Goal: Task Accomplishment & Management: Manage account settings

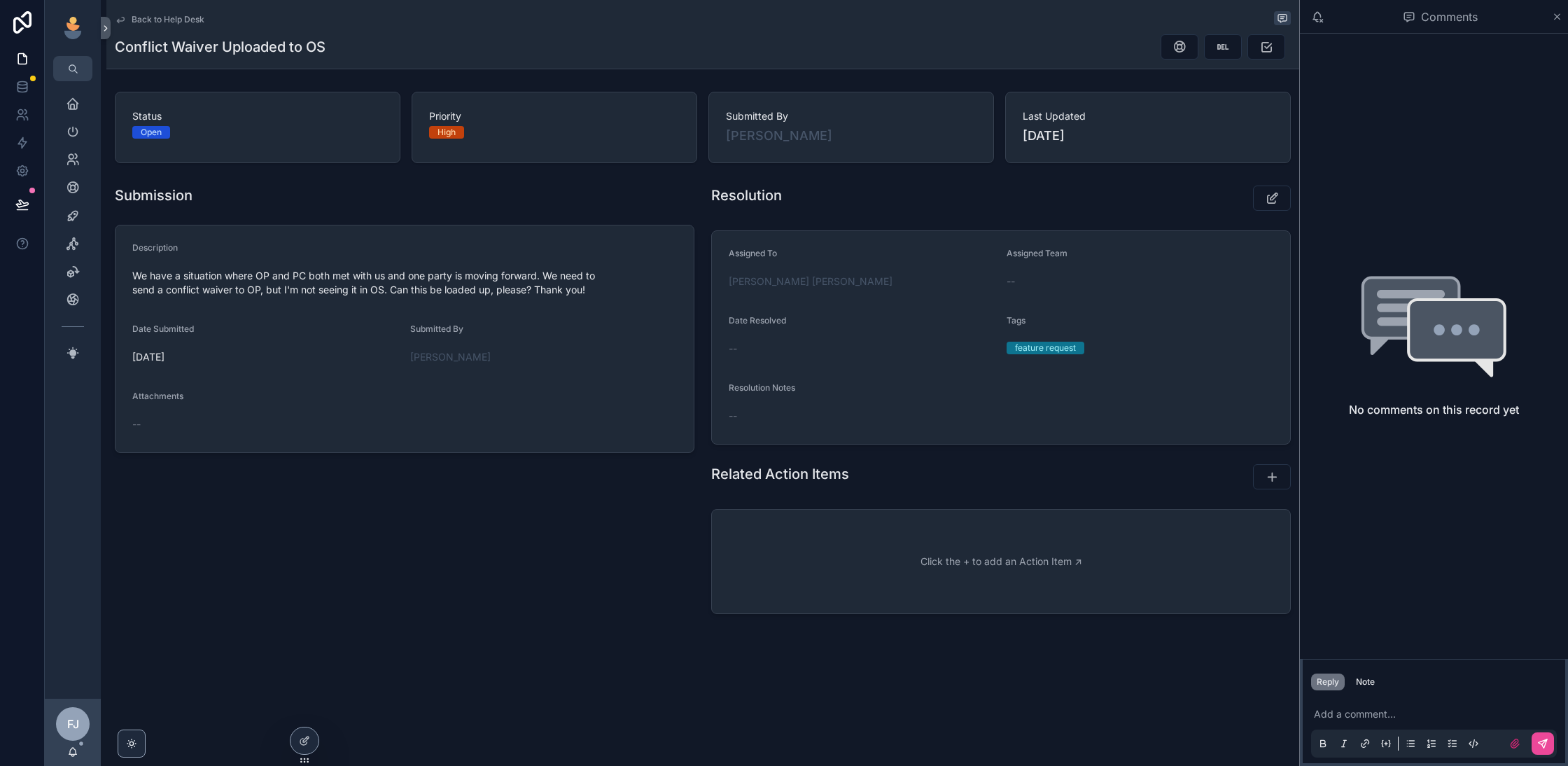
click at [153, 18] on span "Back to Help Desk" at bounding box center [168, 19] width 73 height 11
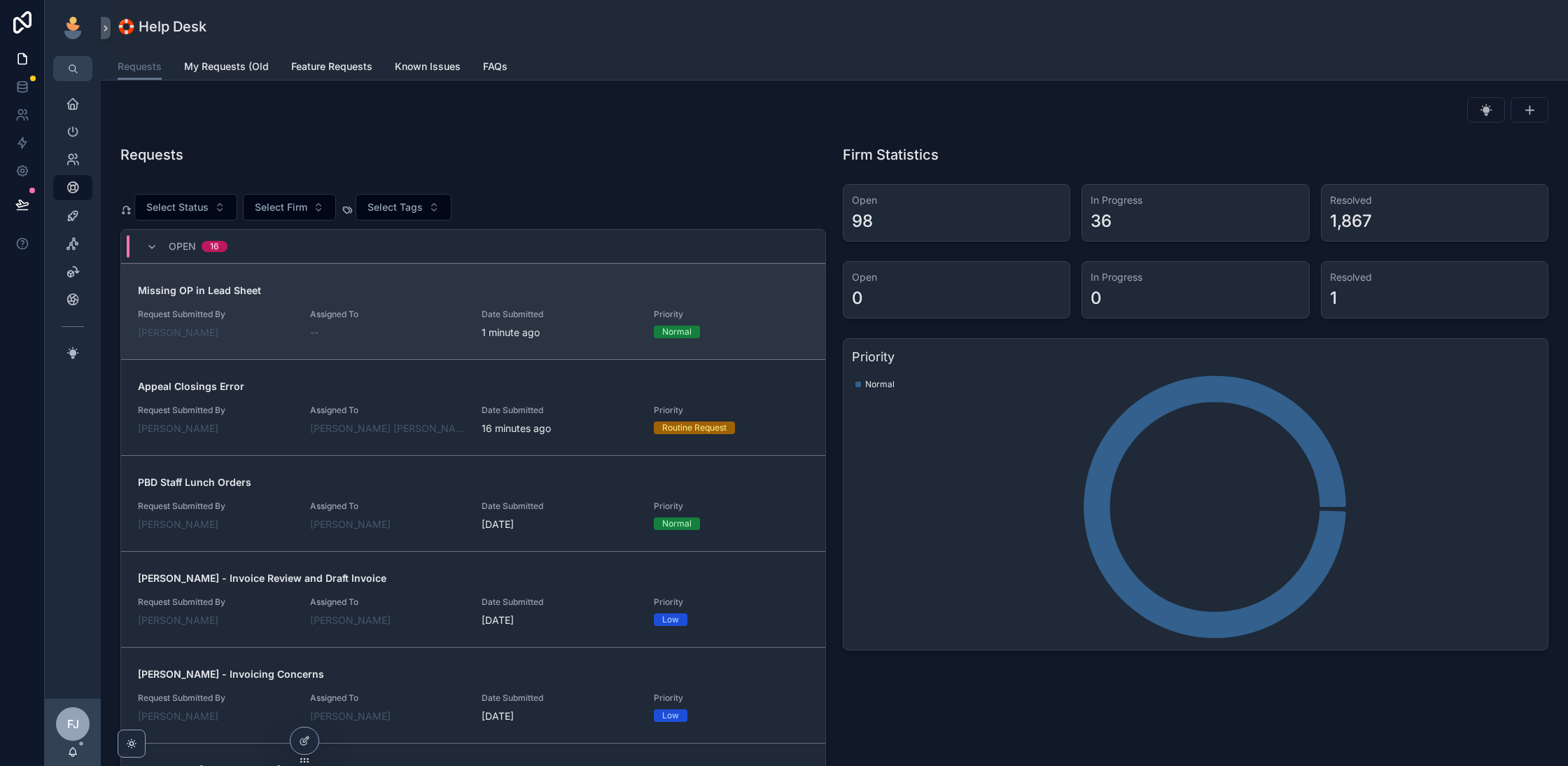
click at [439, 319] on div "Assigned To --" at bounding box center [388, 324] width 156 height 31
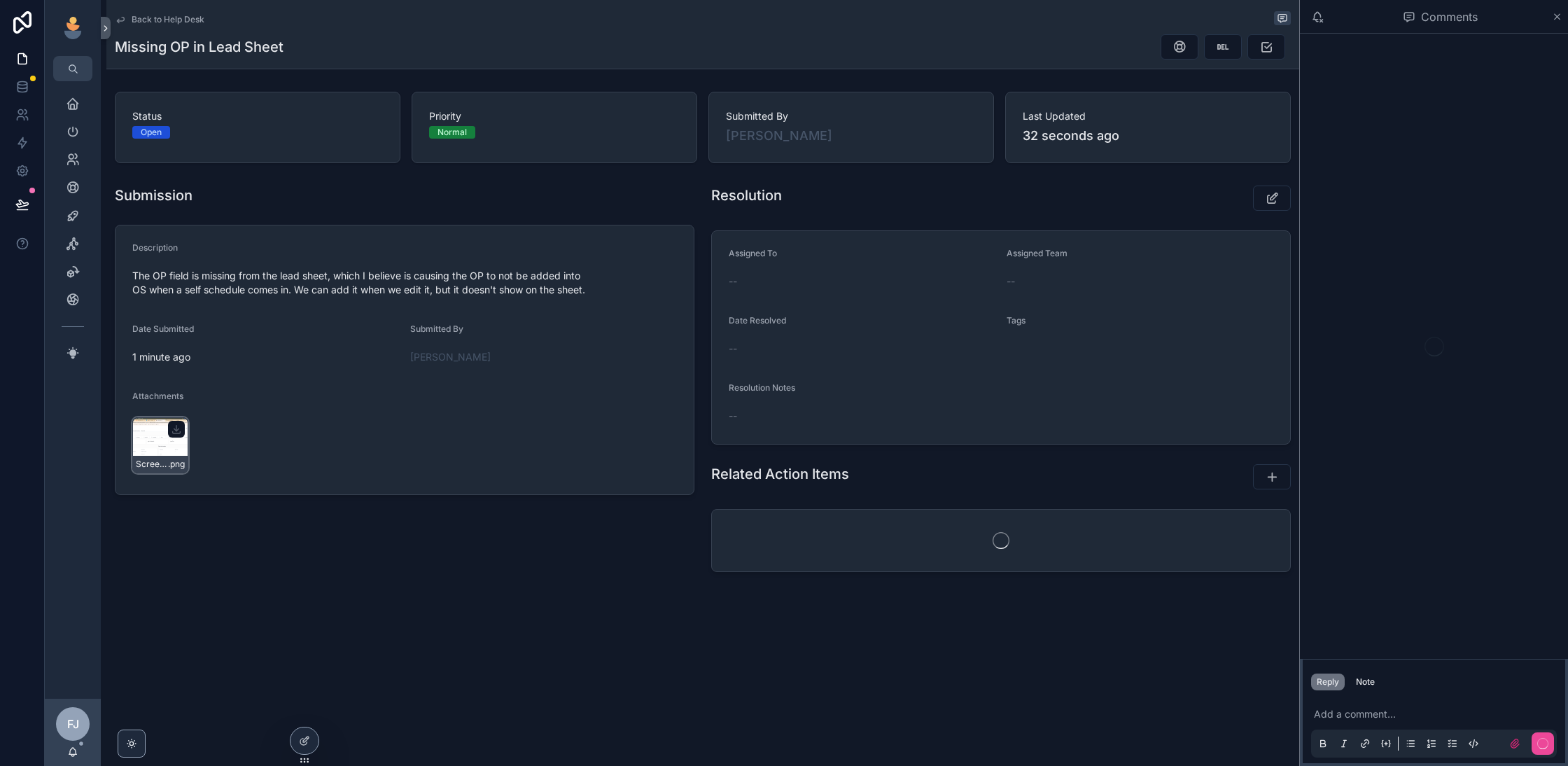
click at [166, 437] on div "Screenshot-2025-09-08-at-8.13.28-AM-(2) .png" at bounding box center [160, 445] width 56 height 56
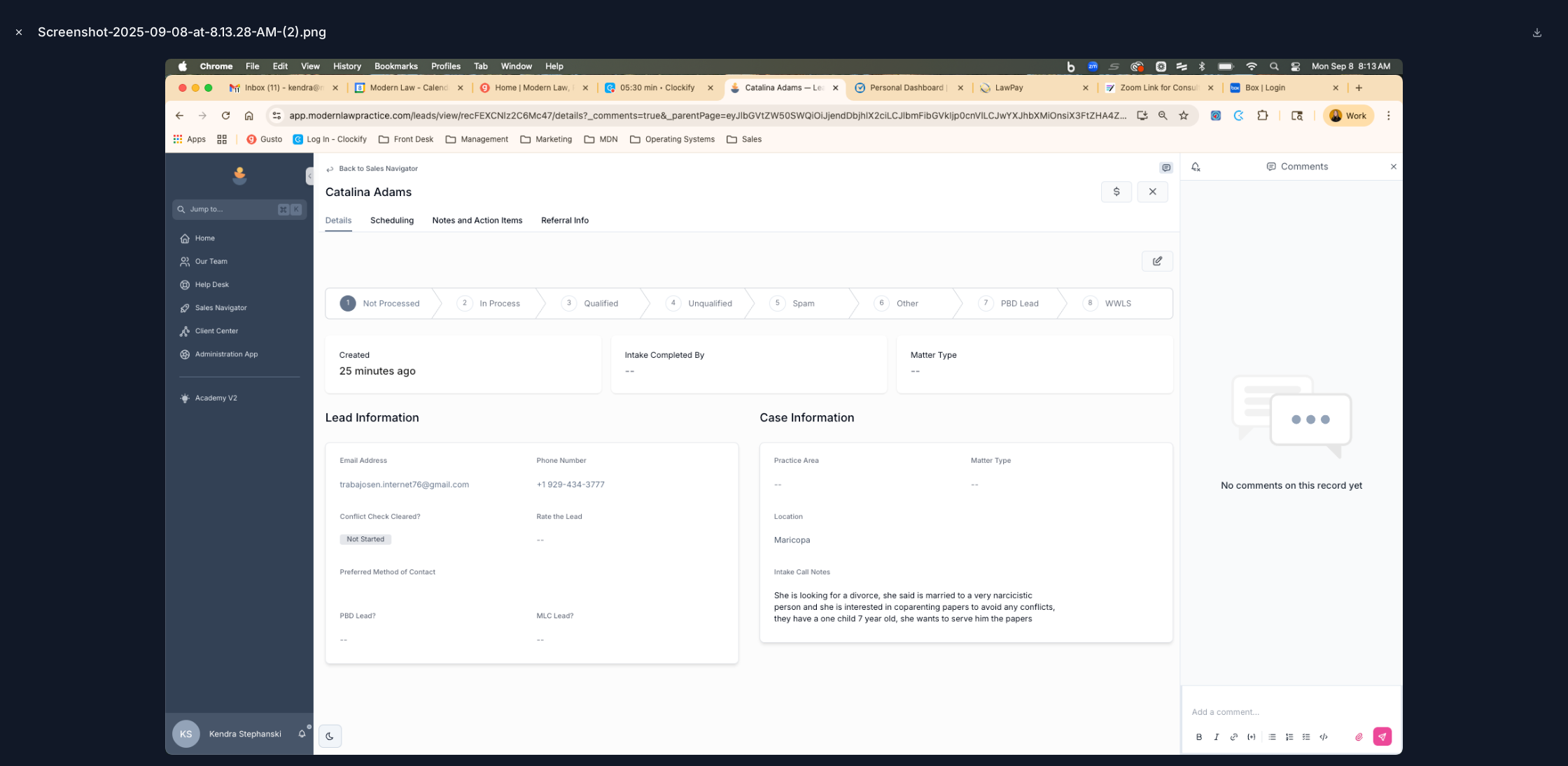
click at [15, 33] on icon "Close modal" at bounding box center [19, 32] width 10 height 10
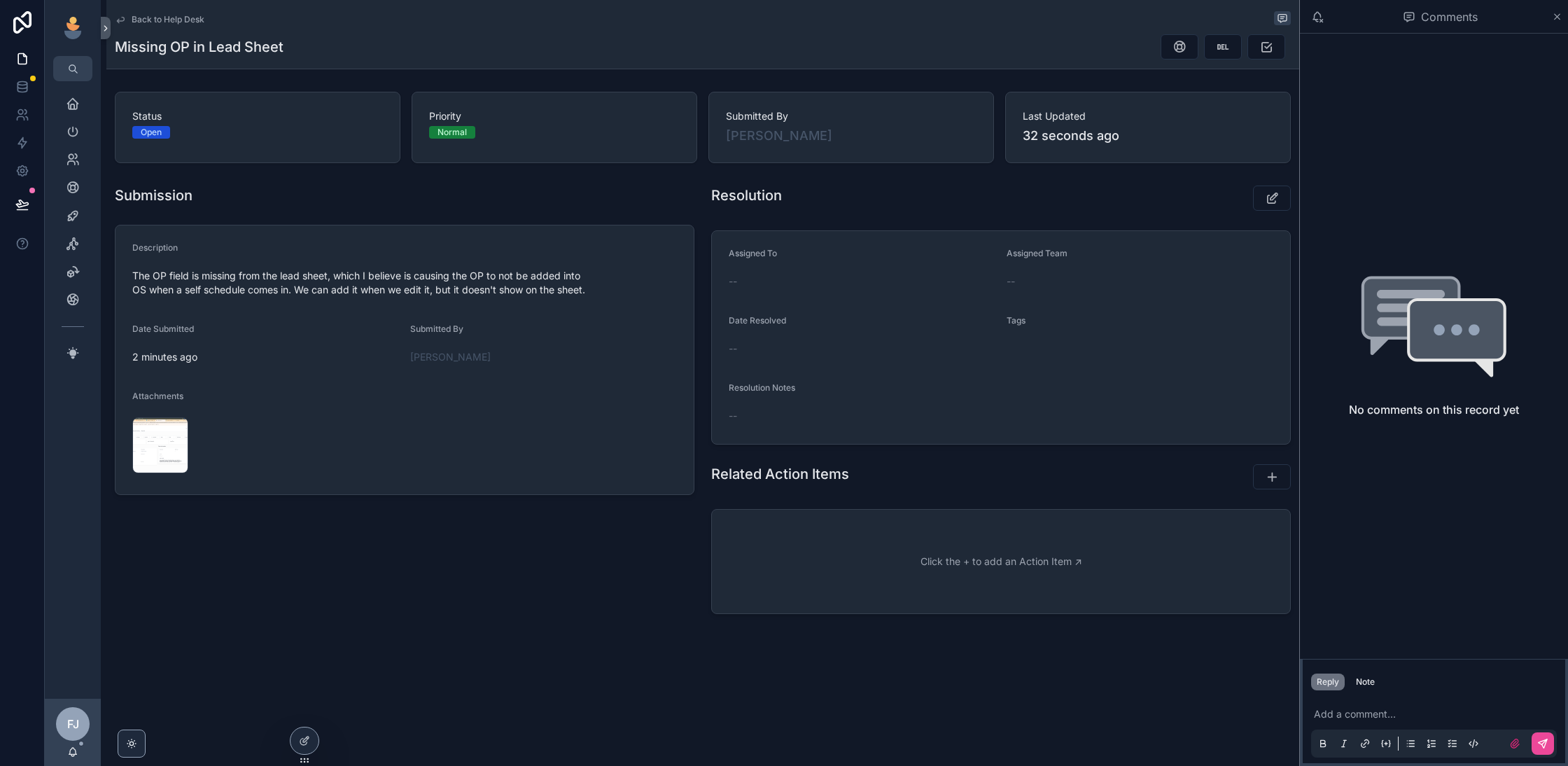
click at [1447, 718] on p "scrollable content" at bounding box center [1437, 714] width 245 height 14
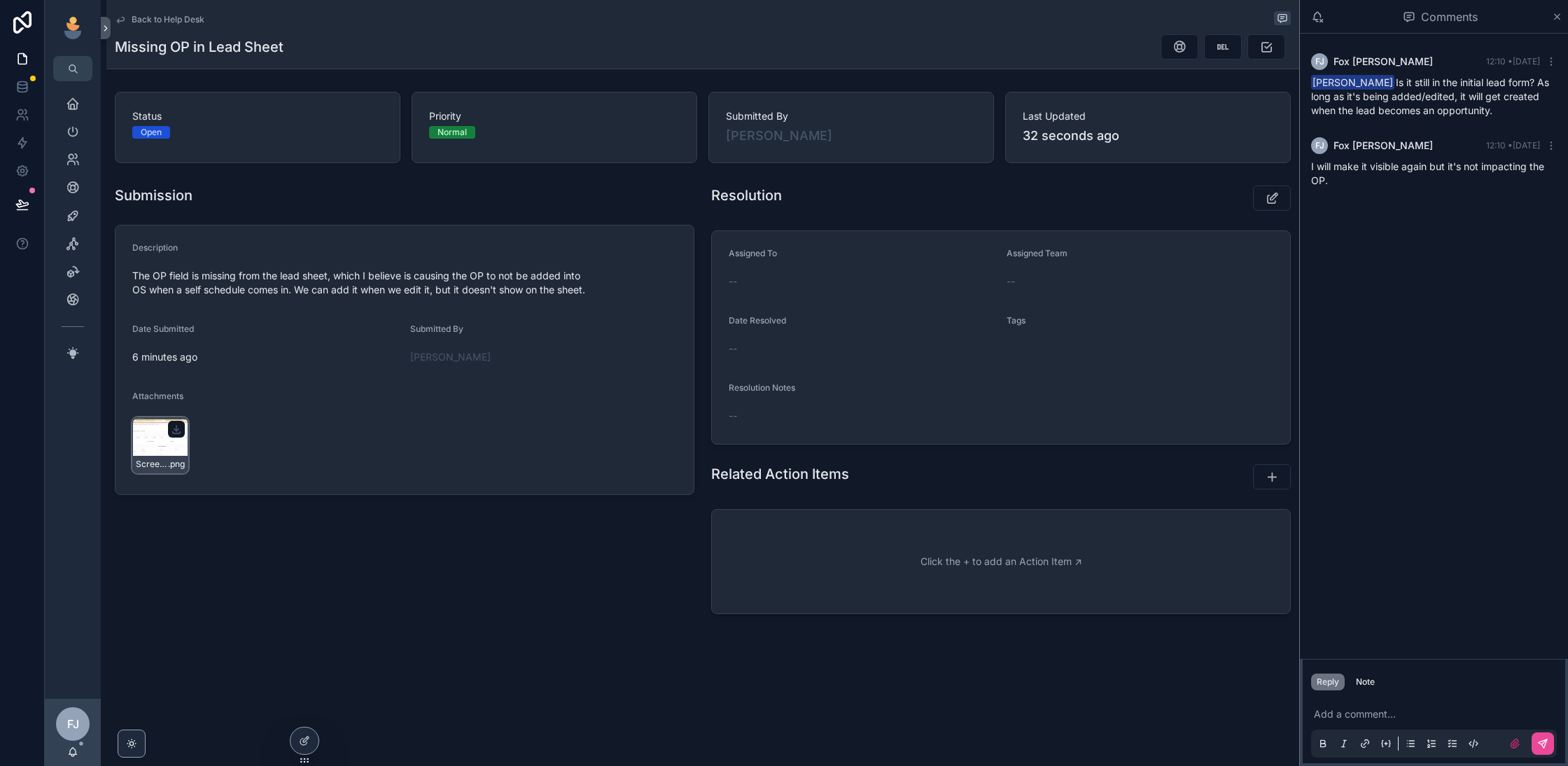
click at [153, 434] on div "Screenshot-2025-09-08-at-8.13.28-AM-(2) .png" at bounding box center [160, 445] width 56 height 56
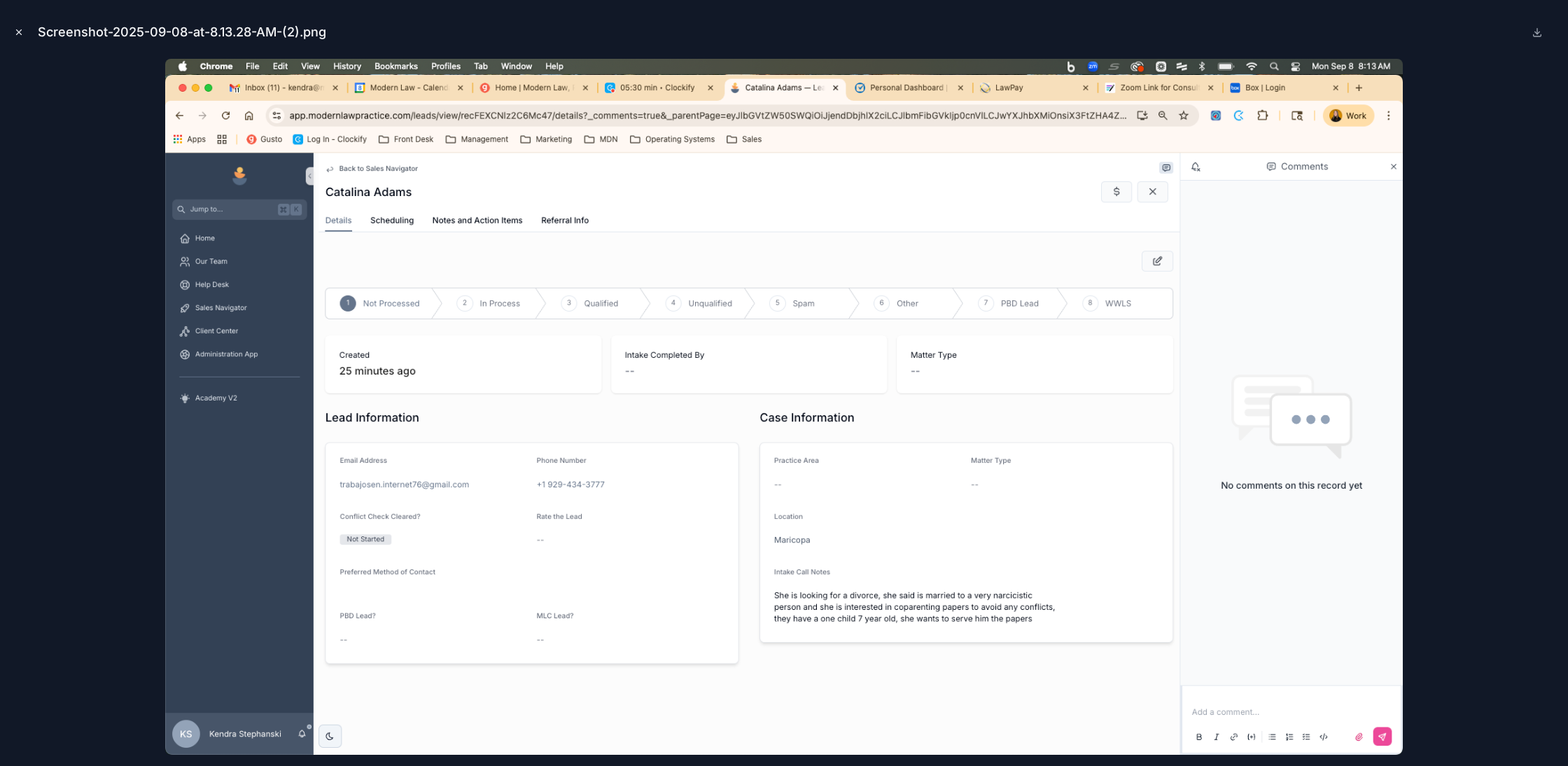
click at [22, 27] on icon "Close modal" at bounding box center [19, 32] width 10 height 10
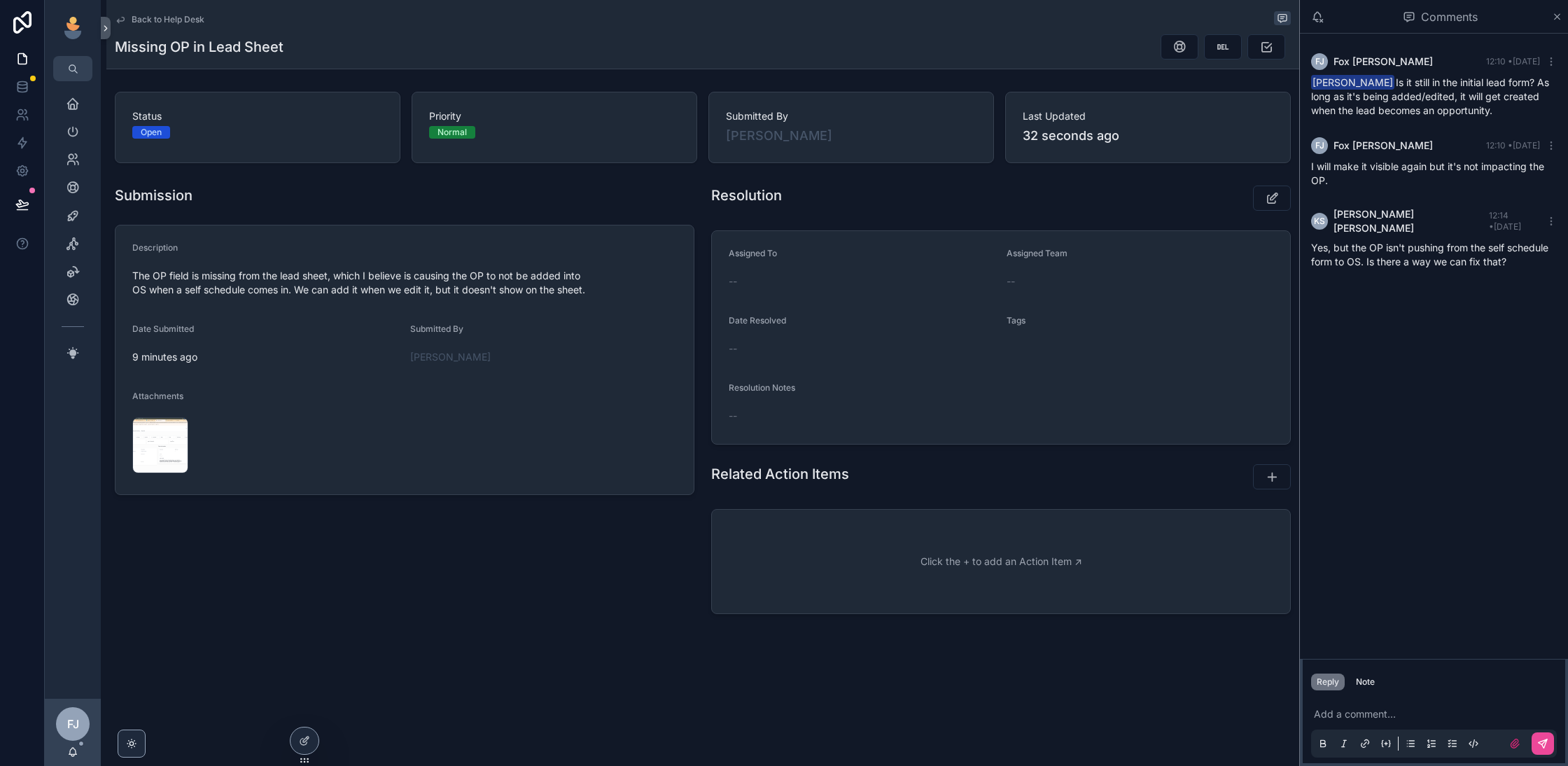
click at [1406, 714] on p "scrollable content" at bounding box center [1437, 714] width 245 height 14
click at [1460, 497] on div "[PERSON_NAME] [PERSON_NAME] 12:10 • [DATE] [PERSON_NAME] Is it still in the ini…" at bounding box center [1434, 345] width 268 height 625
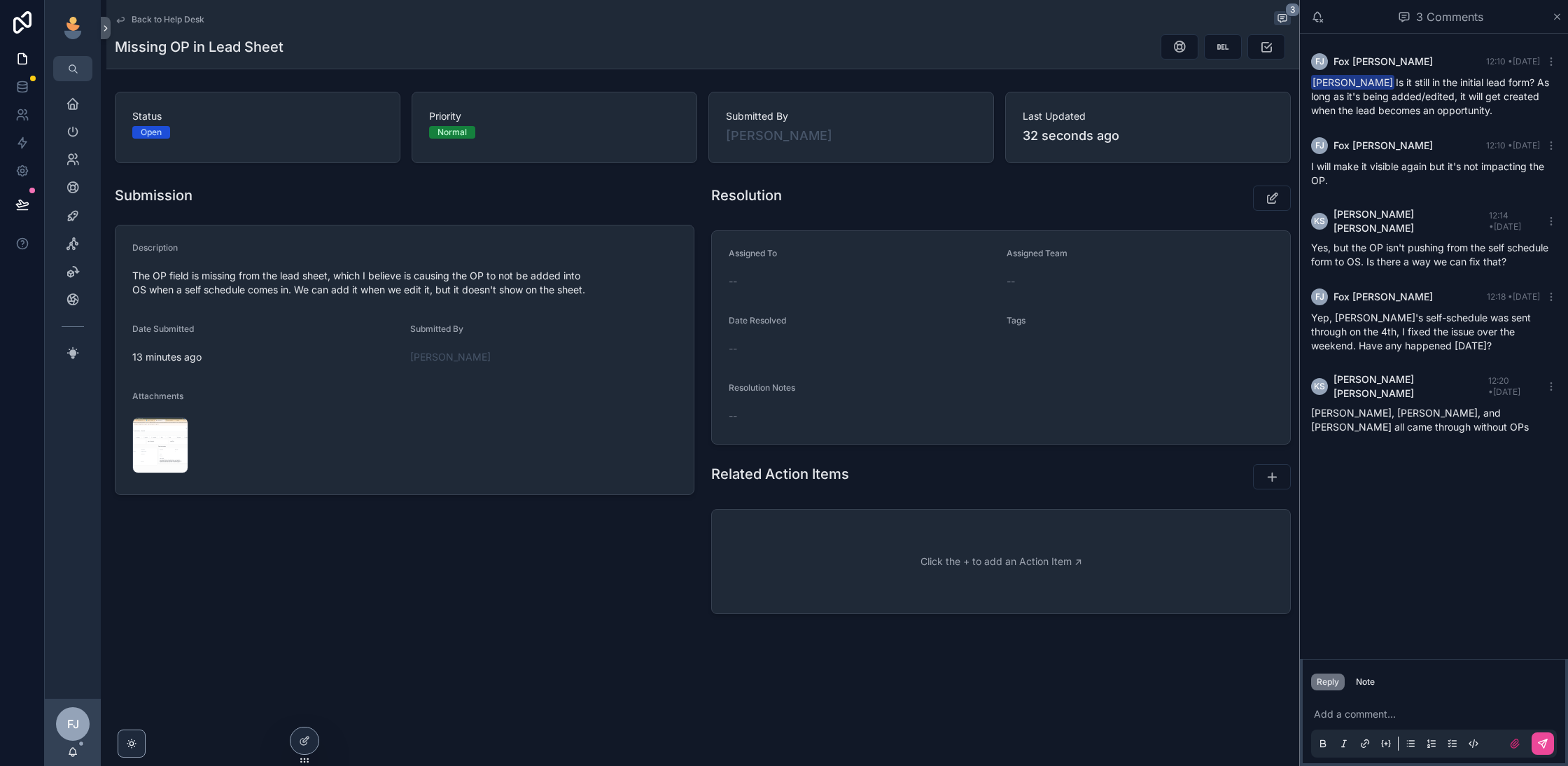
click at [1451, 718] on p "scrollable content" at bounding box center [1437, 714] width 245 height 14
click at [1270, 192] on icon "scrollable content" at bounding box center [1273, 198] width 15 height 14
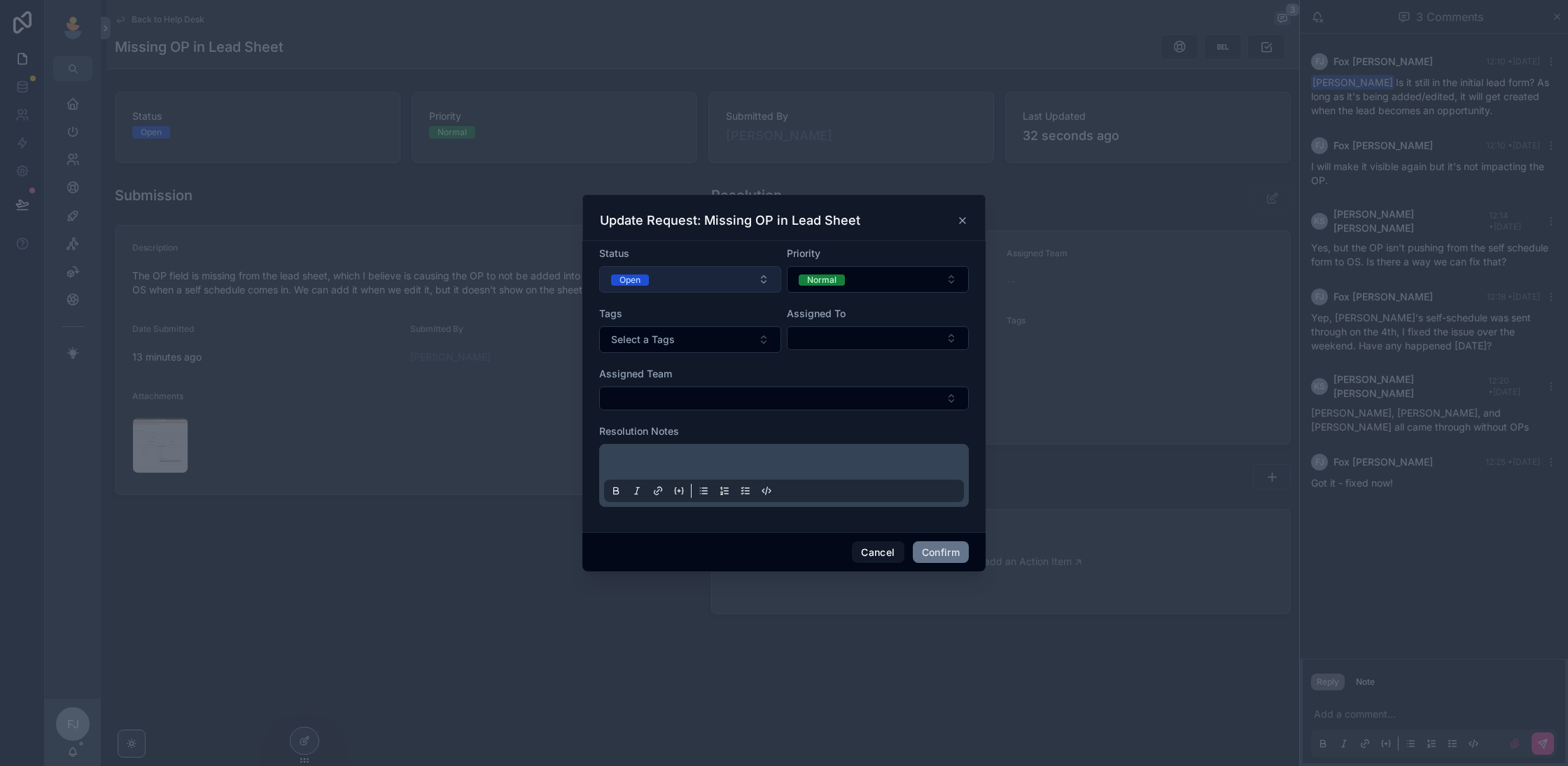
click at [697, 280] on button "Open" at bounding box center [690, 279] width 182 height 27
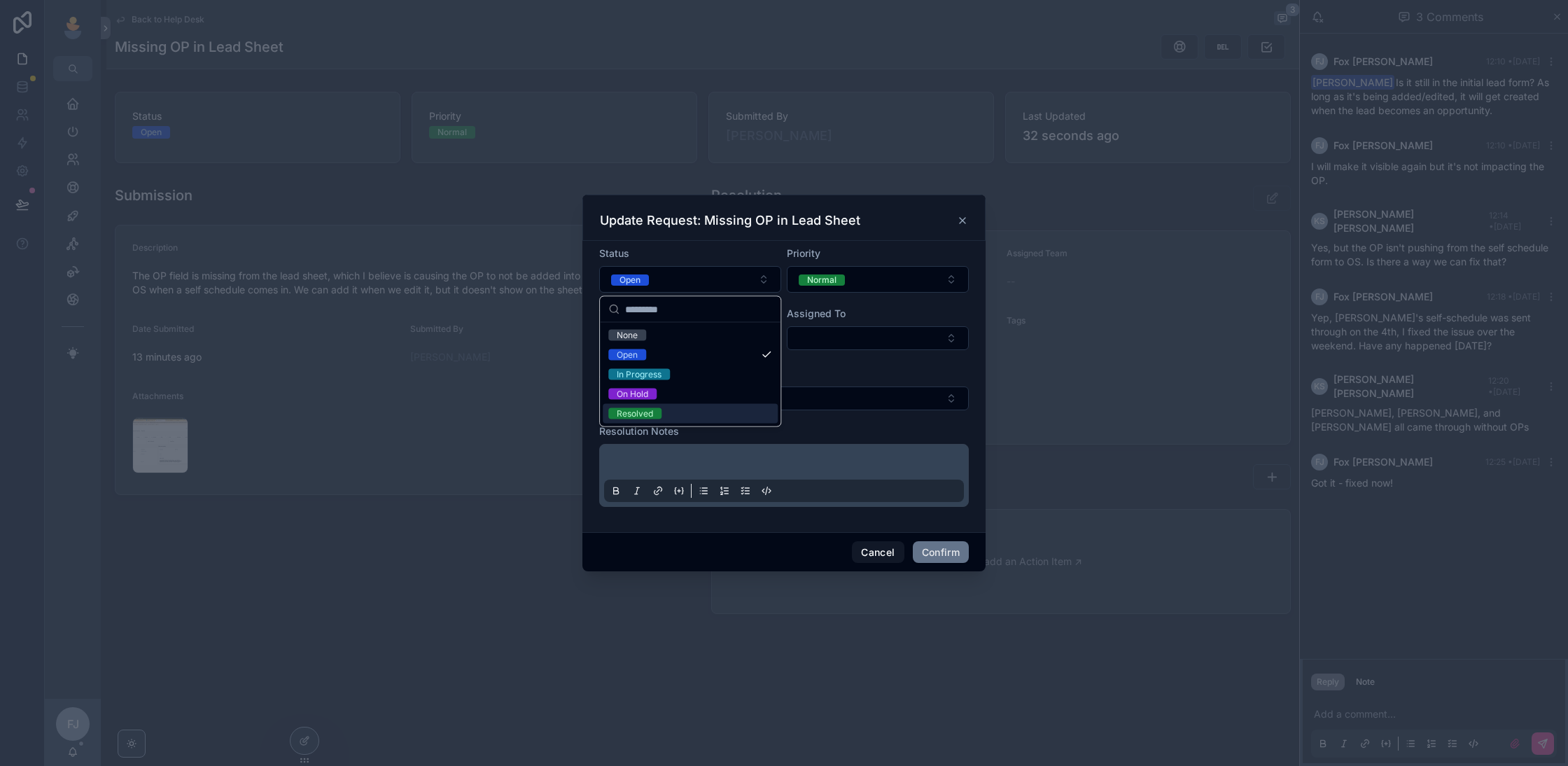
click at [674, 412] on div "Resolved" at bounding box center [690, 414] width 175 height 20
click at [672, 448] on div at bounding box center [784, 475] width 360 height 53
click at [655, 466] on p at bounding box center [787, 464] width 360 height 14
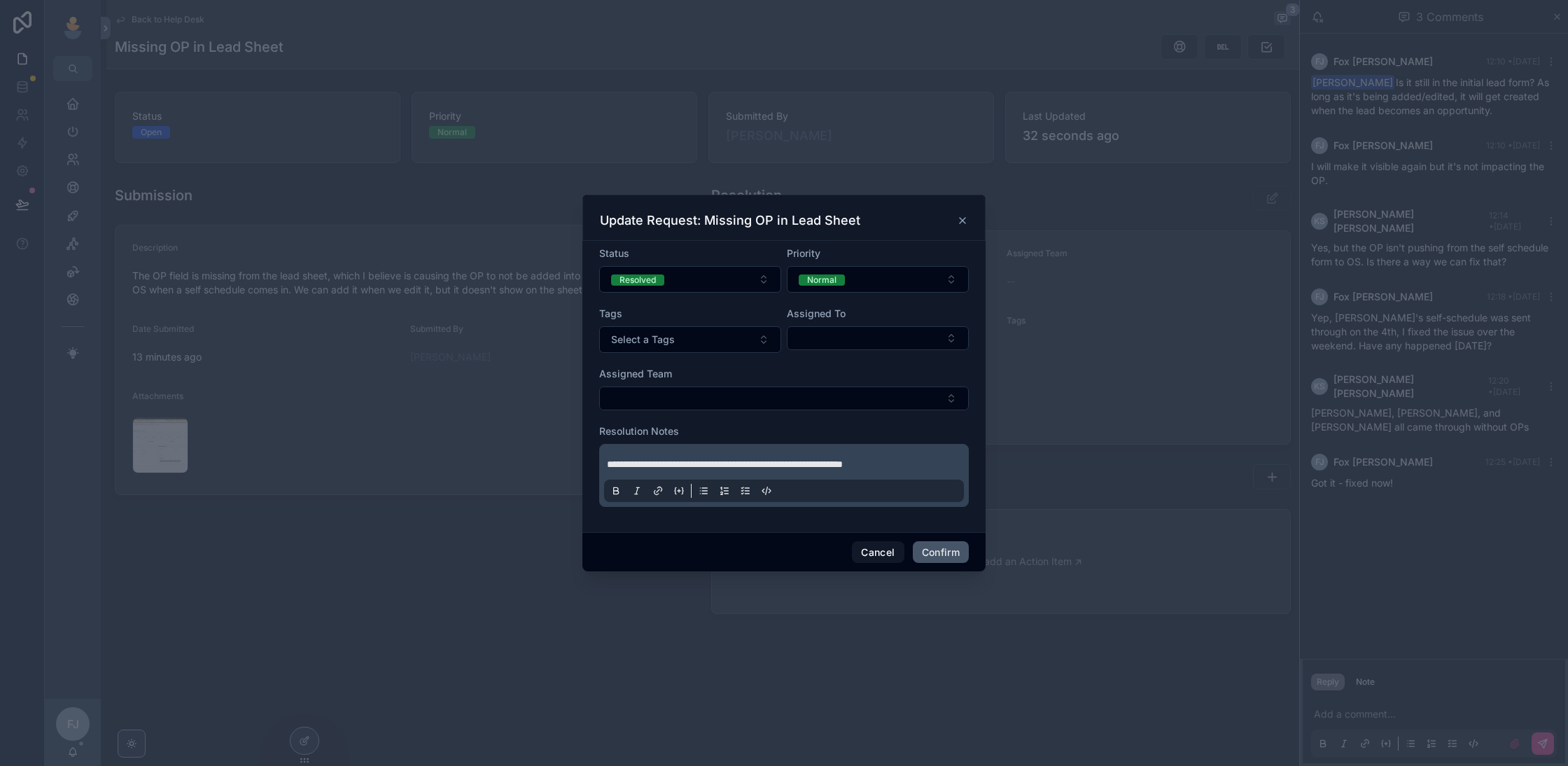
click at [950, 545] on button "Confirm" at bounding box center [940, 552] width 56 height 22
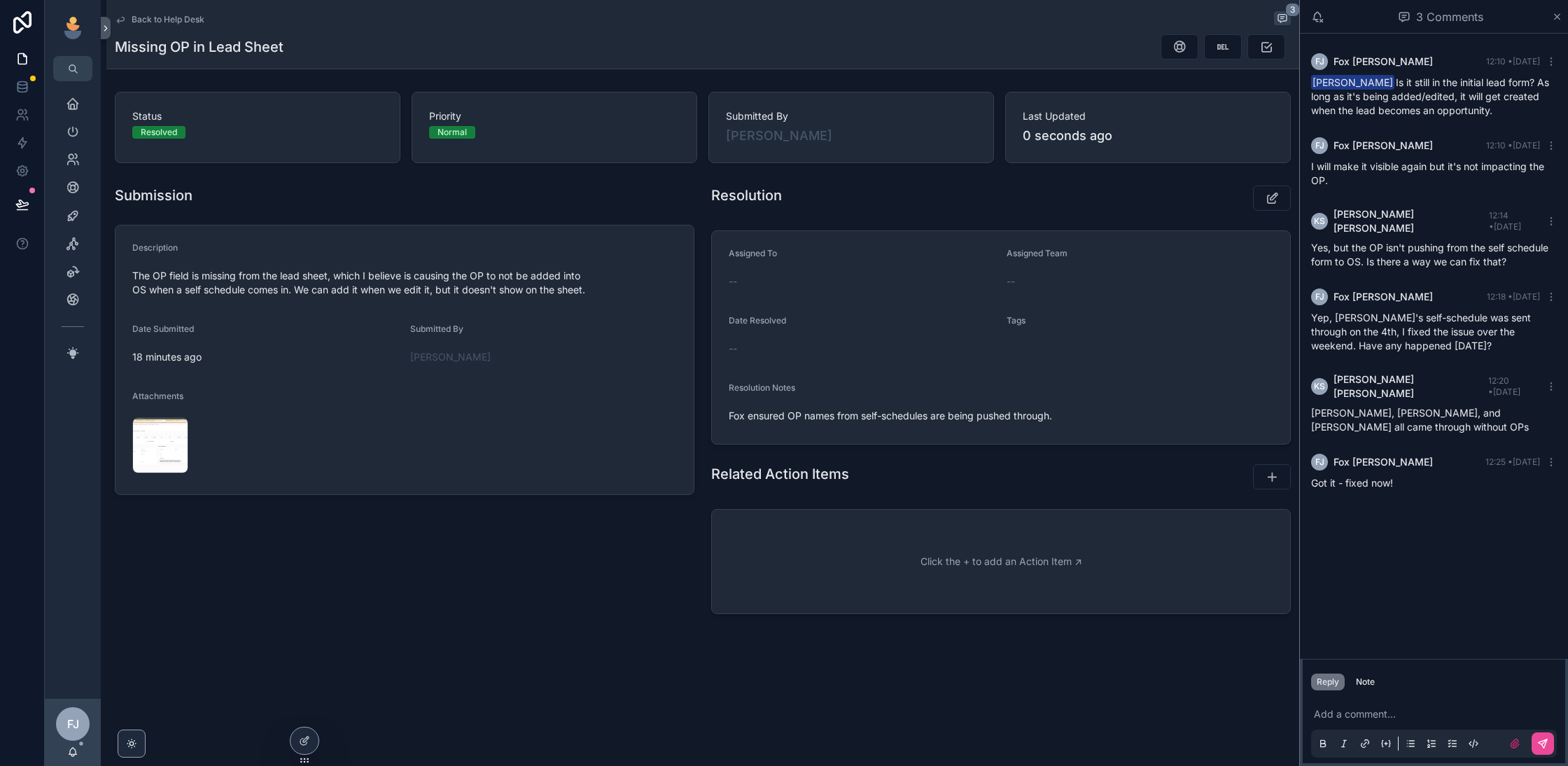
click at [188, 24] on span "Back to Help Desk" at bounding box center [168, 19] width 73 height 11
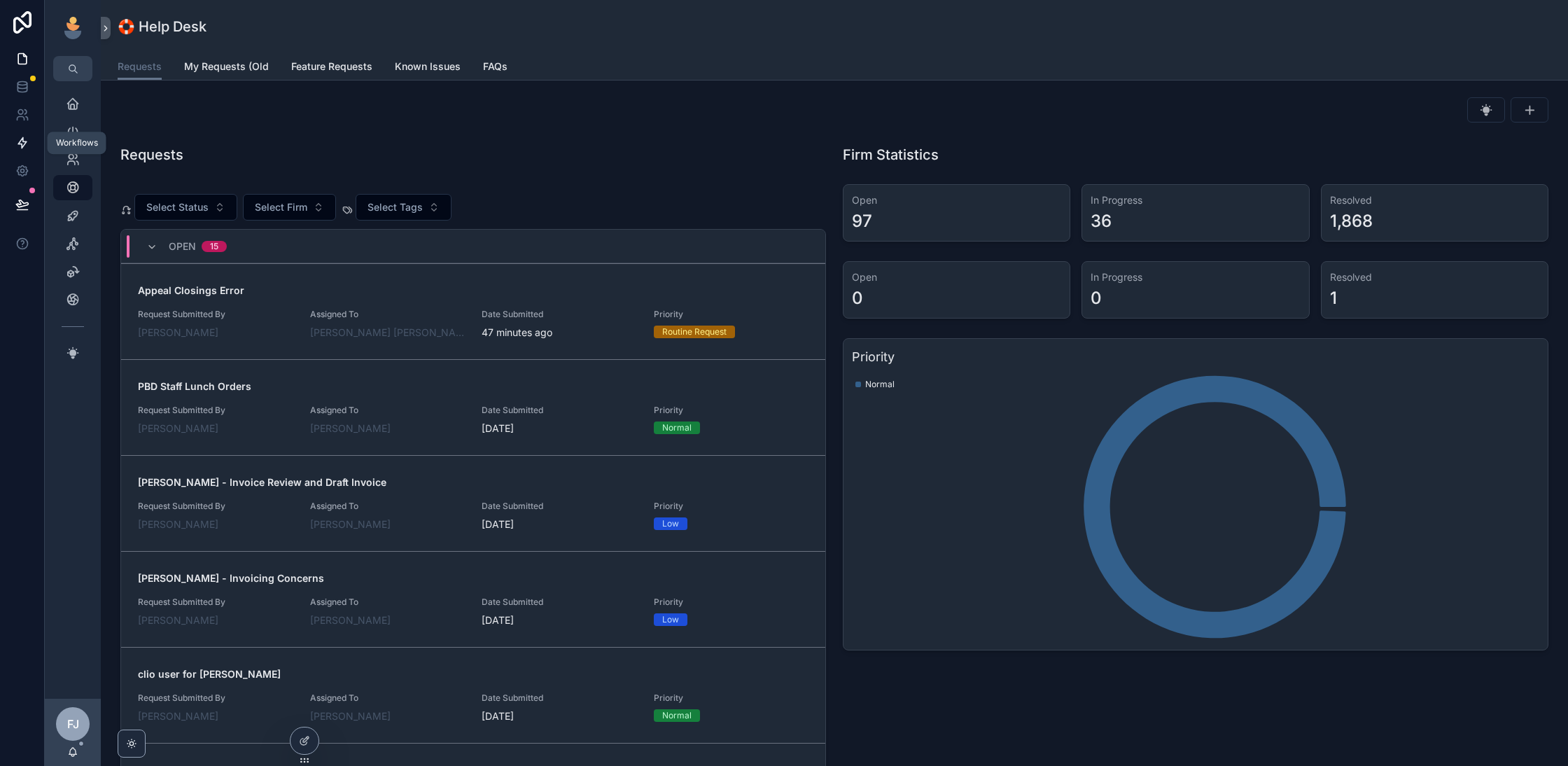
click at [24, 144] on icon at bounding box center [22, 143] width 8 height 11
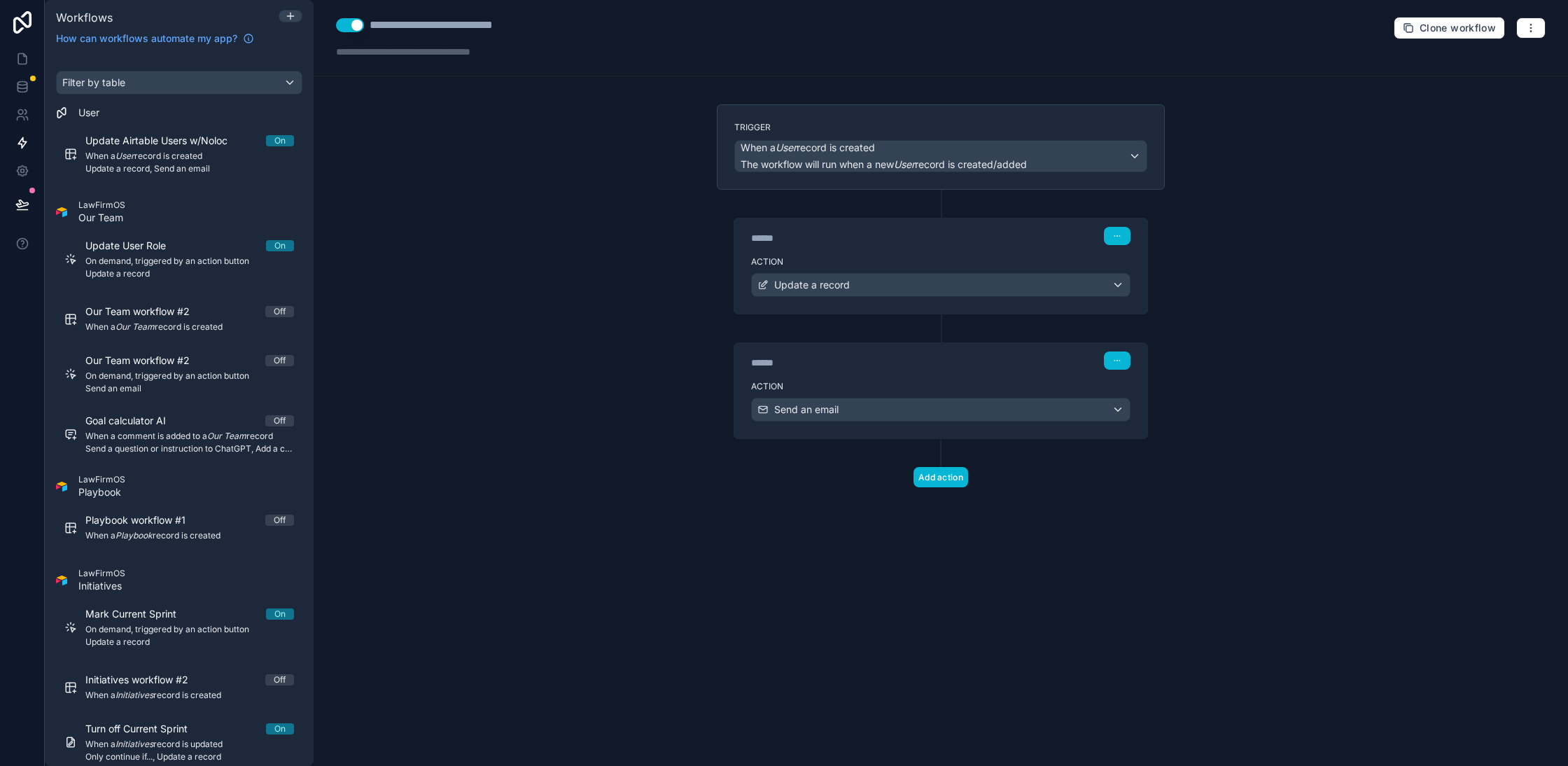
scroll to position [6972, 0]
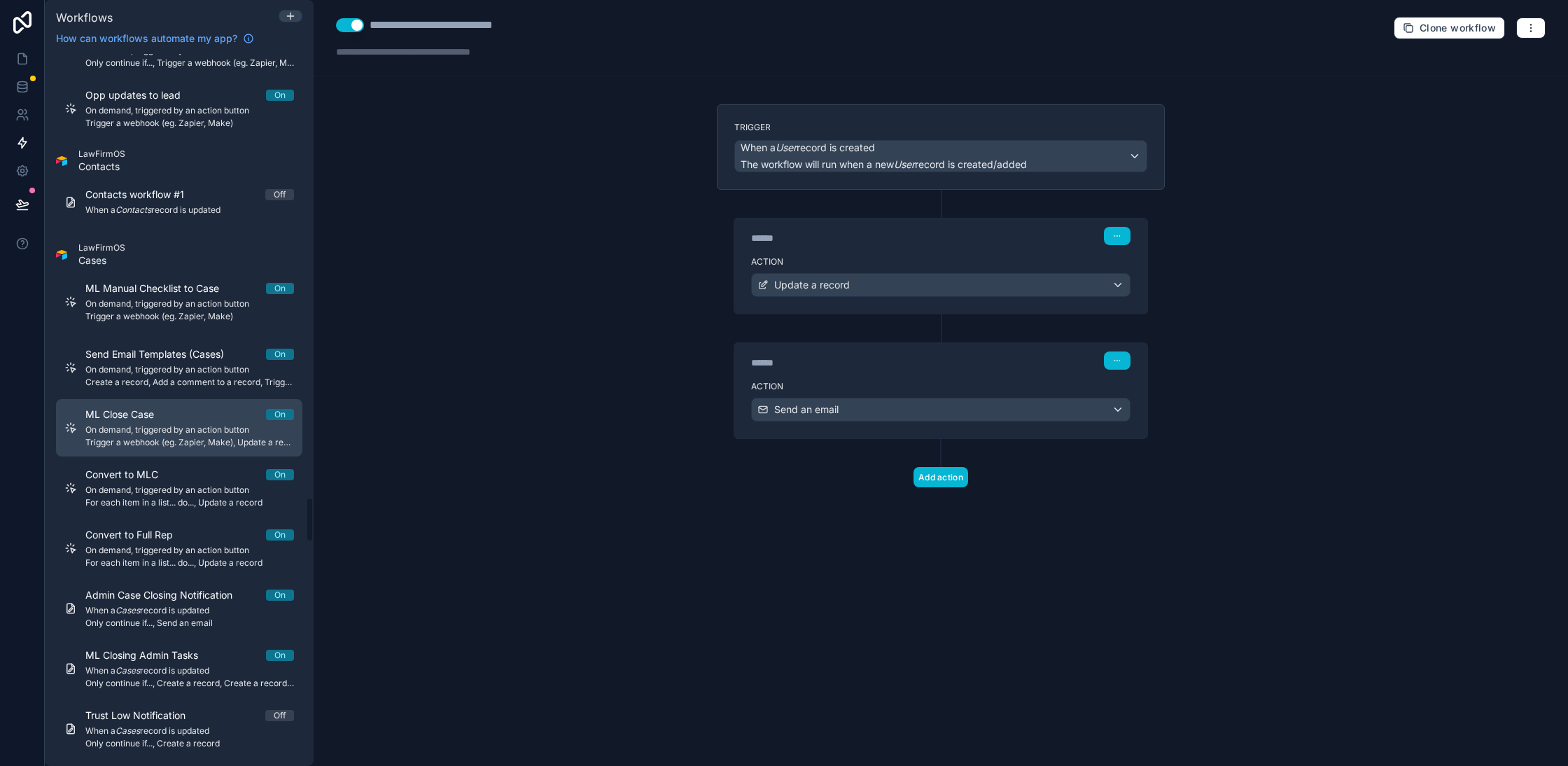
click at [205, 424] on span "On demand, triggered by an action button" at bounding box center [190, 429] width 209 height 11
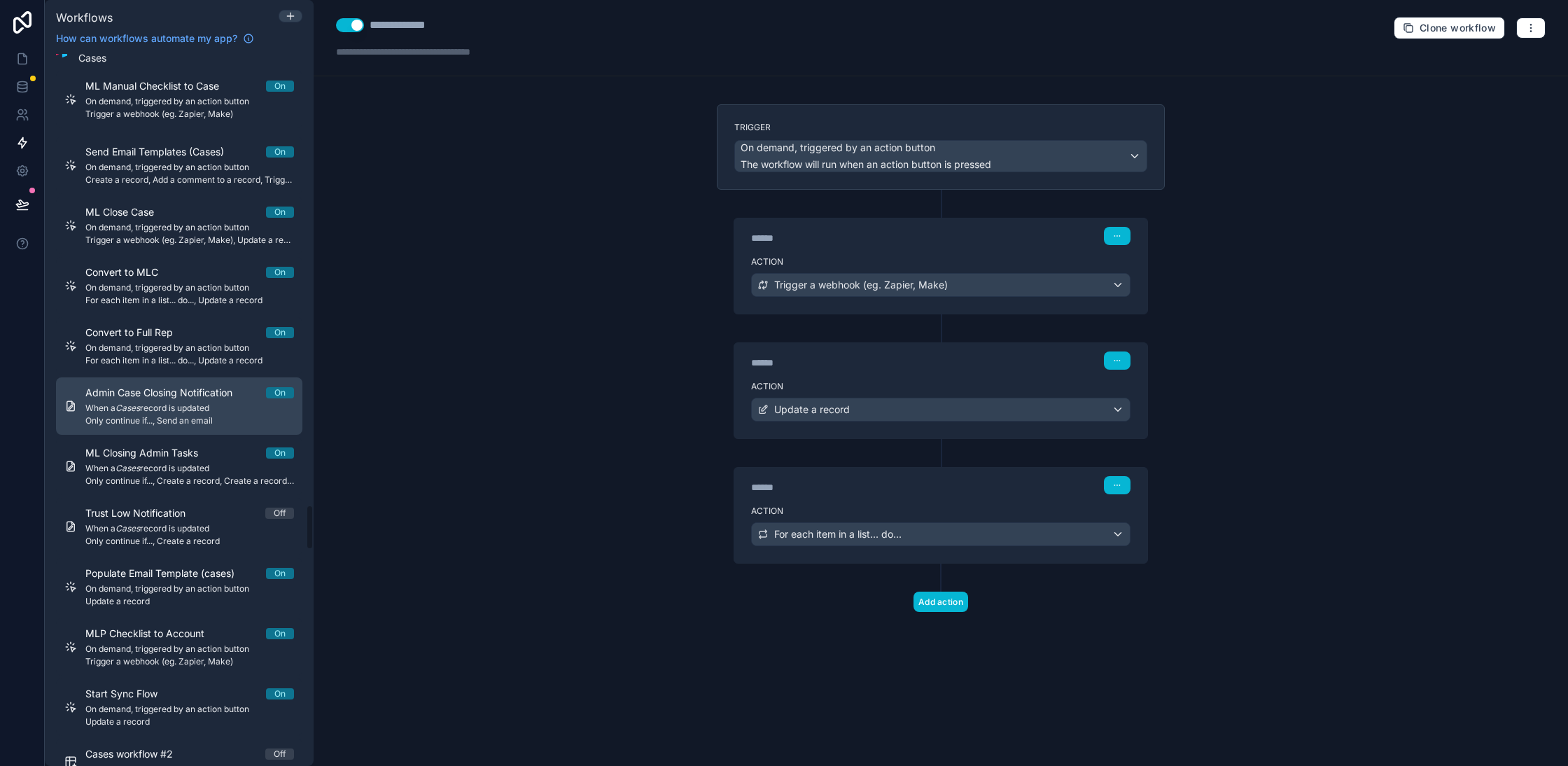
scroll to position [7172, 0]
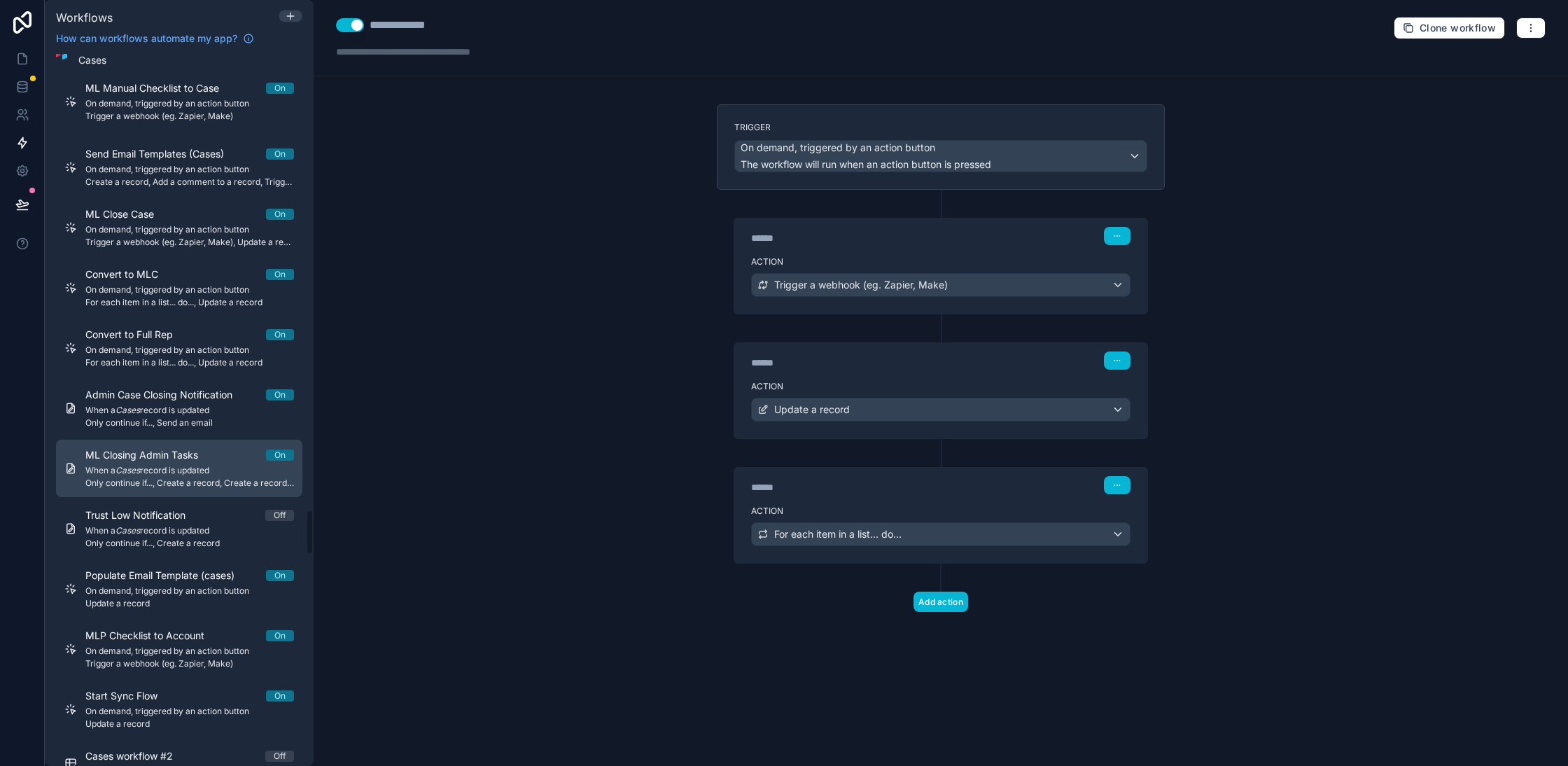
click at [208, 465] on span "When a Cases record is updated" at bounding box center [190, 470] width 209 height 11
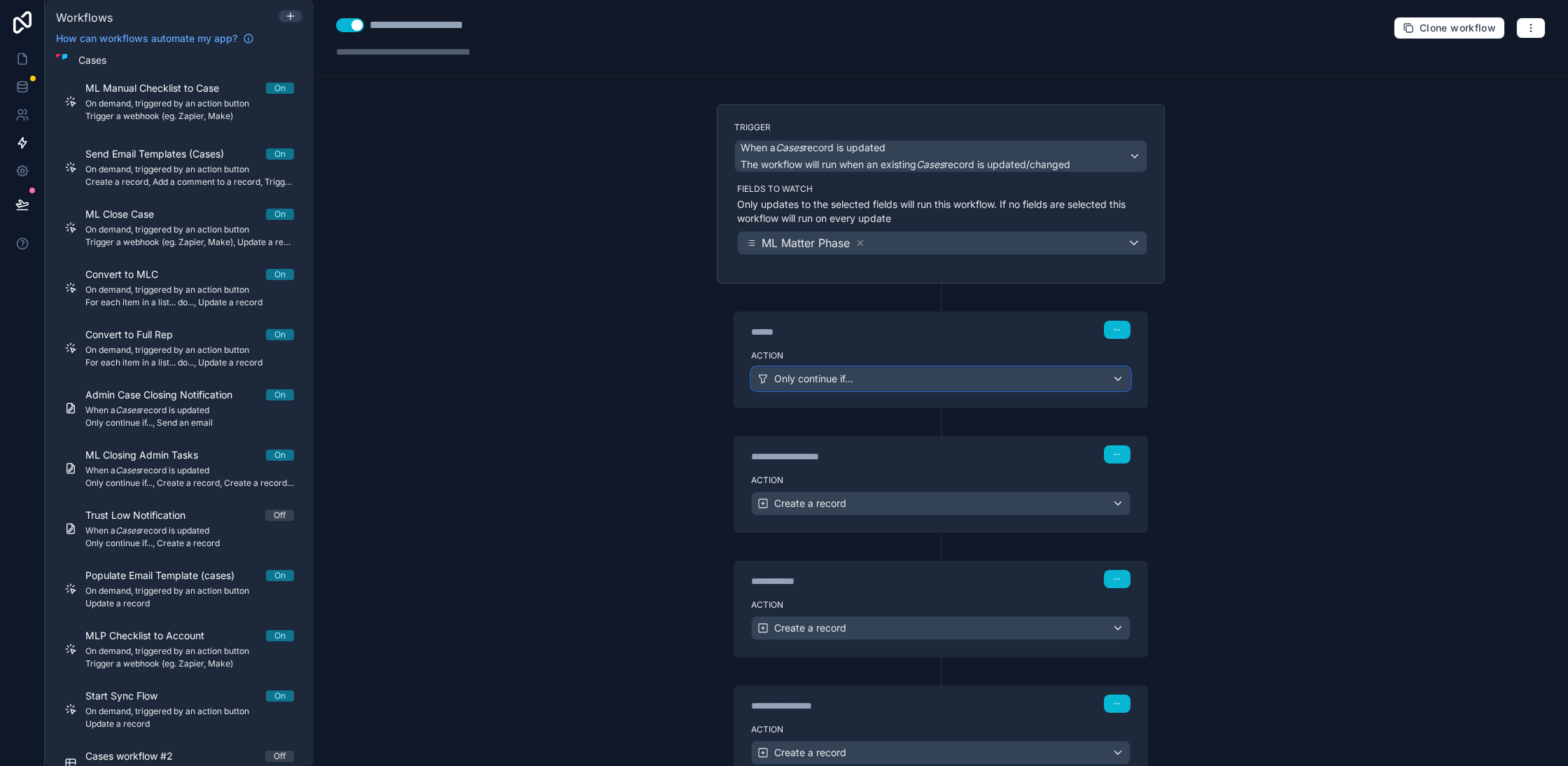
click at [835, 367] on button "Only continue if..." at bounding box center [941, 378] width 379 height 24
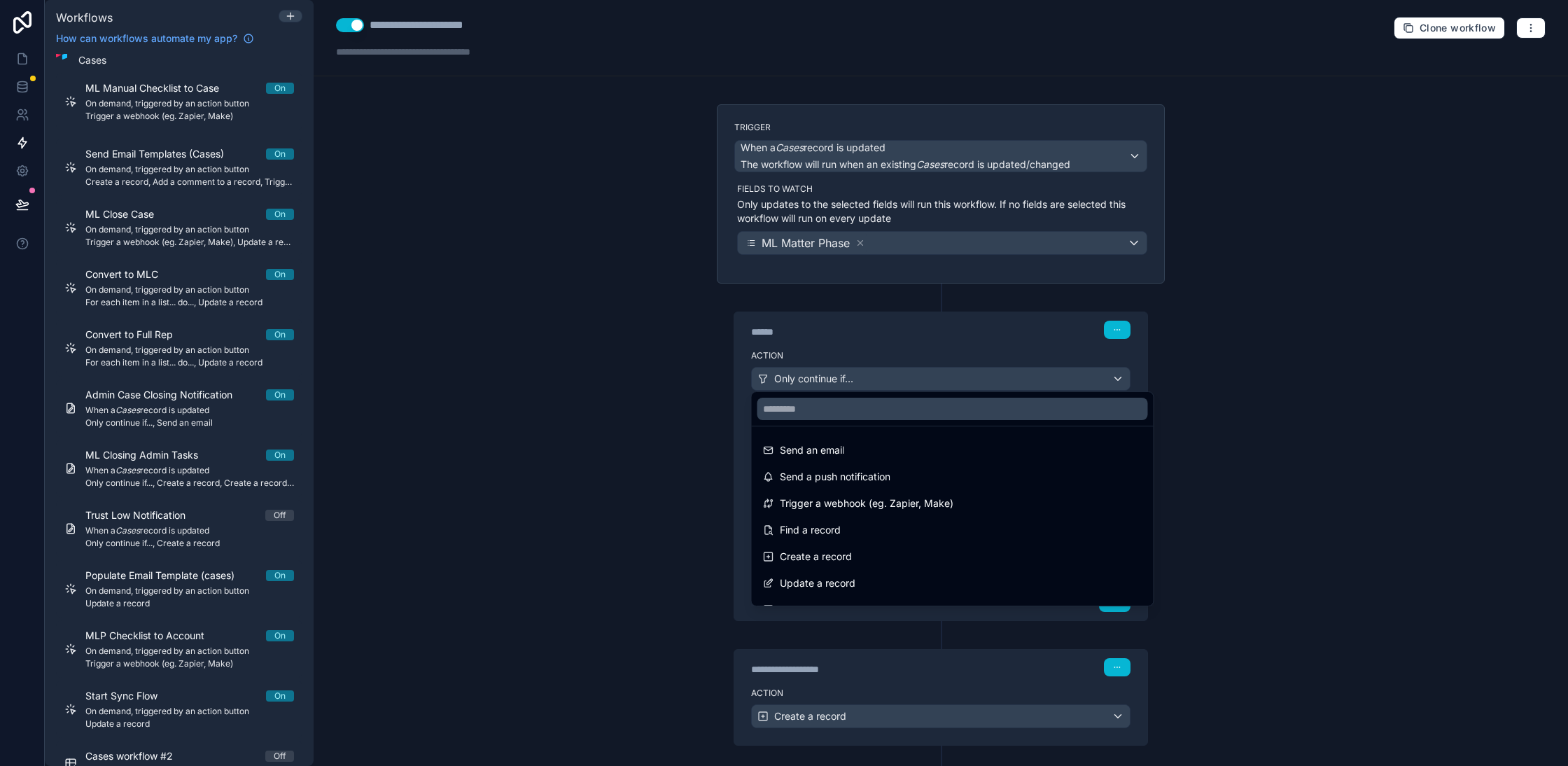
click at [920, 379] on div at bounding box center [784, 383] width 1568 height 766
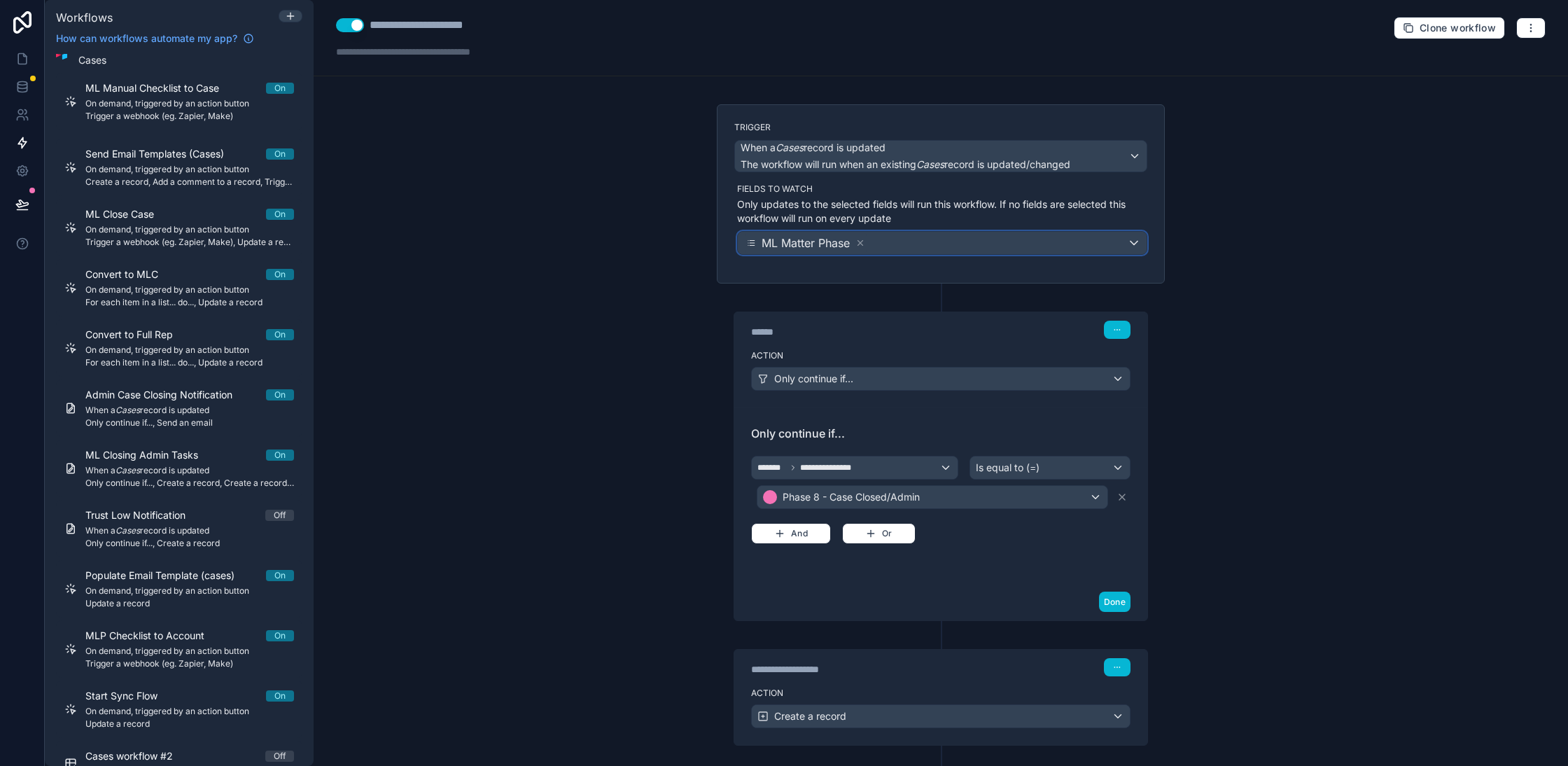
click at [934, 240] on div "ML Matter Phase" at bounding box center [942, 243] width 408 height 22
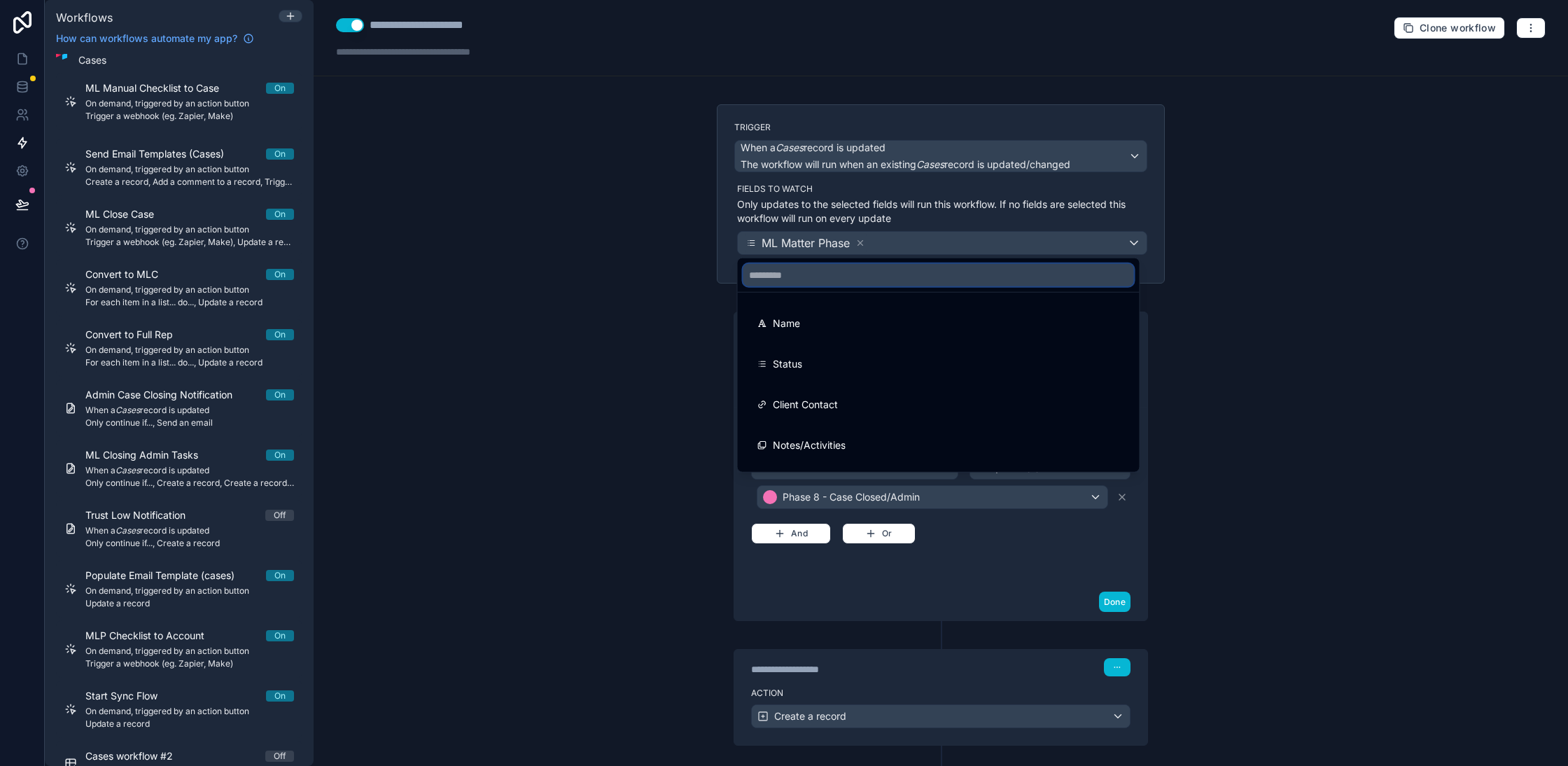
click at [859, 270] on input "text" at bounding box center [939, 274] width 391 height 22
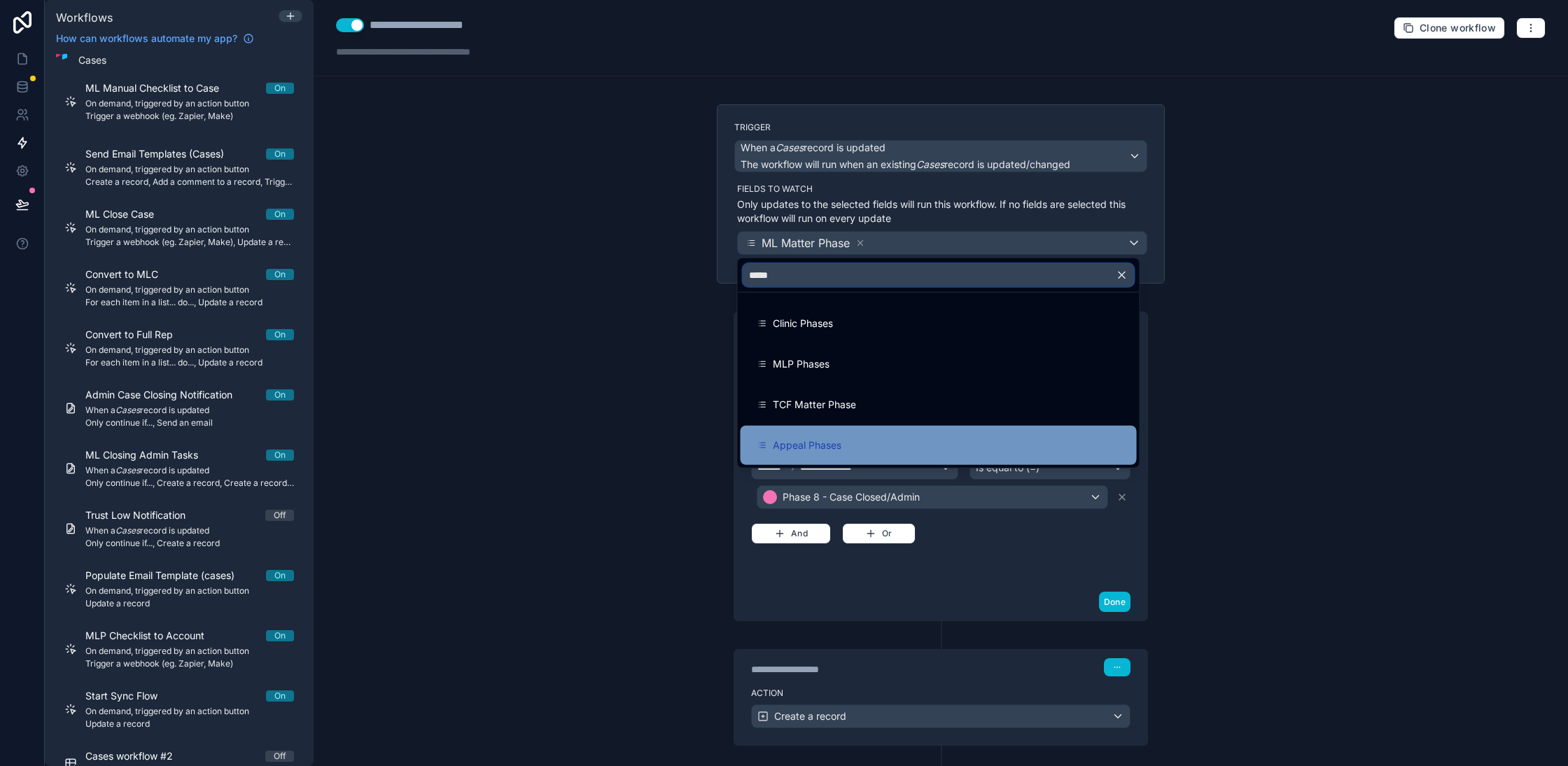
type input "*****"
click at [833, 442] on span "Appeal Phases" at bounding box center [807, 445] width 68 height 17
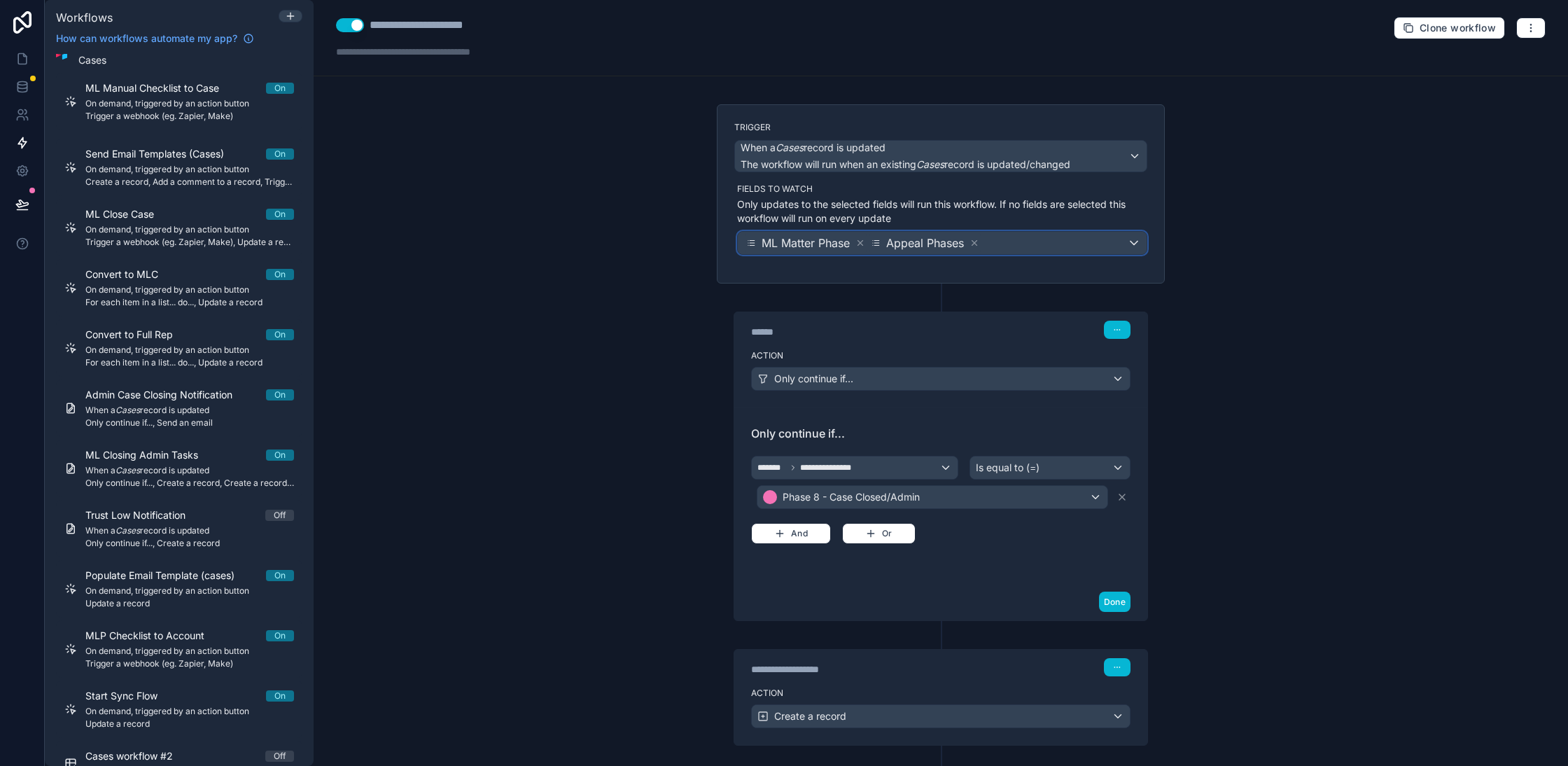
click at [1036, 250] on div "ML Matter Phase Appeal Phases" at bounding box center [942, 243] width 408 height 22
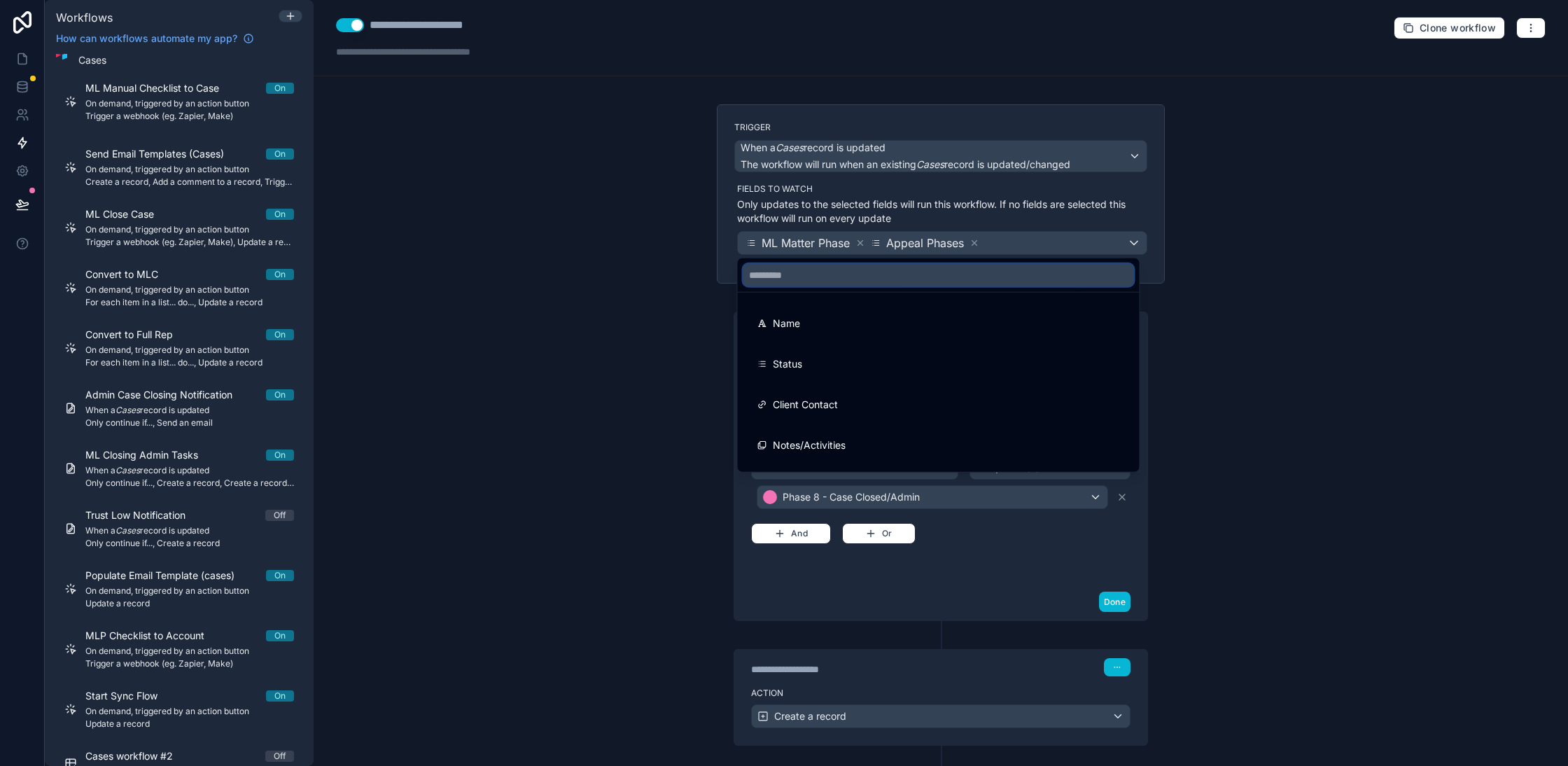
click at [828, 276] on input "text" at bounding box center [939, 274] width 391 height 22
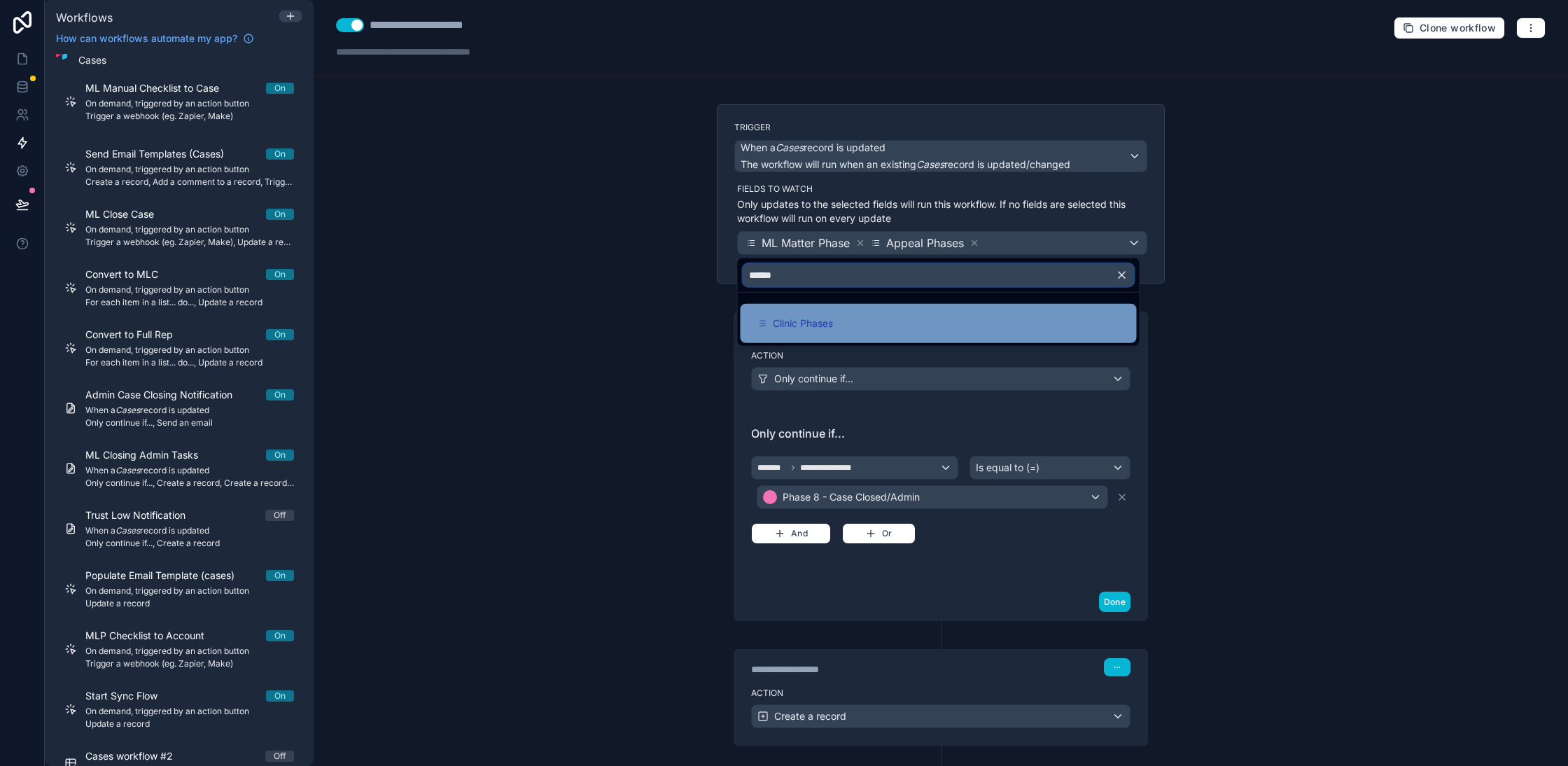
type input "******"
click at [821, 334] on div "Clinic Phases" at bounding box center [938, 323] width 396 height 39
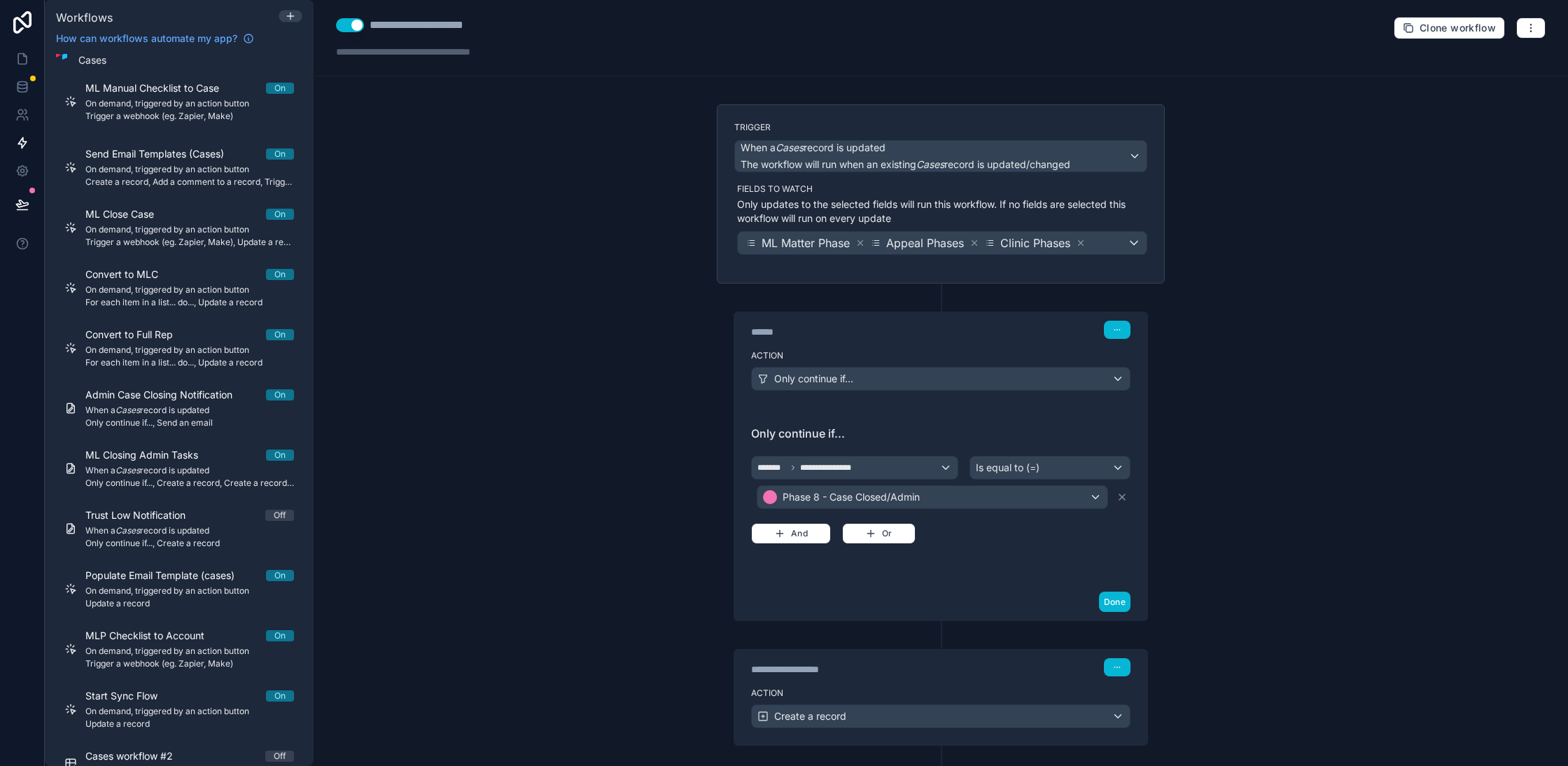
click at [557, 528] on div "**********" at bounding box center [941, 383] width 1254 height 766
click at [886, 526] on button "Or" at bounding box center [878, 533] width 73 height 21
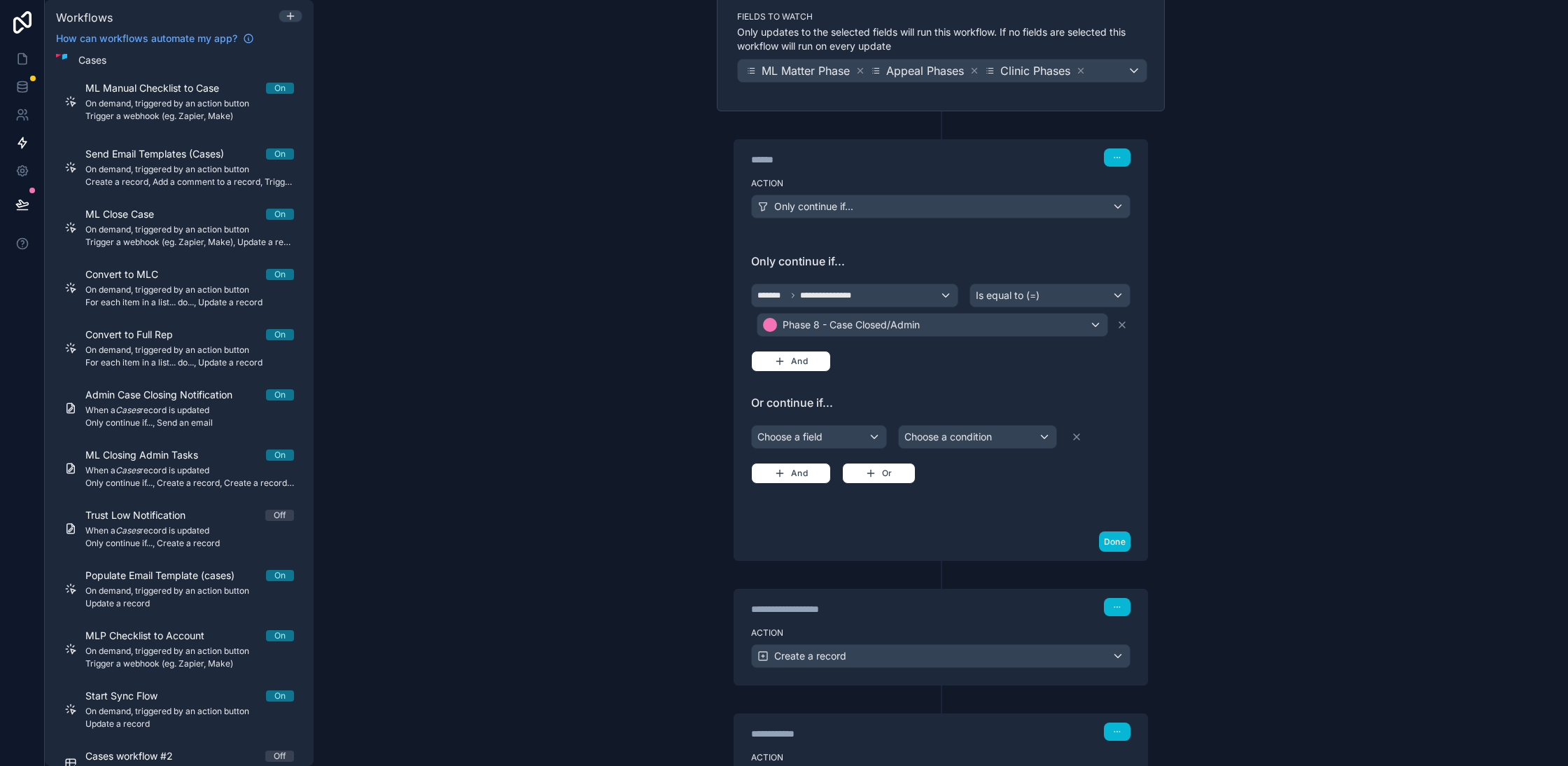
scroll to position [186, 0]
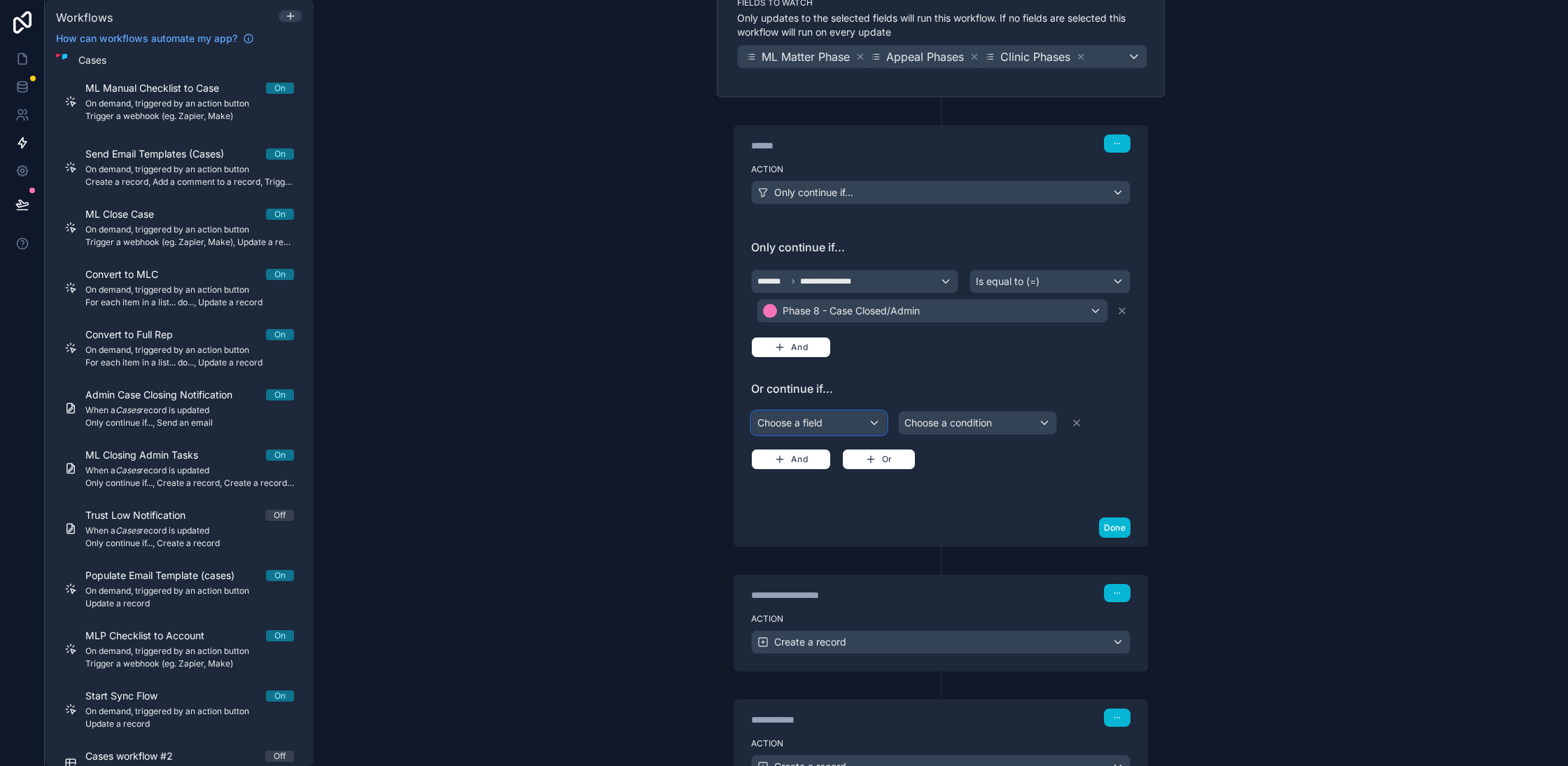
click at [838, 408] on div "Choose a field Choose a condition And Or" at bounding box center [941, 439] width 379 height 62
click at [834, 414] on div "Choose a field" at bounding box center [819, 423] width 135 height 22
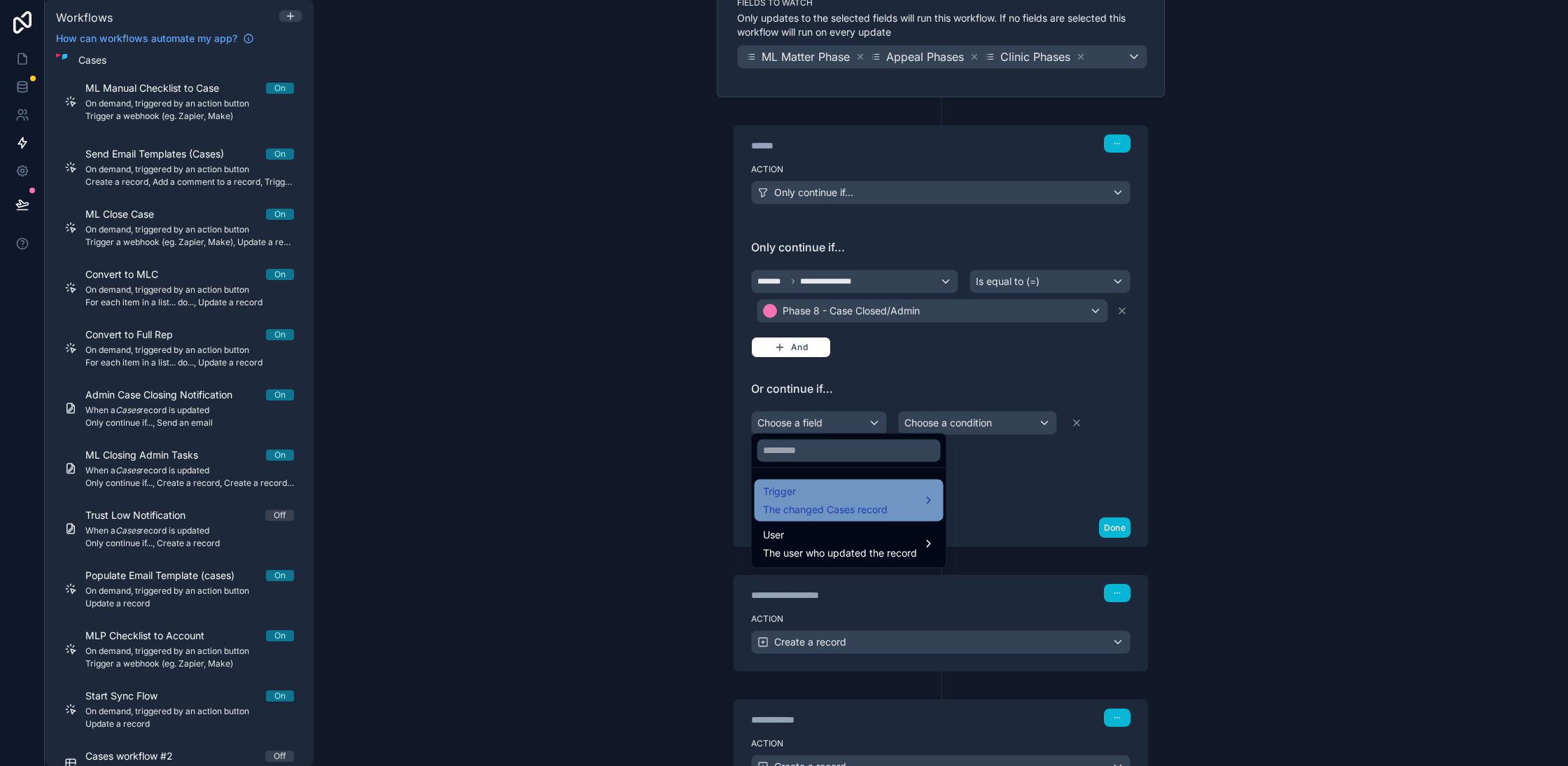
click at [833, 492] on span "Trigger" at bounding box center [825, 492] width 125 height 17
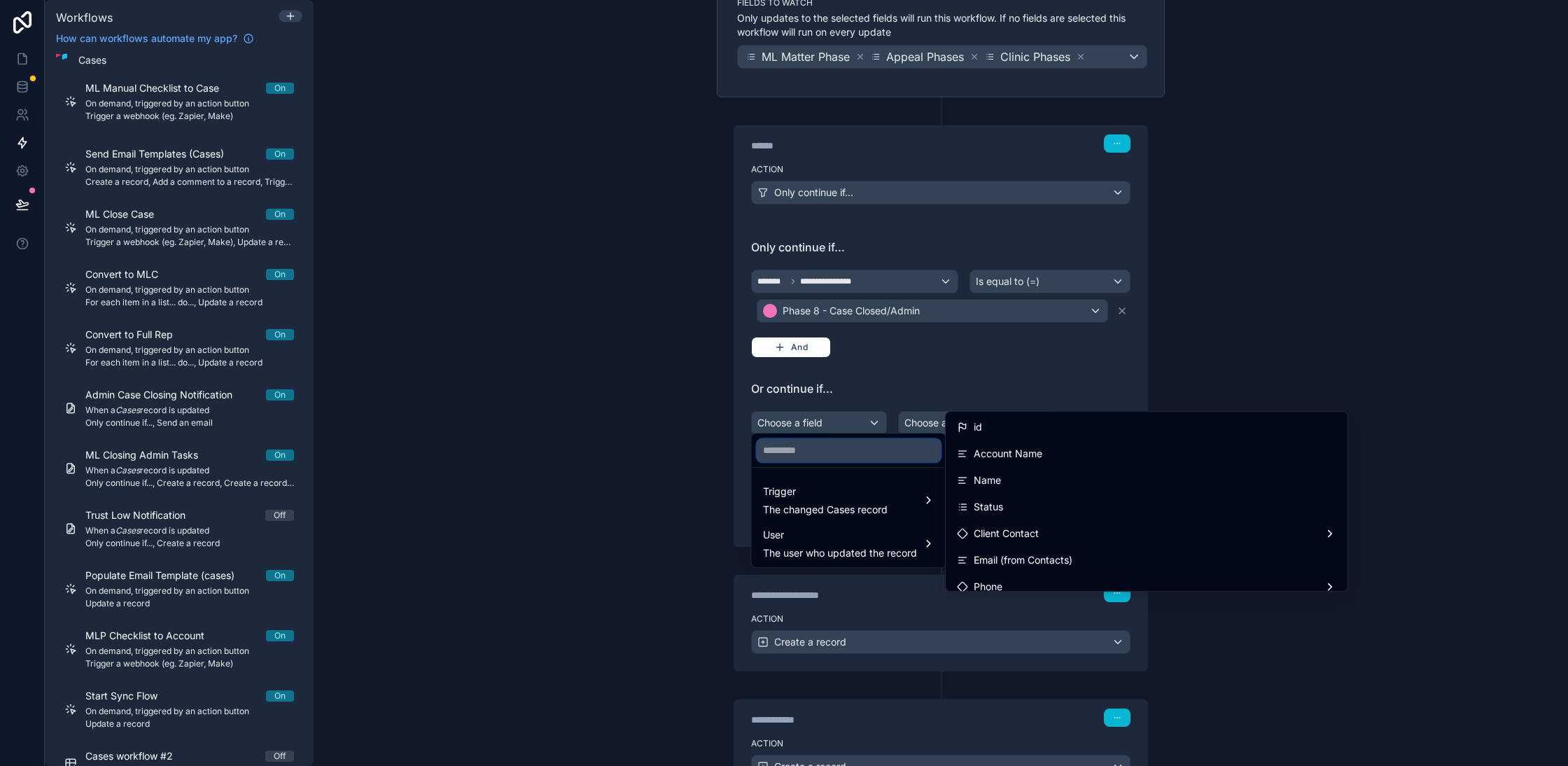
click at [876, 457] on input "text" at bounding box center [849, 450] width 183 height 22
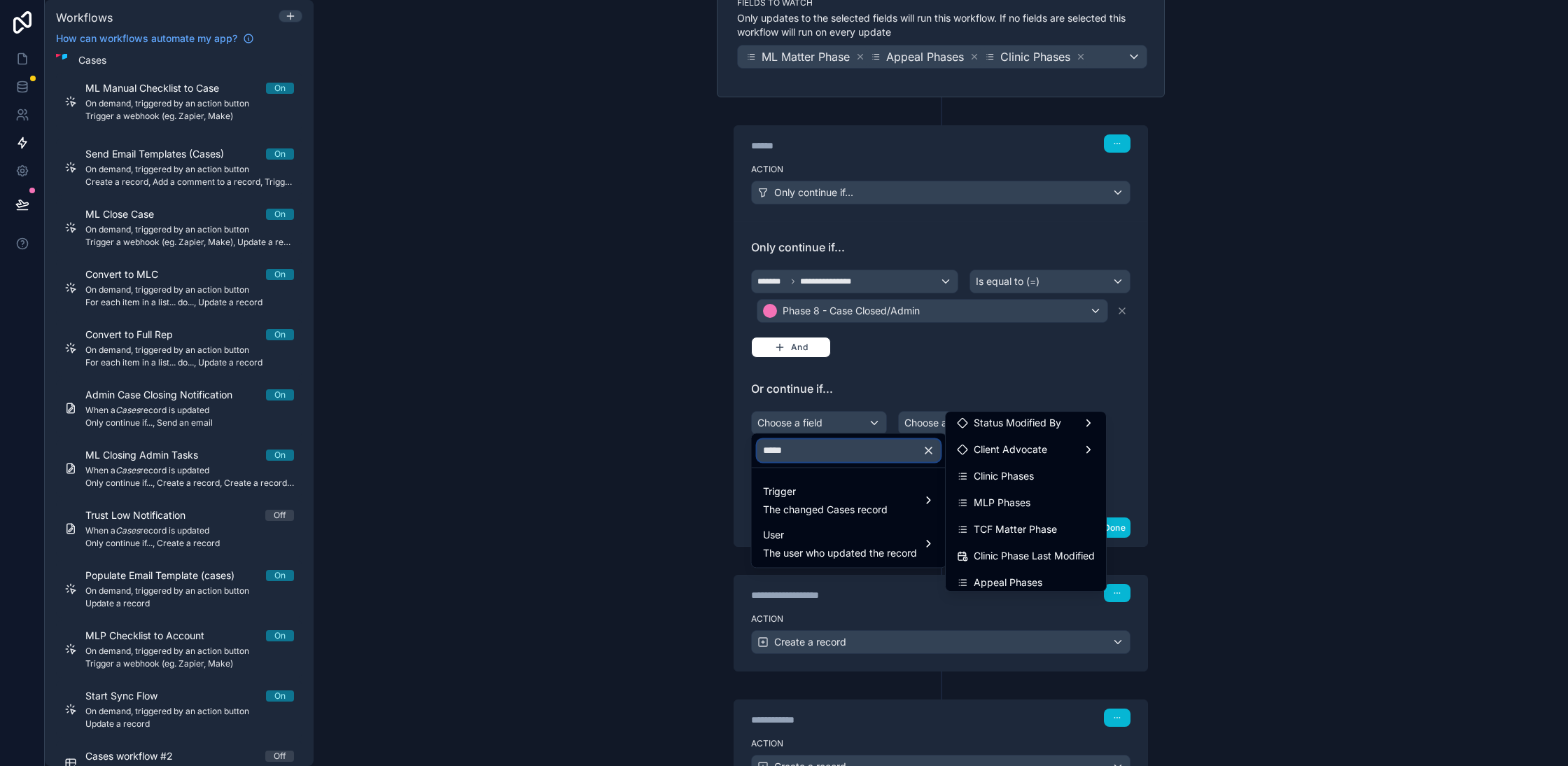
scroll to position [148, 0]
type input "*****"
click at [1042, 459] on div "Clinic Phases" at bounding box center [1026, 466] width 138 height 17
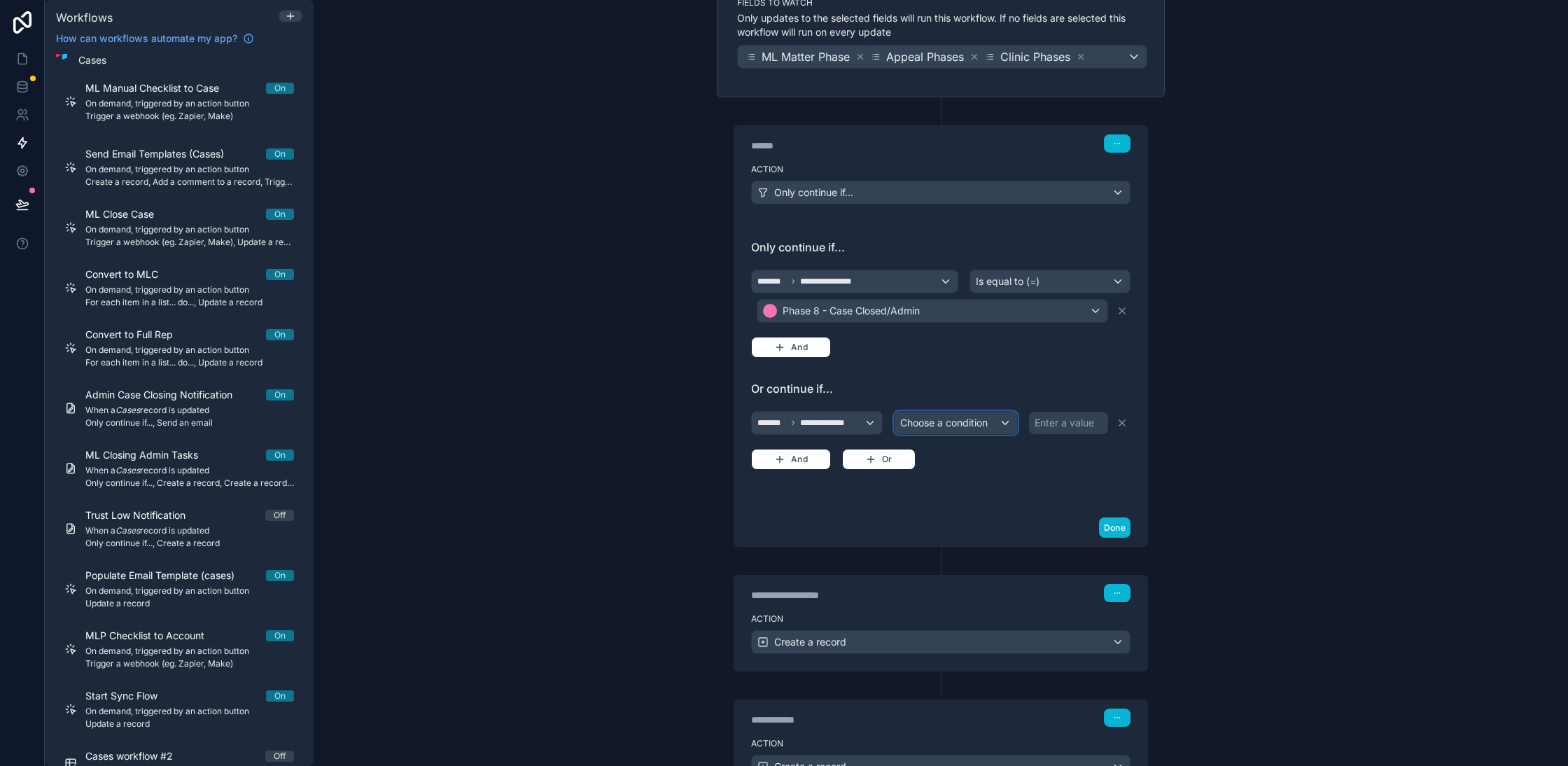
click at [913, 422] on span "Choose a condition" at bounding box center [943, 423] width 87 height 12
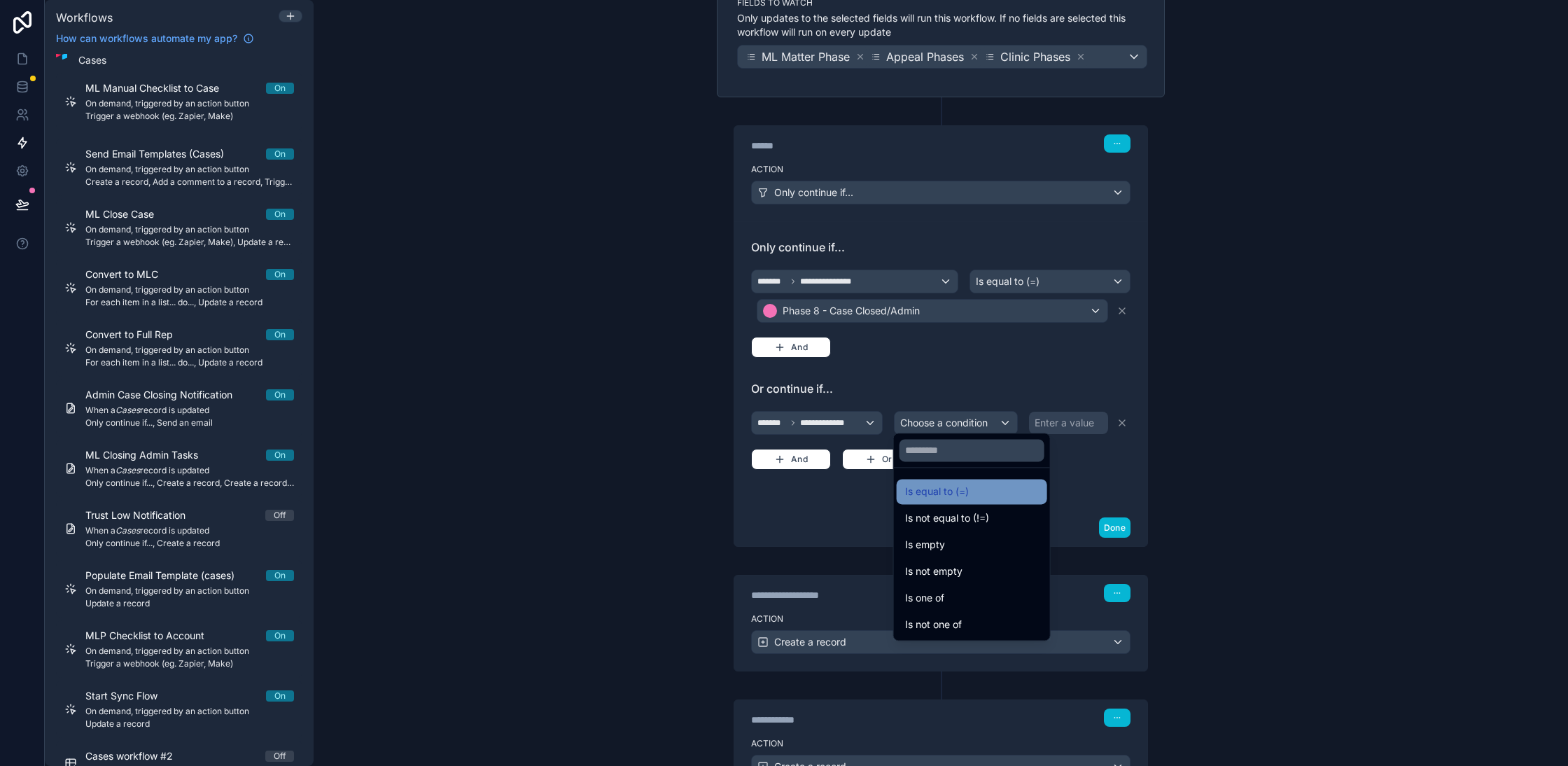
click at [947, 492] on span "Is equal to (=)" at bounding box center [937, 492] width 64 height 17
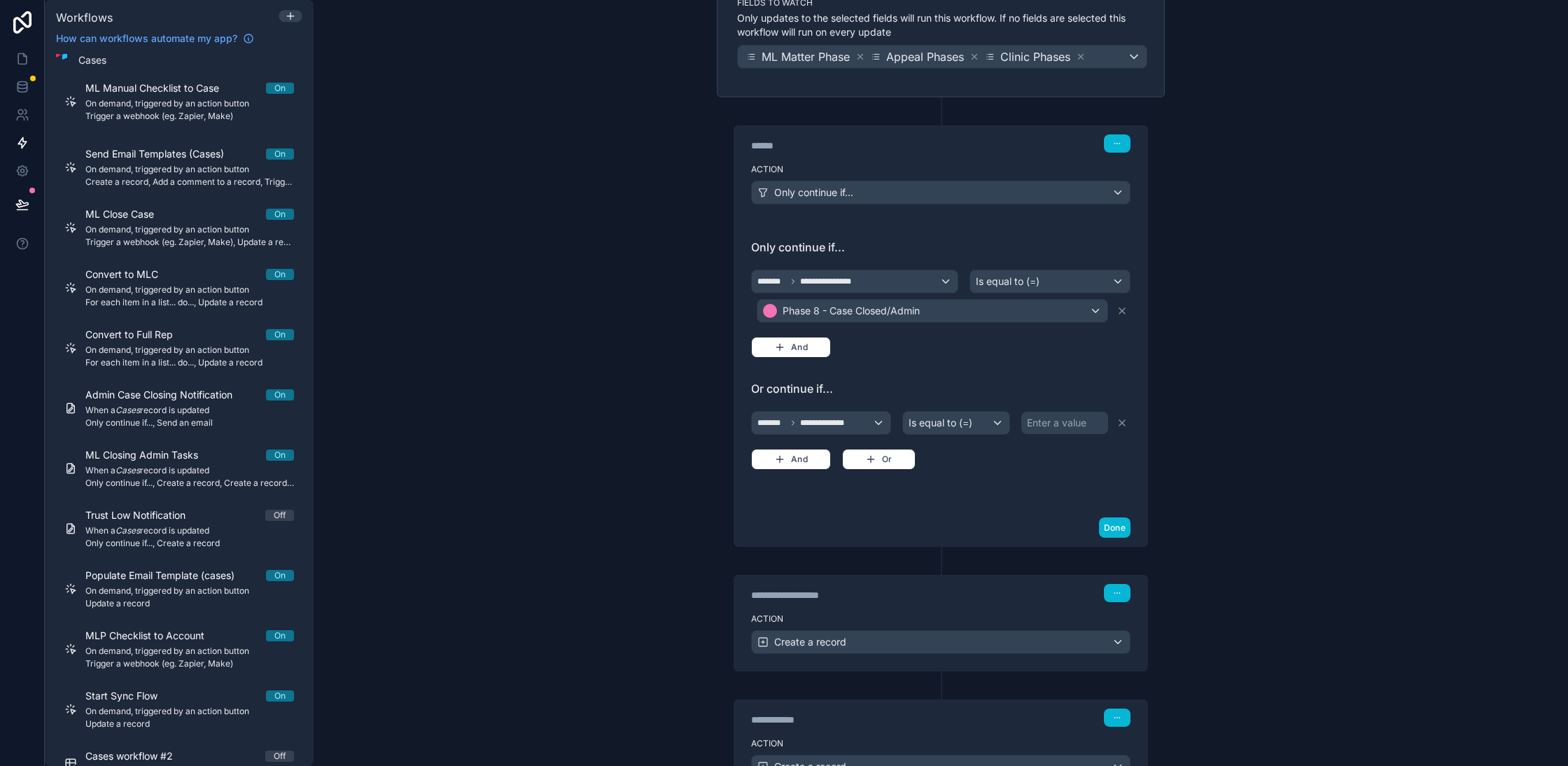
click at [1069, 418] on div "Enter a value" at bounding box center [1057, 423] width 60 height 14
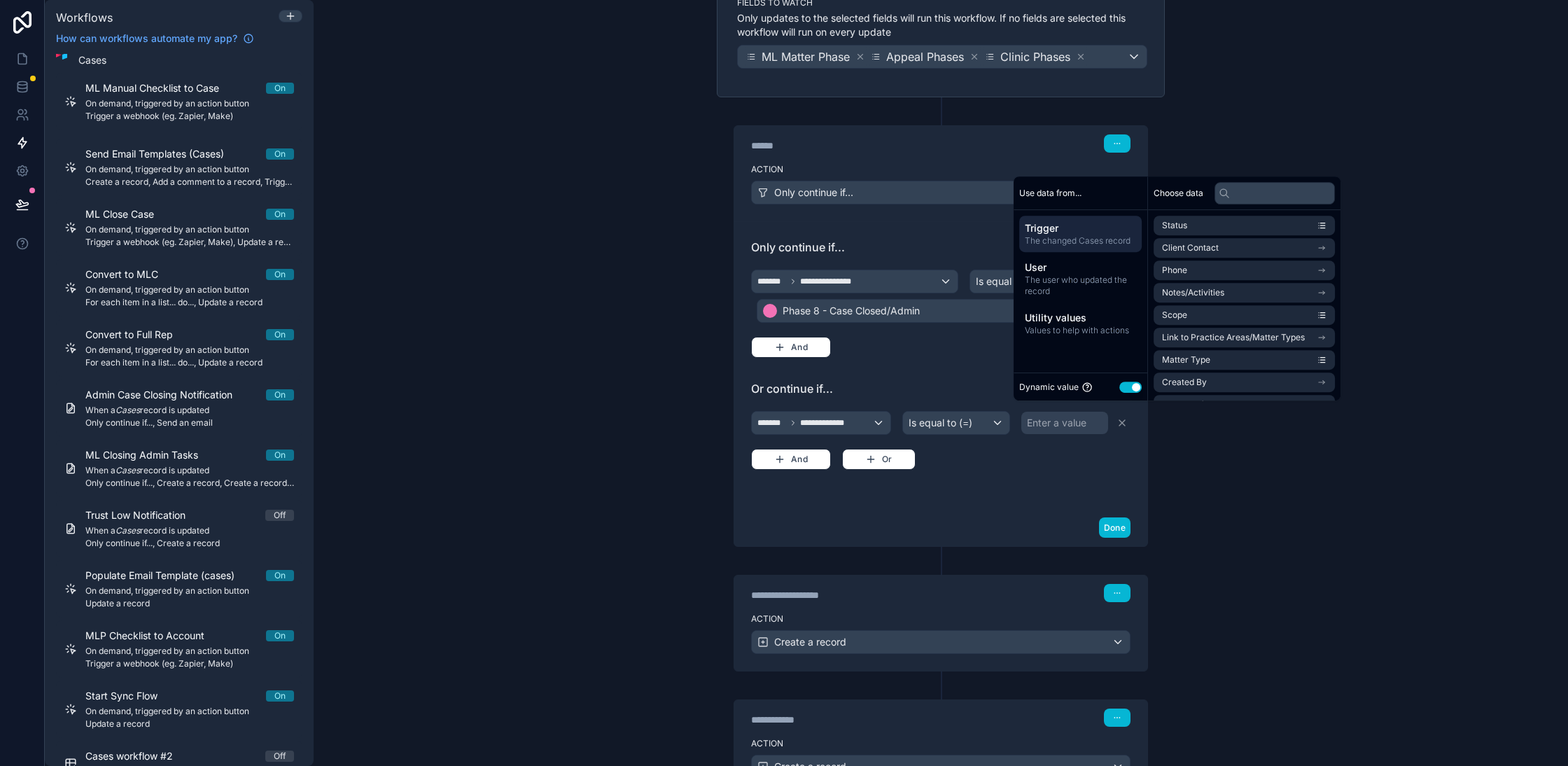
click at [1129, 391] on button "Use setting" at bounding box center [1130, 387] width 22 height 11
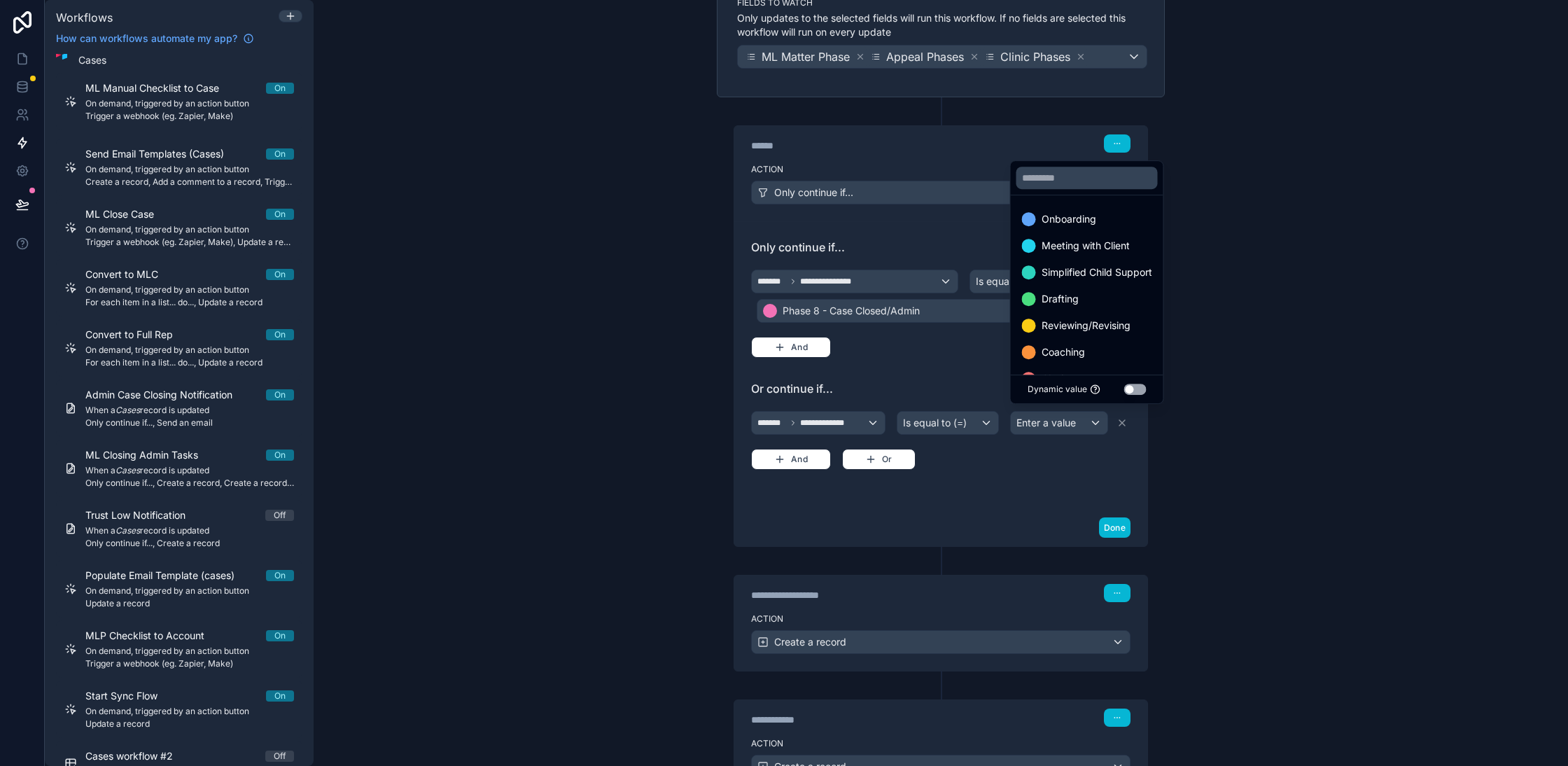
scroll to position [54, 0]
click at [1080, 347] on span "Work Complete" at bounding box center [1076, 351] width 71 height 17
click at [1042, 496] on div at bounding box center [784, 383] width 1568 height 766
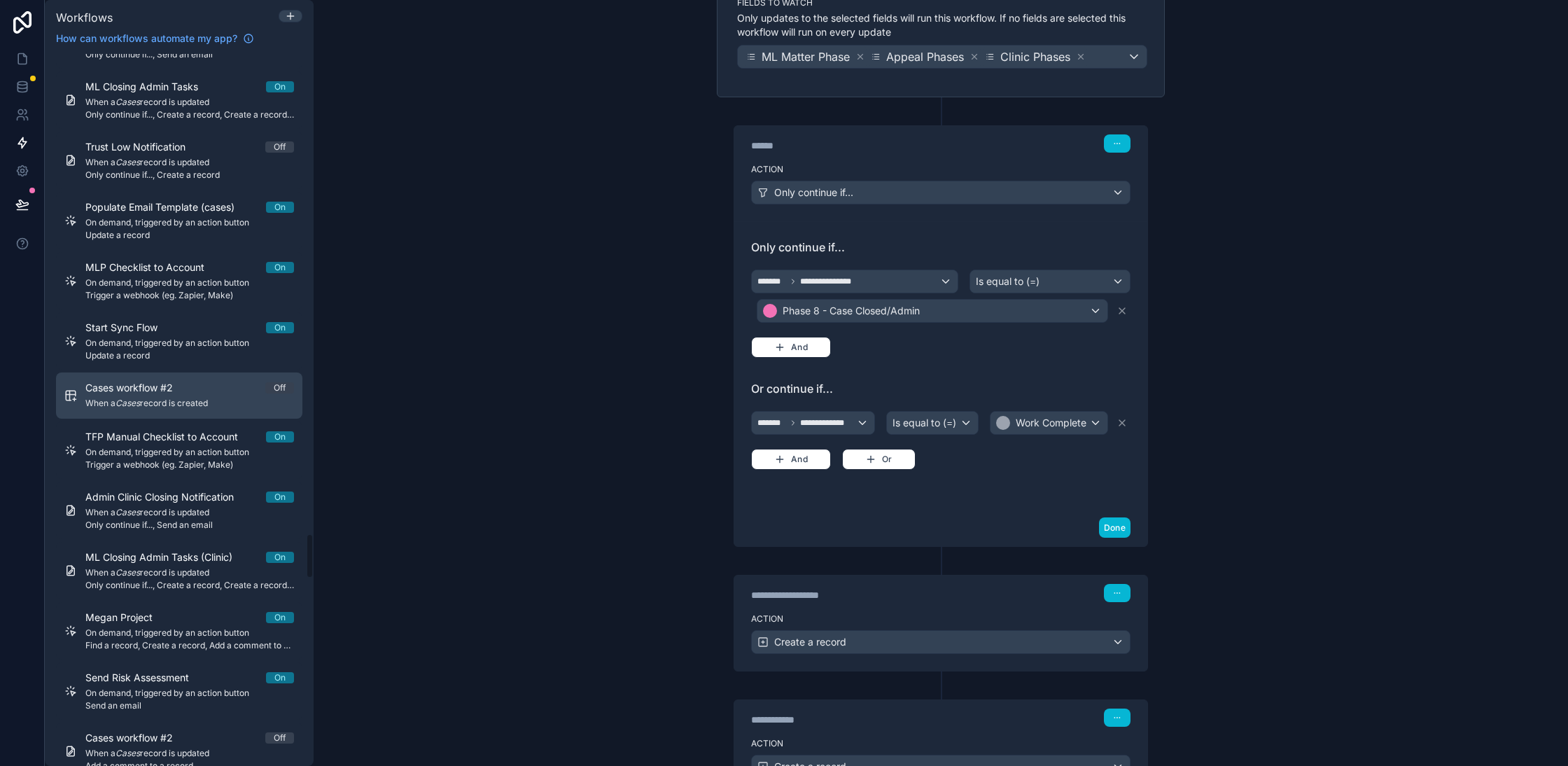
scroll to position [7543, 0]
click at [1121, 418] on icon at bounding box center [1121, 423] width 11 height 11
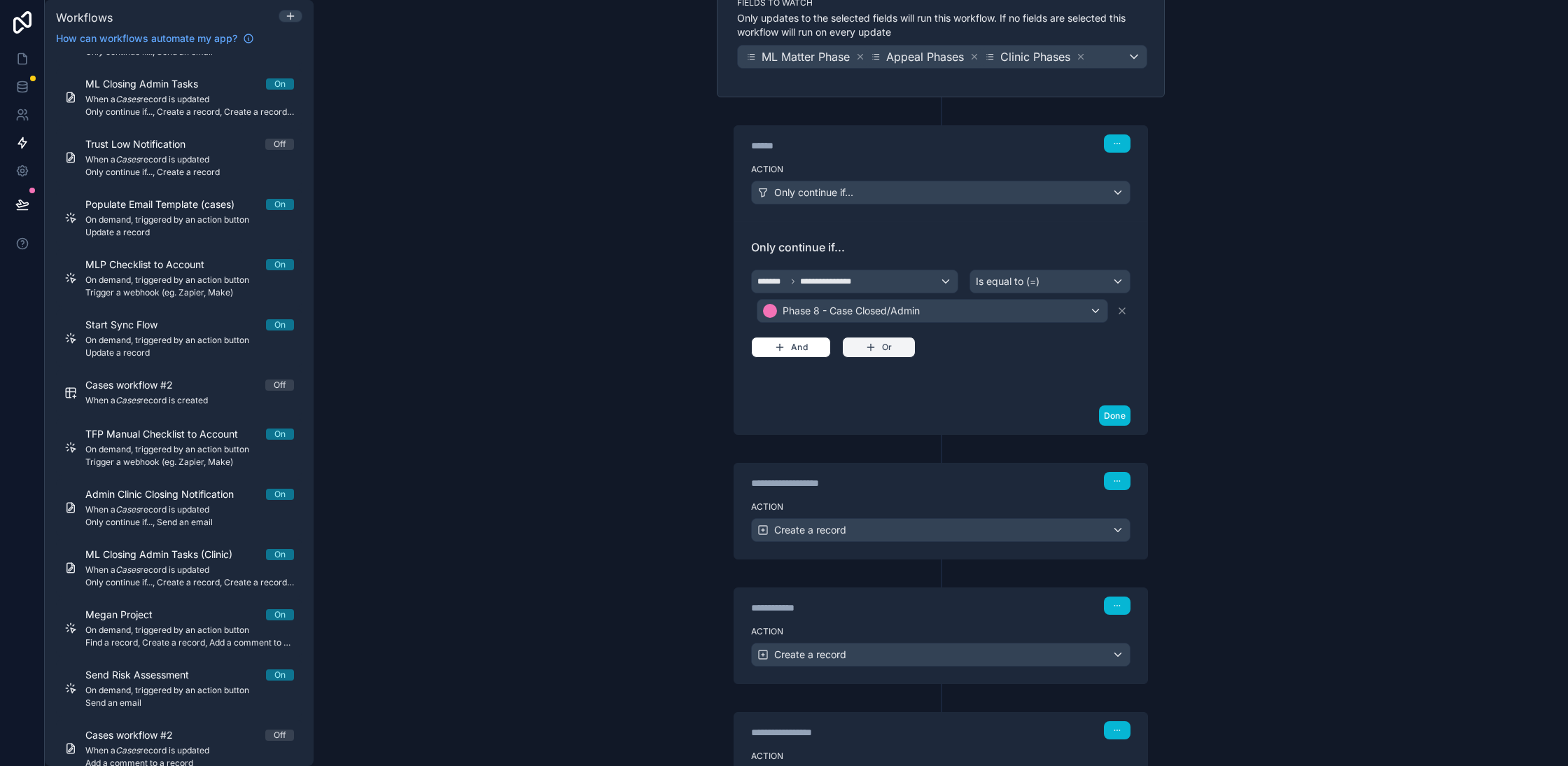
click at [871, 343] on icon "button" at bounding box center [871, 347] width 0 height 7
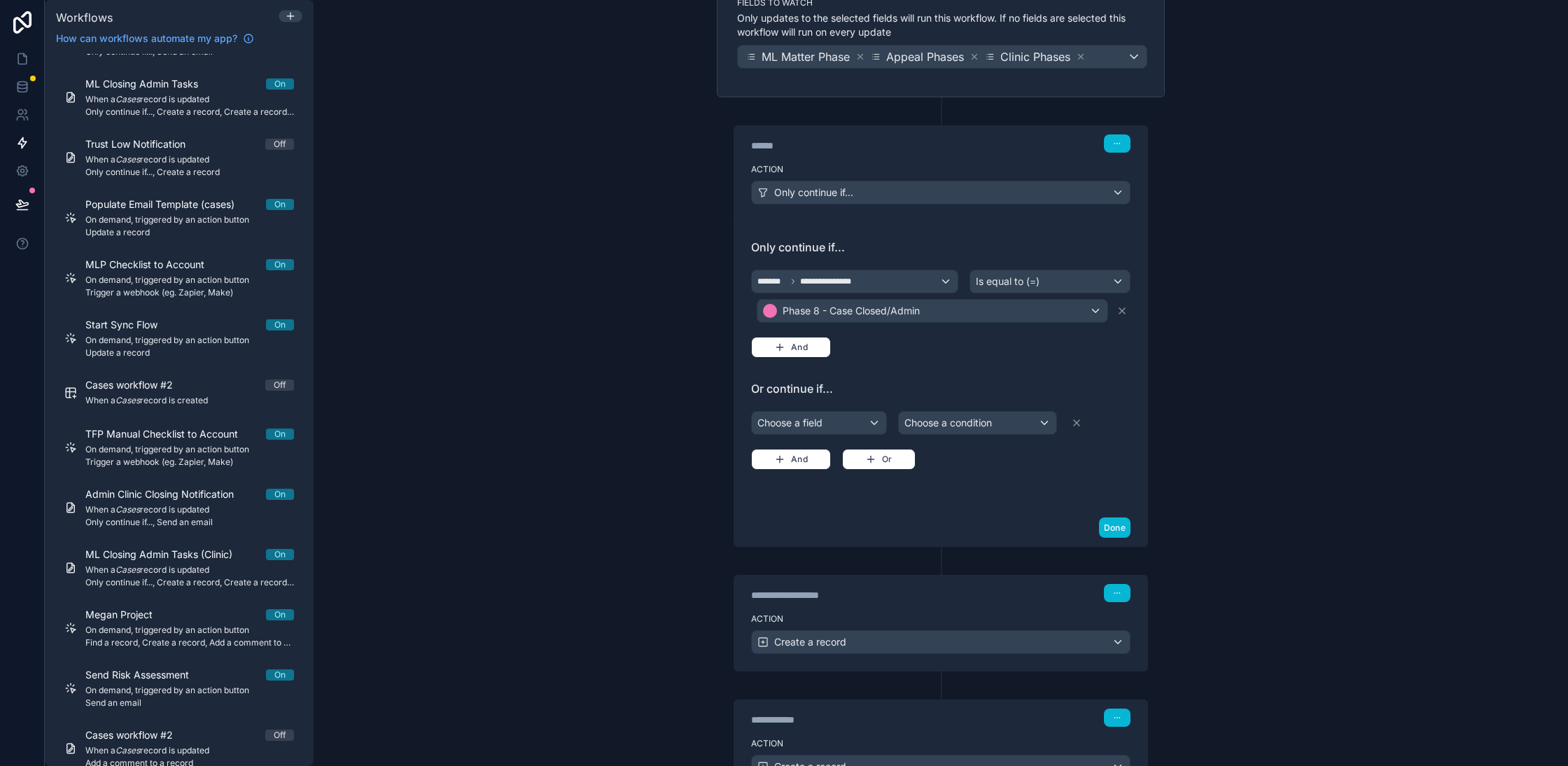
click at [1084, 54] on icon at bounding box center [1081, 57] width 5 height 5
click at [842, 418] on div "Choose a field" at bounding box center [819, 423] width 135 height 22
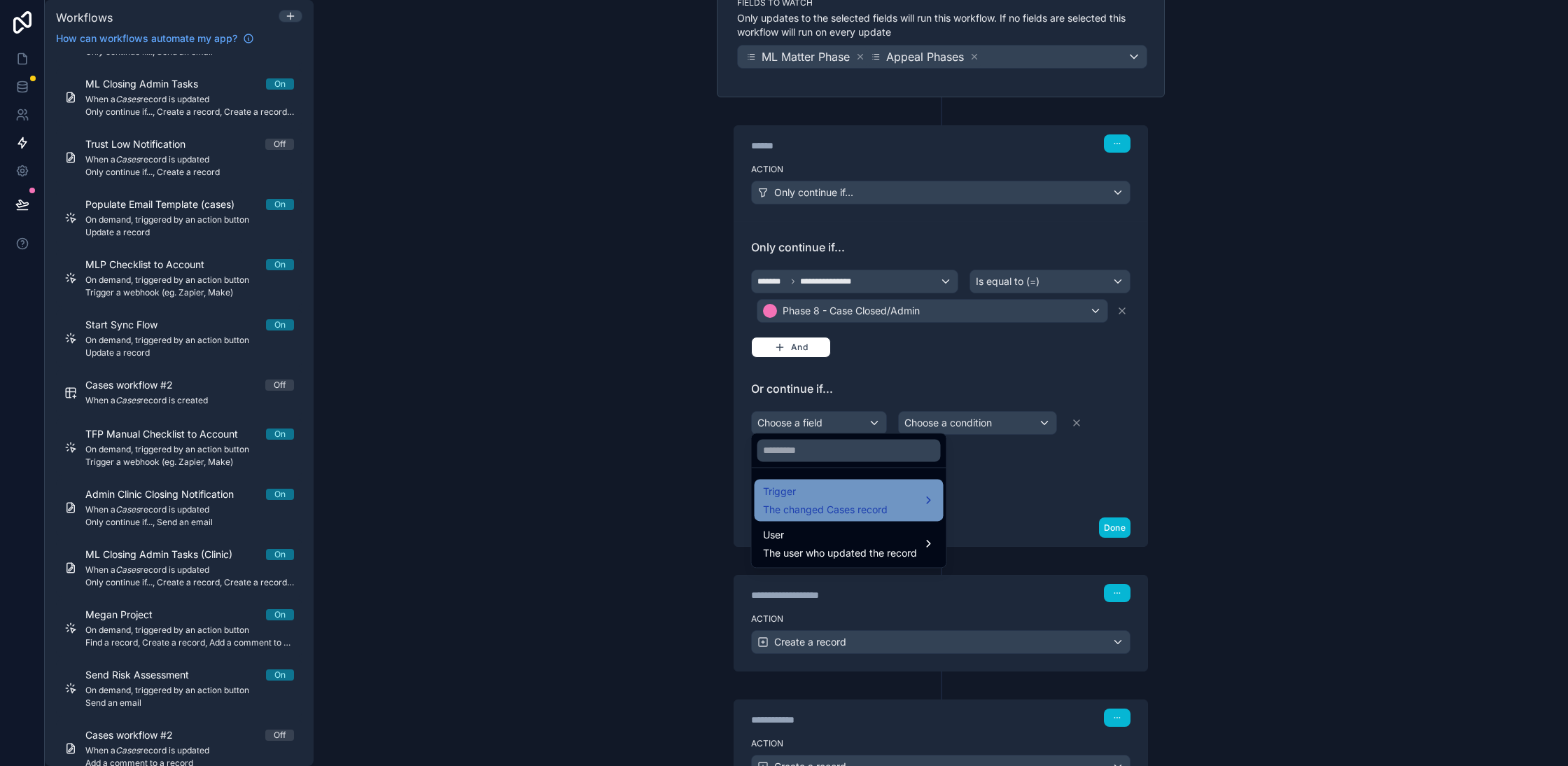
click at [836, 502] on span "The changed Cases record" at bounding box center [825, 509] width 125 height 14
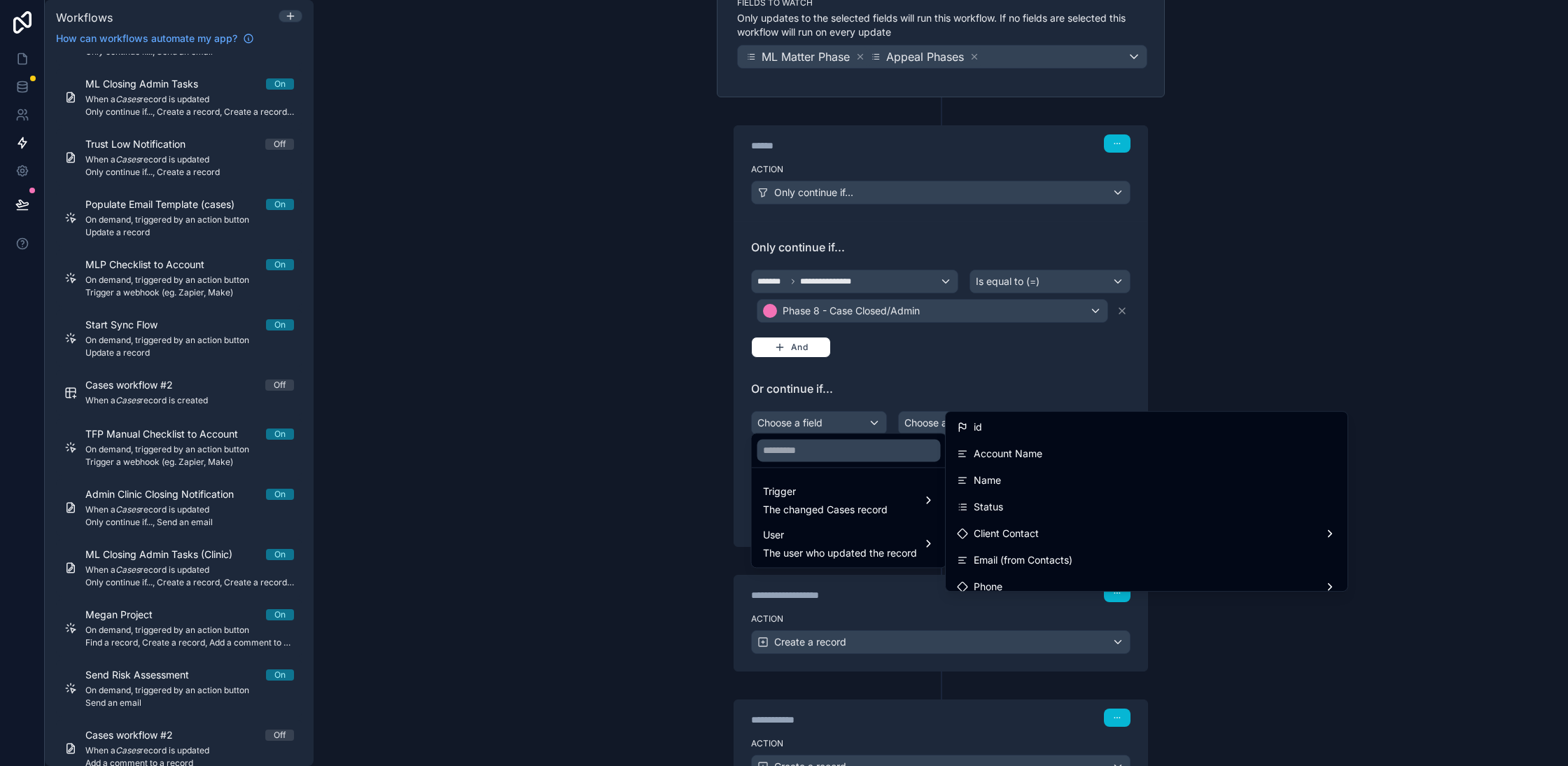
click at [443, 304] on div at bounding box center [784, 383] width 1568 height 766
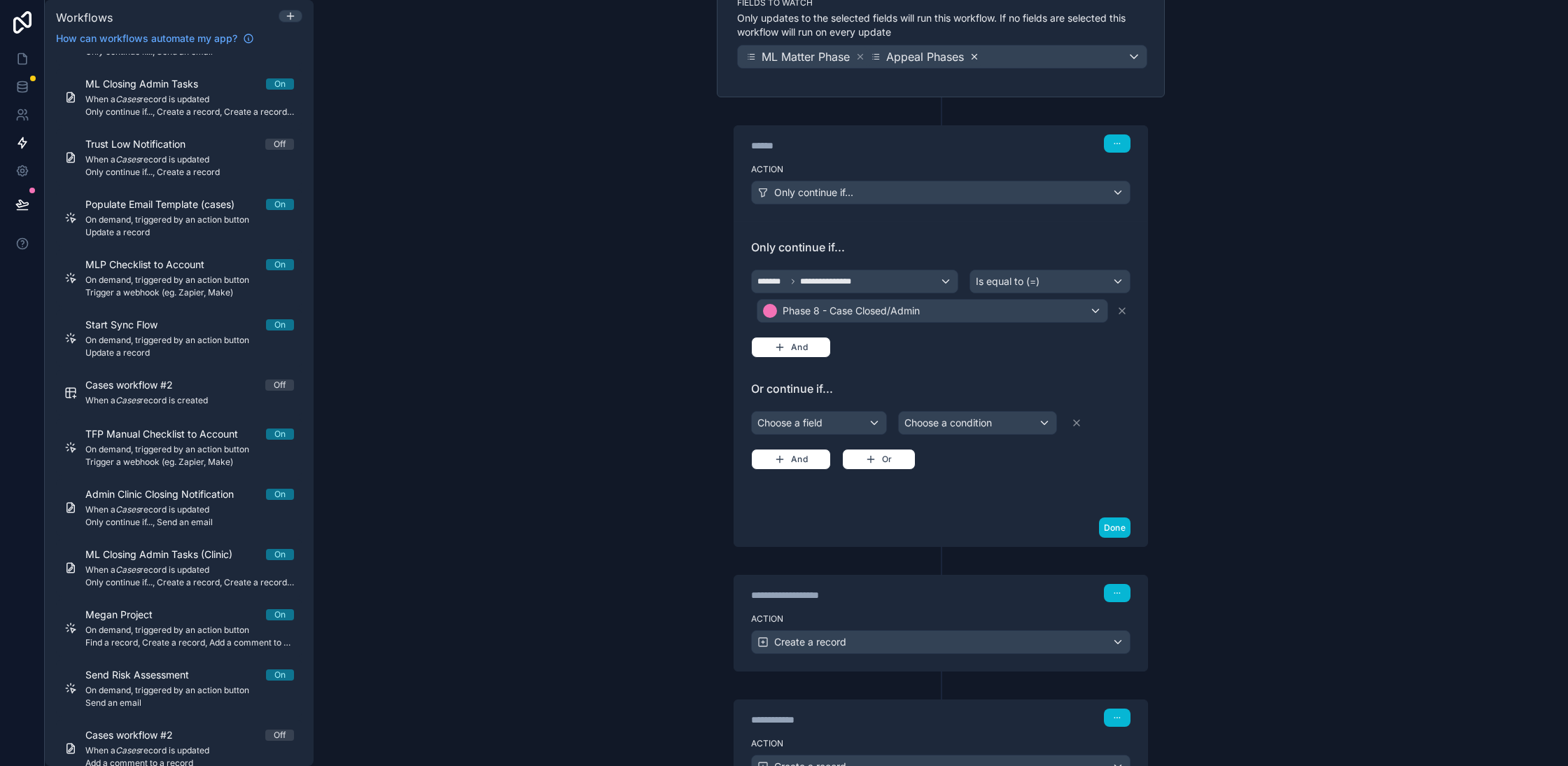
click at [975, 52] on icon at bounding box center [975, 57] width 10 height 10
click at [1082, 418] on icon at bounding box center [1076, 423] width 11 height 11
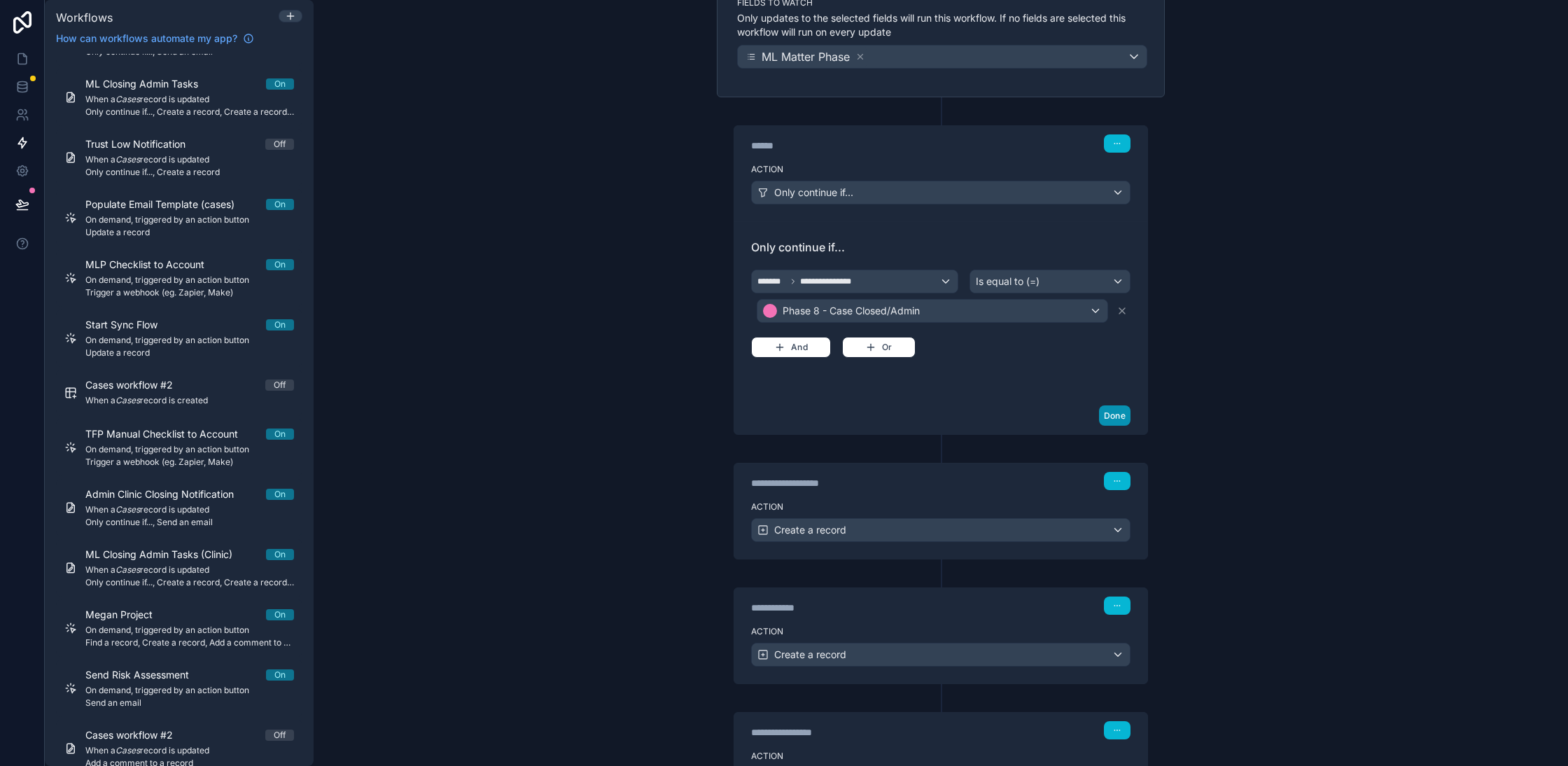
click at [1113, 405] on button "Done" at bounding box center [1115, 415] width 32 height 20
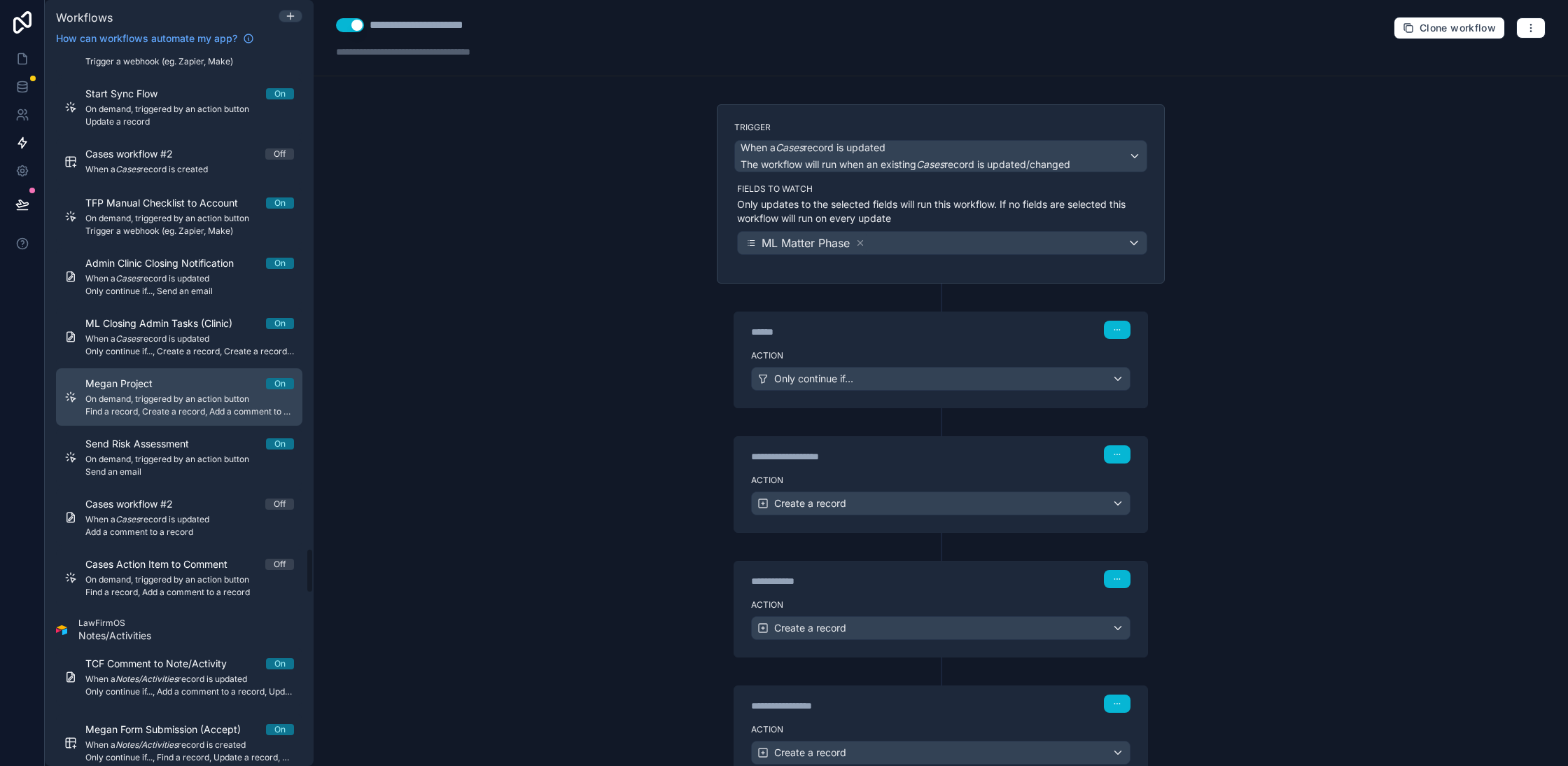
scroll to position [7775, 0]
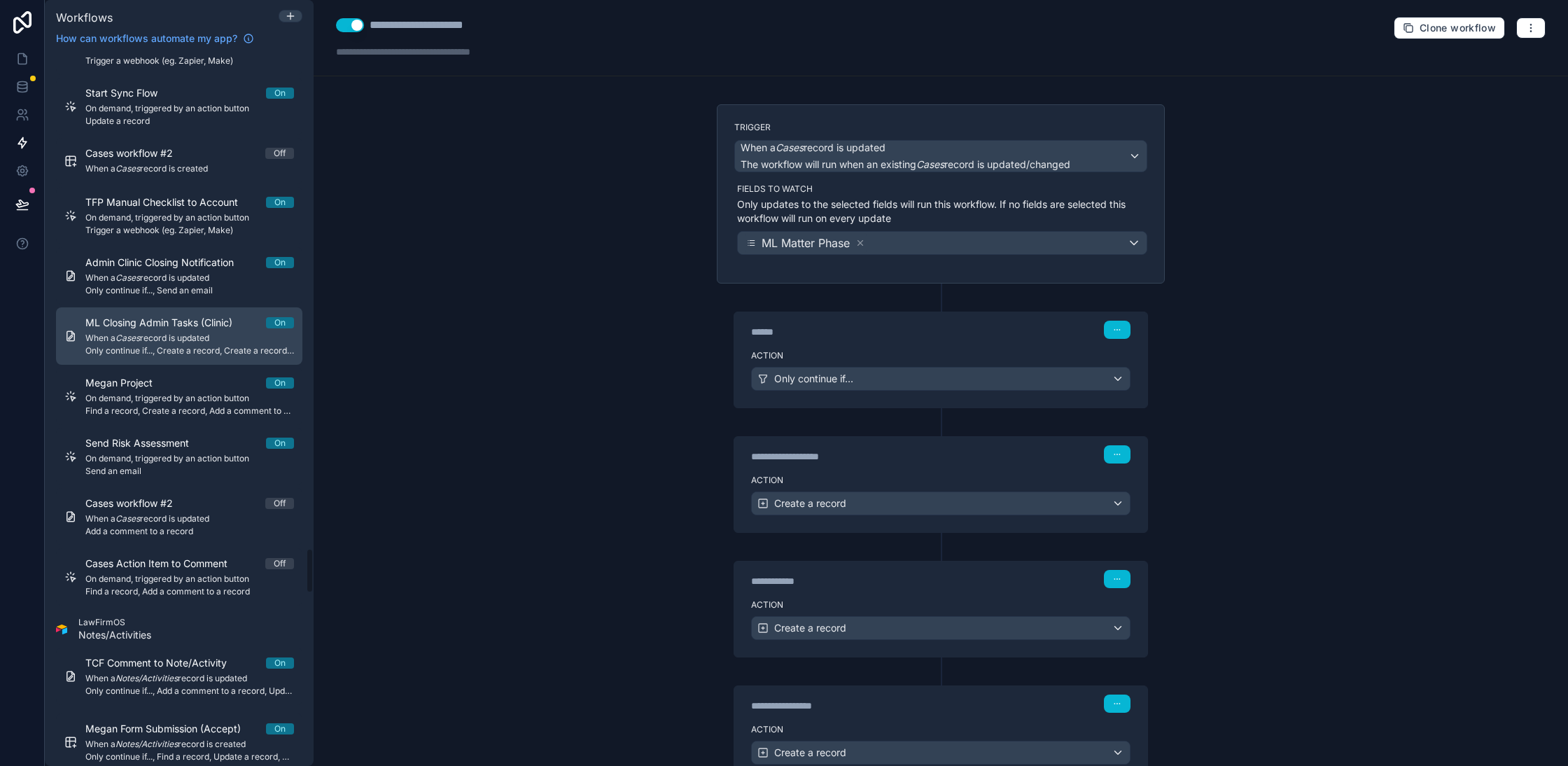
click at [242, 345] on span "Only continue if..., Create a record, Create a record, Create a record, Create …" at bounding box center [190, 350] width 209 height 11
click at [1452, 28] on span "Clone workflow" at bounding box center [1458, 27] width 77 height 12
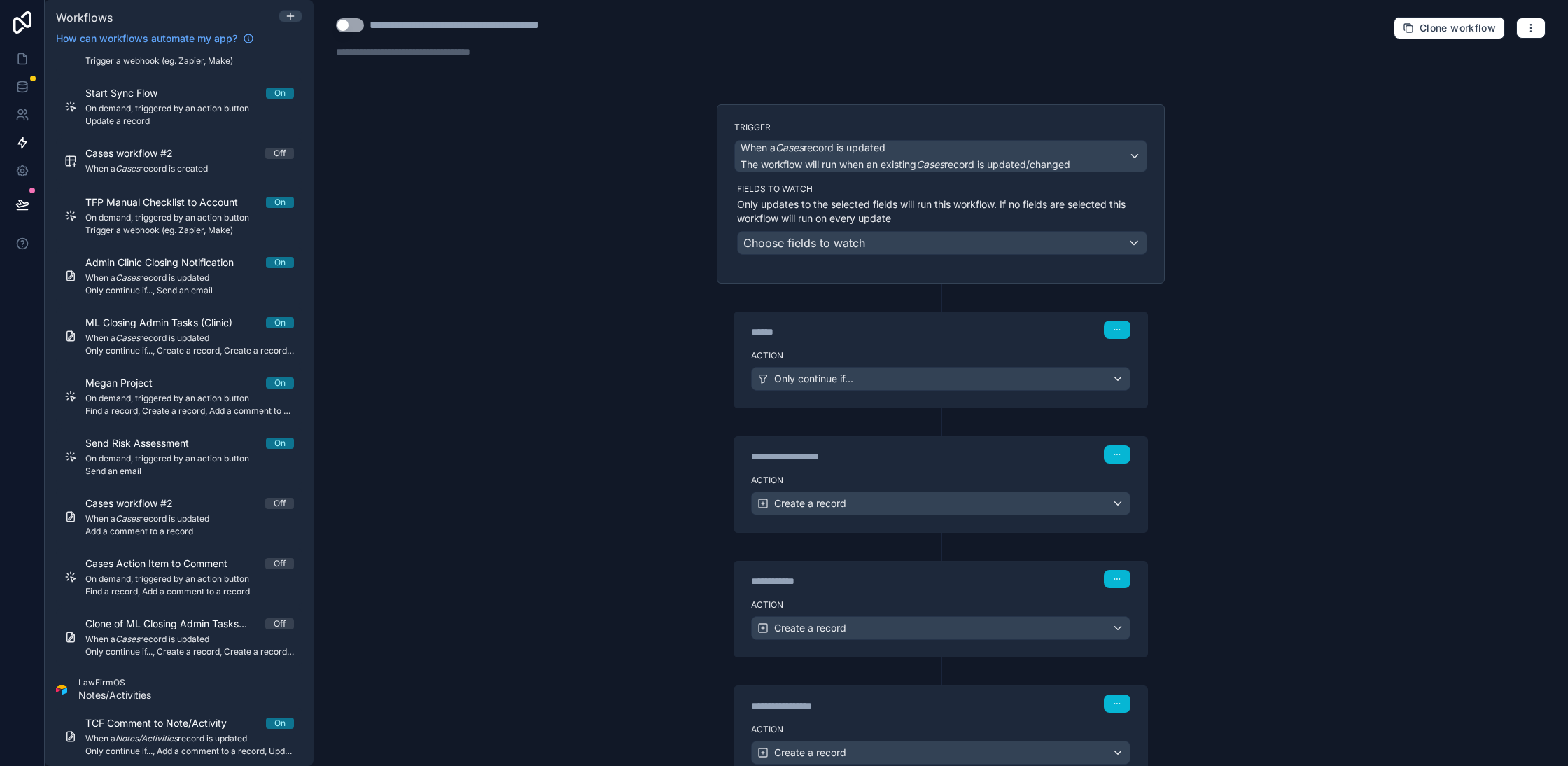
click at [581, 24] on div "**********" at bounding box center [484, 25] width 230 height 17
click at [613, 24] on div "**********" at bounding box center [941, 38] width 1254 height 77
click at [584, 21] on div "**********" at bounding box center [484, 25] width 230 height 17
type div "**********"
click at [396, 27] on div "**********" at bounding box center [491, 25] width 244 height 17
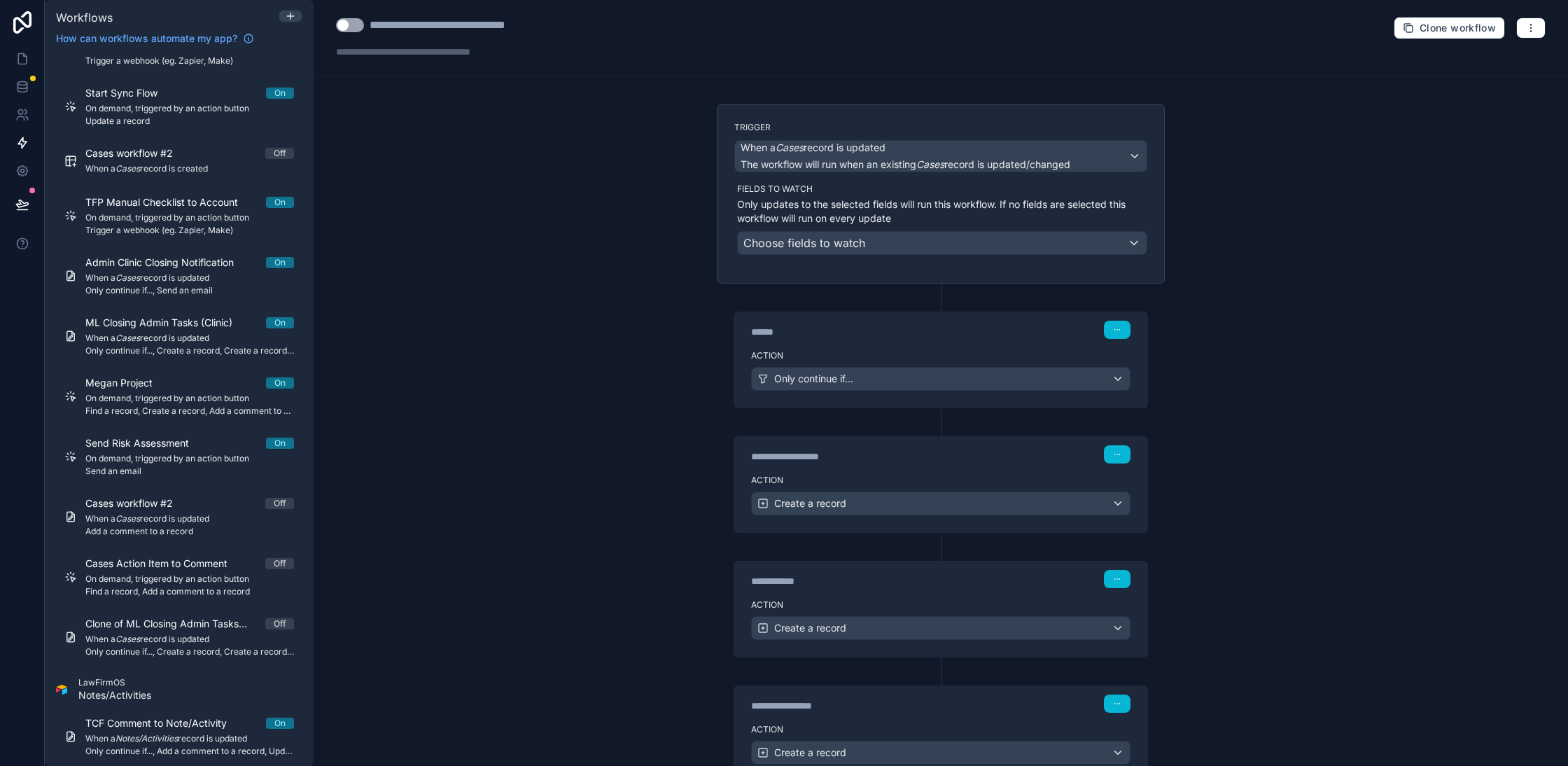
click at [431, 136] on div "**********" at bounding box center [941, 383] width 1254 height 766
click at [897, 250] on div "Choose fields to watch" at bounding box center [942, 243] width 408 height 22
click at [846, 245] on span "Choose fields to watch" at bounding box center [804, 243] width 121 height 14
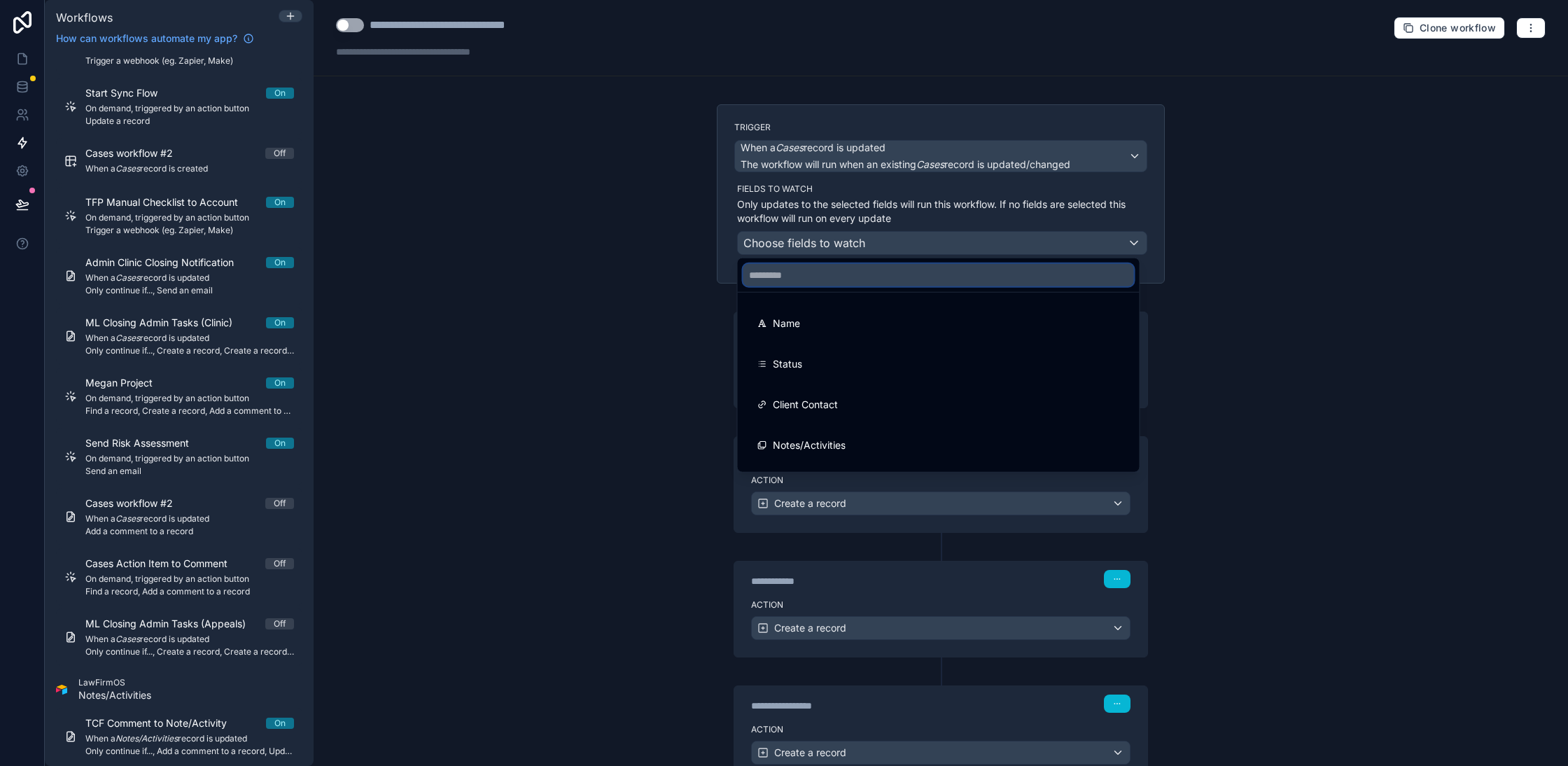
click at [819, 280] on input "text" at bounding box center [939, 274] width 391 height 22
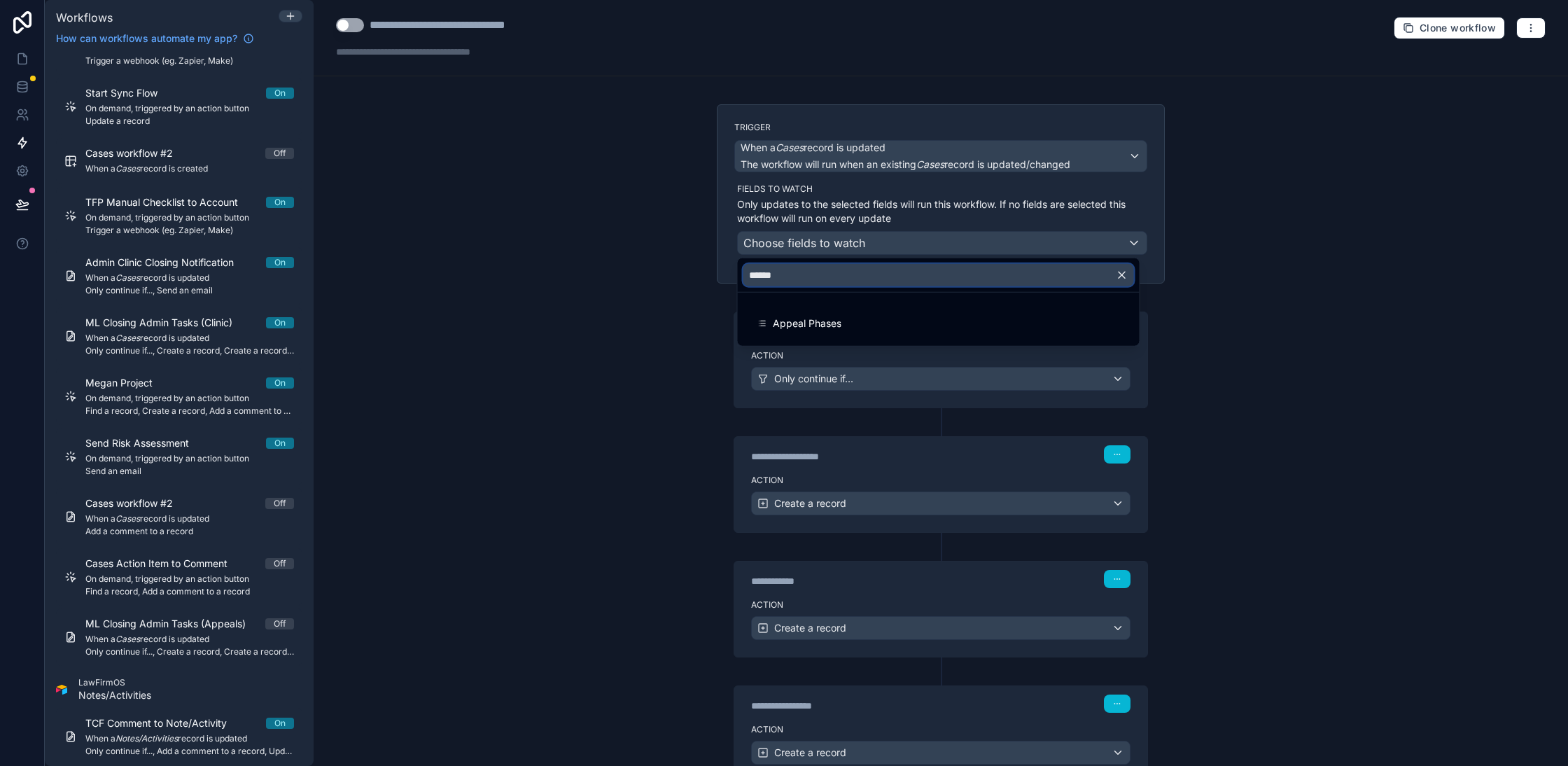
type input "******"
click at [851, 327] on div "Appeal Phases" at bounding box center [939, 324] width 363 height 17
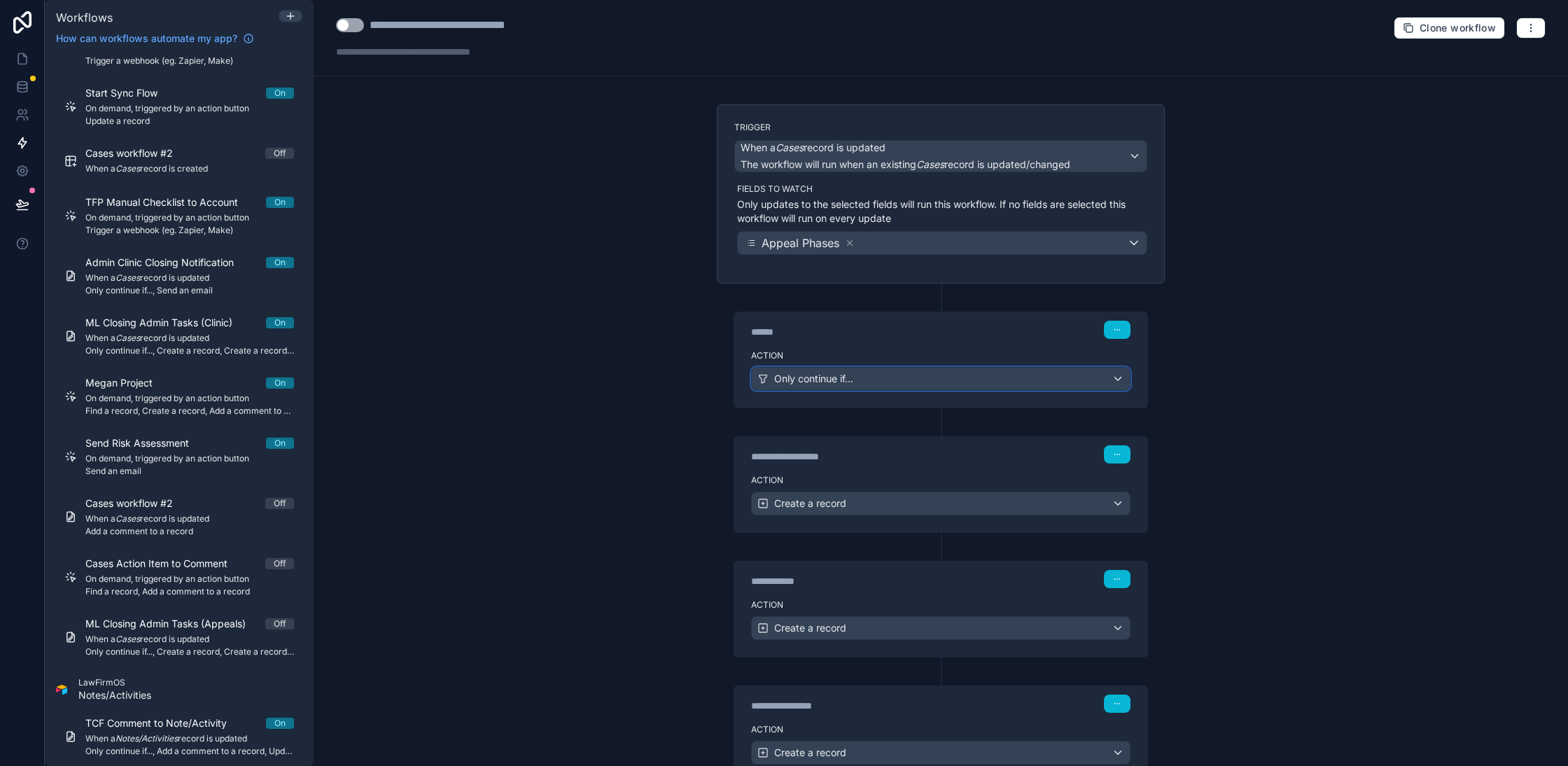
click at [887, 381] on div "Only continue if..." at bounding box center [941, 378] width 378 height 22
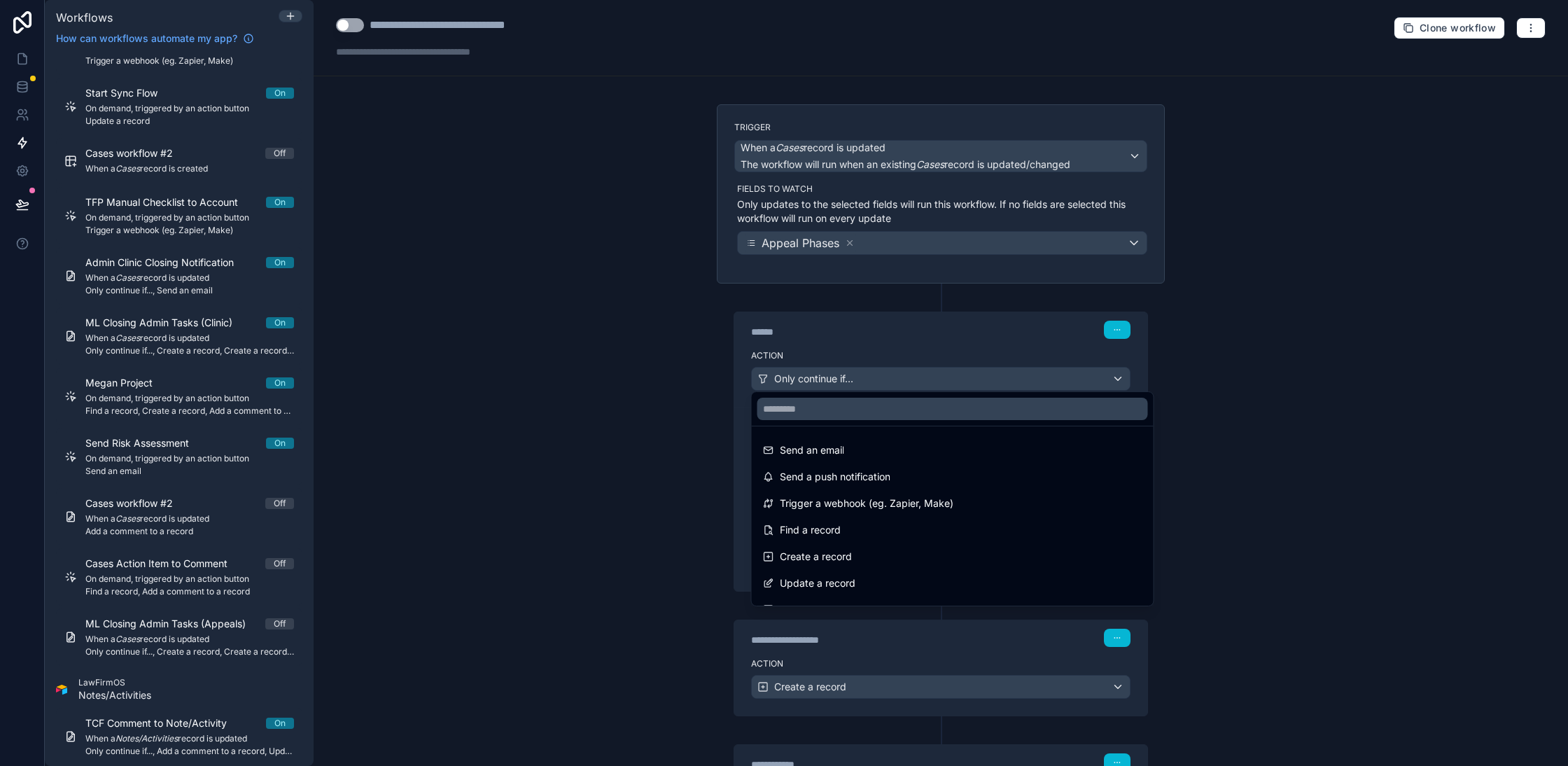
click at [887, 381] on div at bounding box center [784, 383] width 1568 height 766
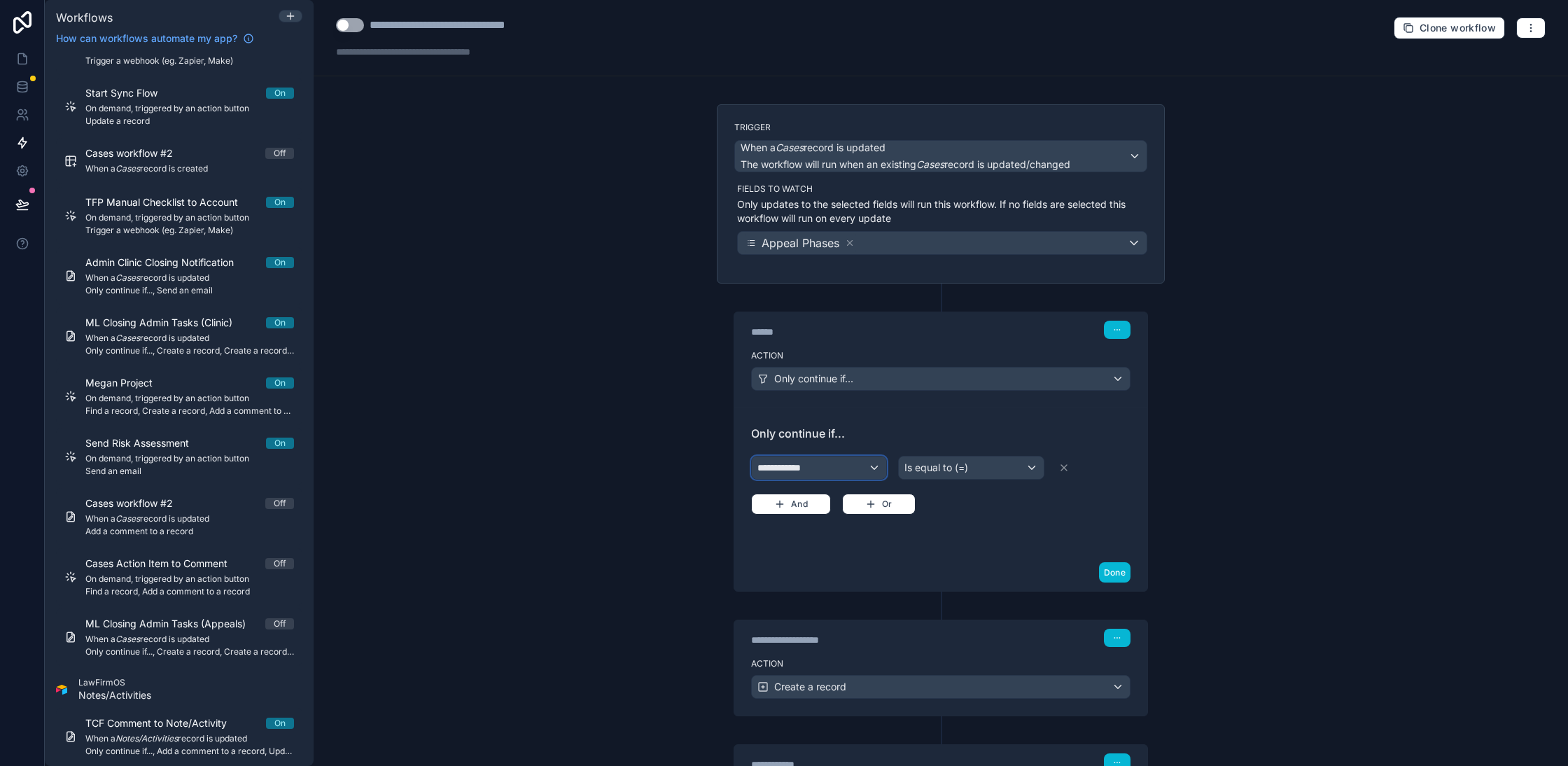
click at [839, 466] on div "**********" at bounding box center [819, 467] width 135 height 22
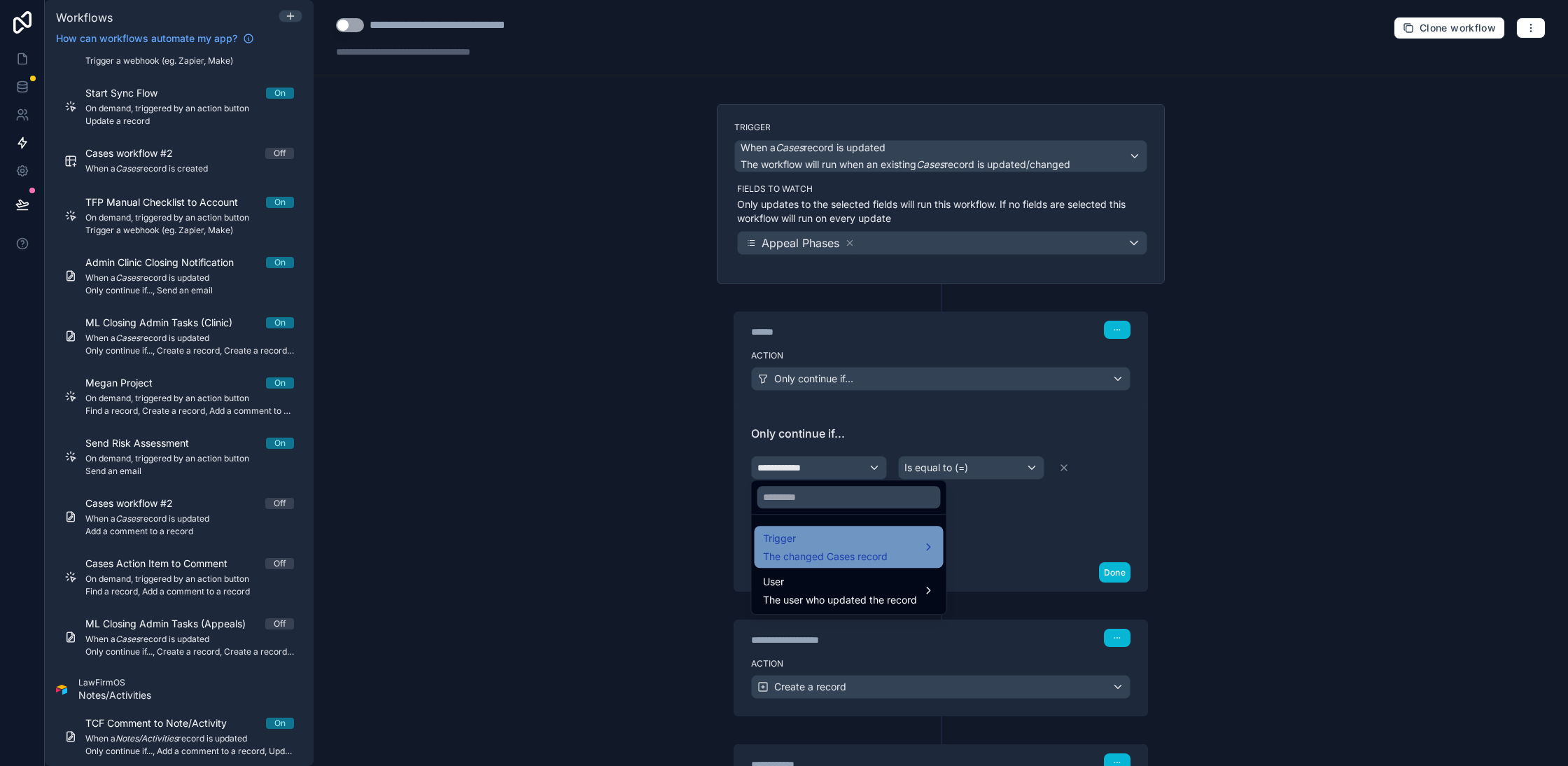
click at [804, 550] on span "The changed Cases record" at bounding box center [825, 556] width 125 height 14
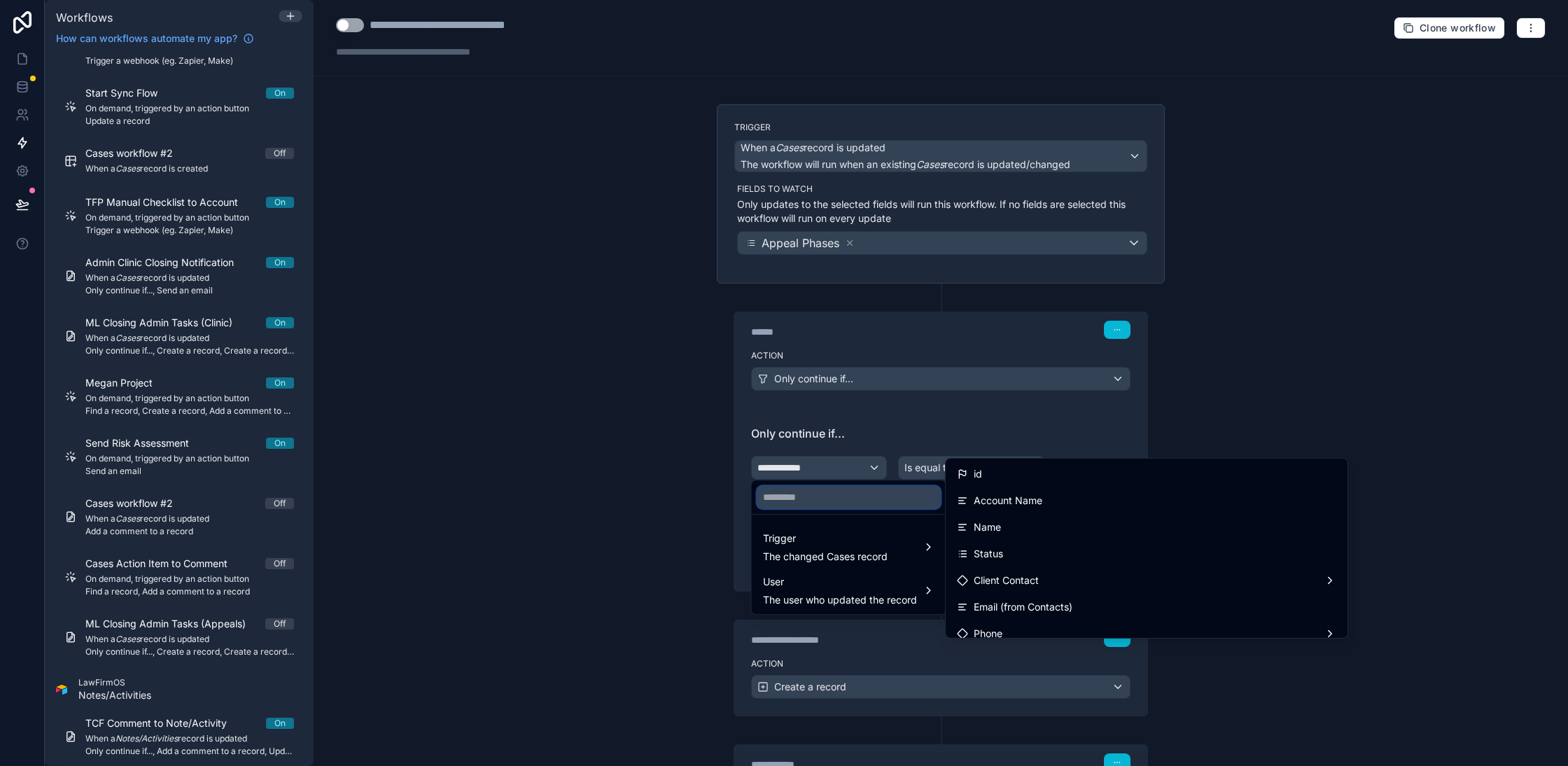
click at [831, 494] on input "text" at bounding box center [849, 497] width 183 height 22
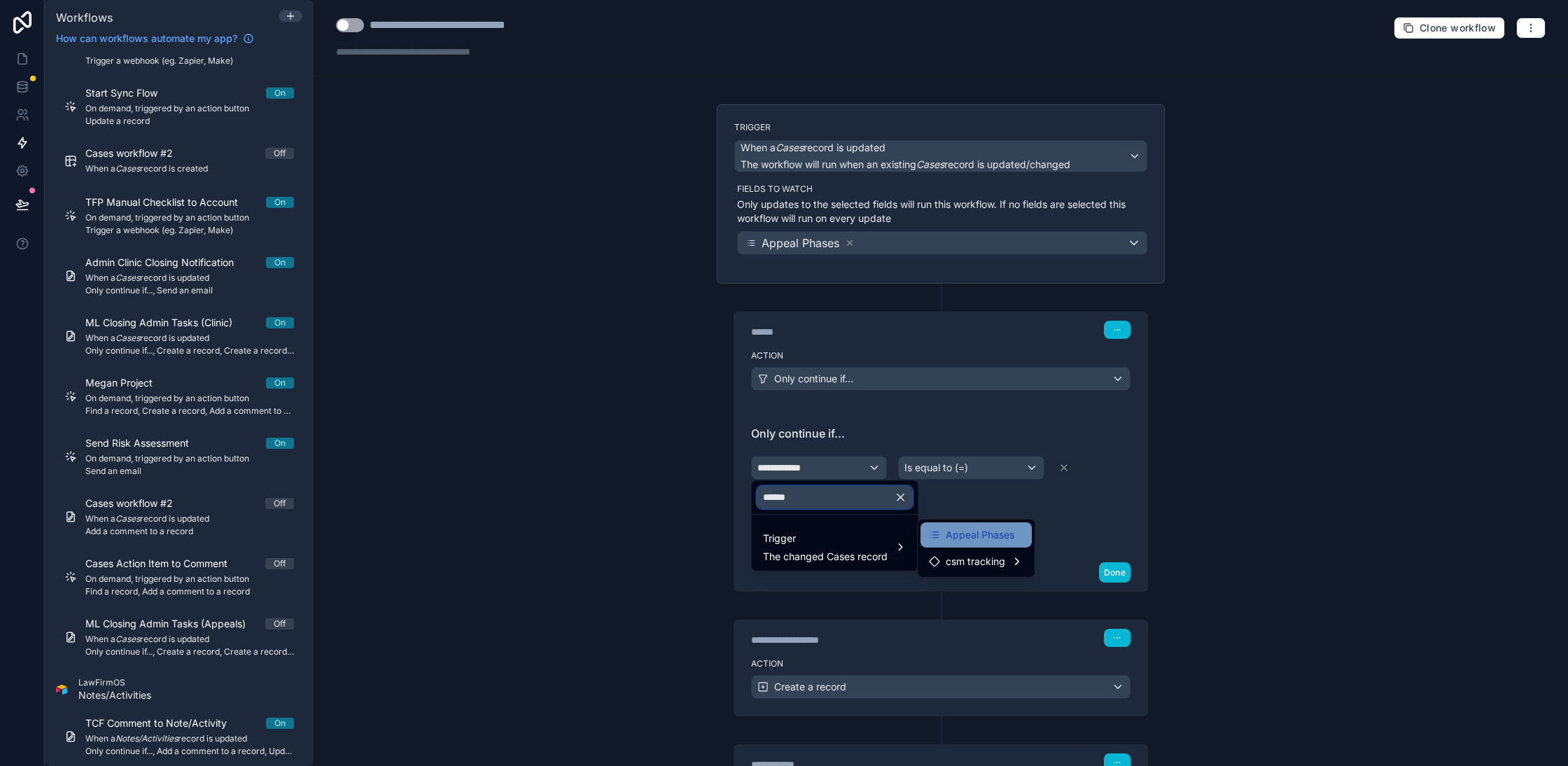
type input "******"
click at [975, 536] on span "Appeal Phases" at bounding box center [980, 535] width 68 height 17
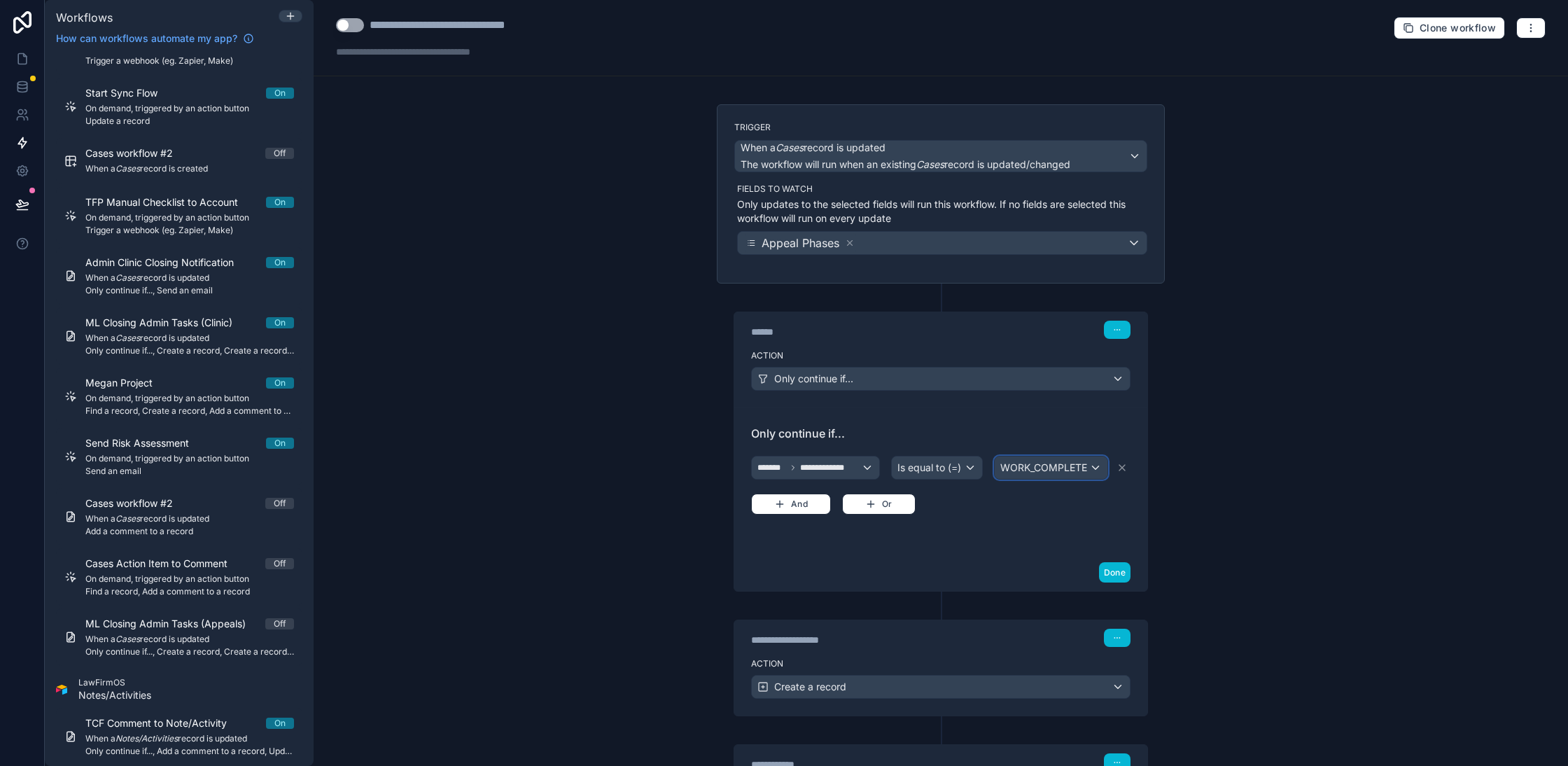
click at [1050, 463] on span "WORK_COMPLETE" at bounding box center [1044, 467] width 87 height 14
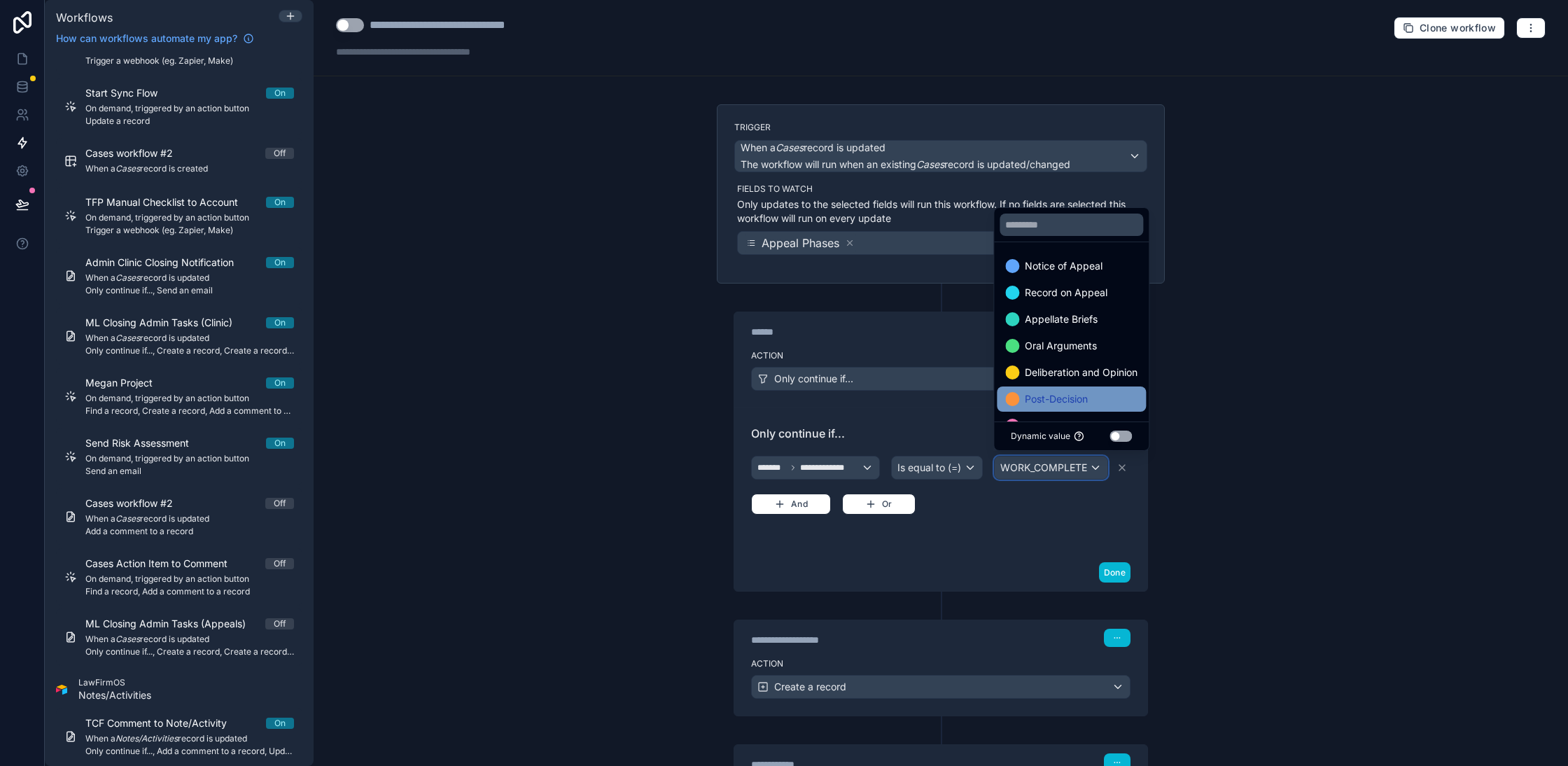
scroll to position [54, 0]
click at [1097, 373] on span "Withdrawal/Closing" at bounding box center [1069, 372] width 89 height 17
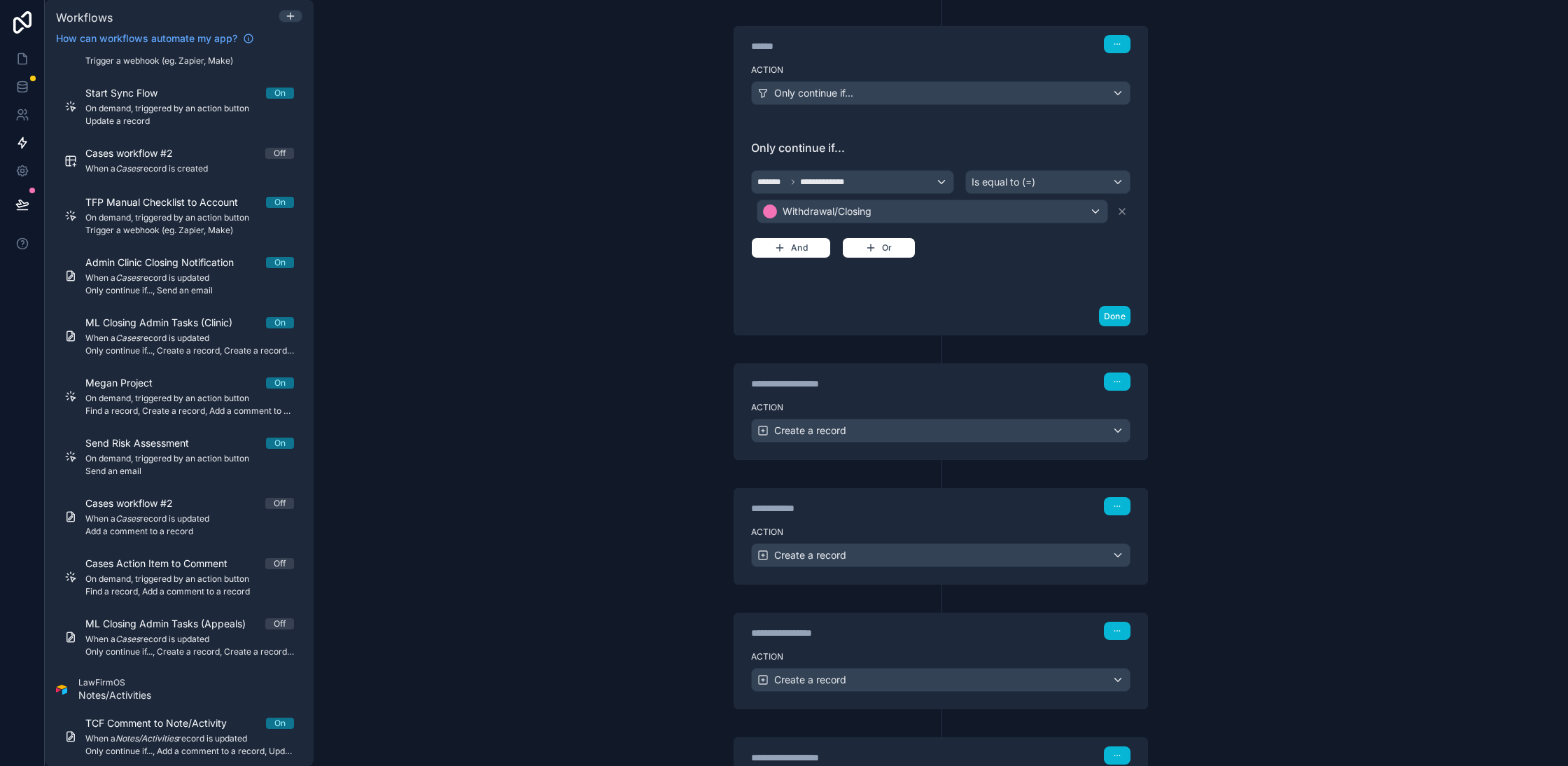
scroll to position [434, 0]
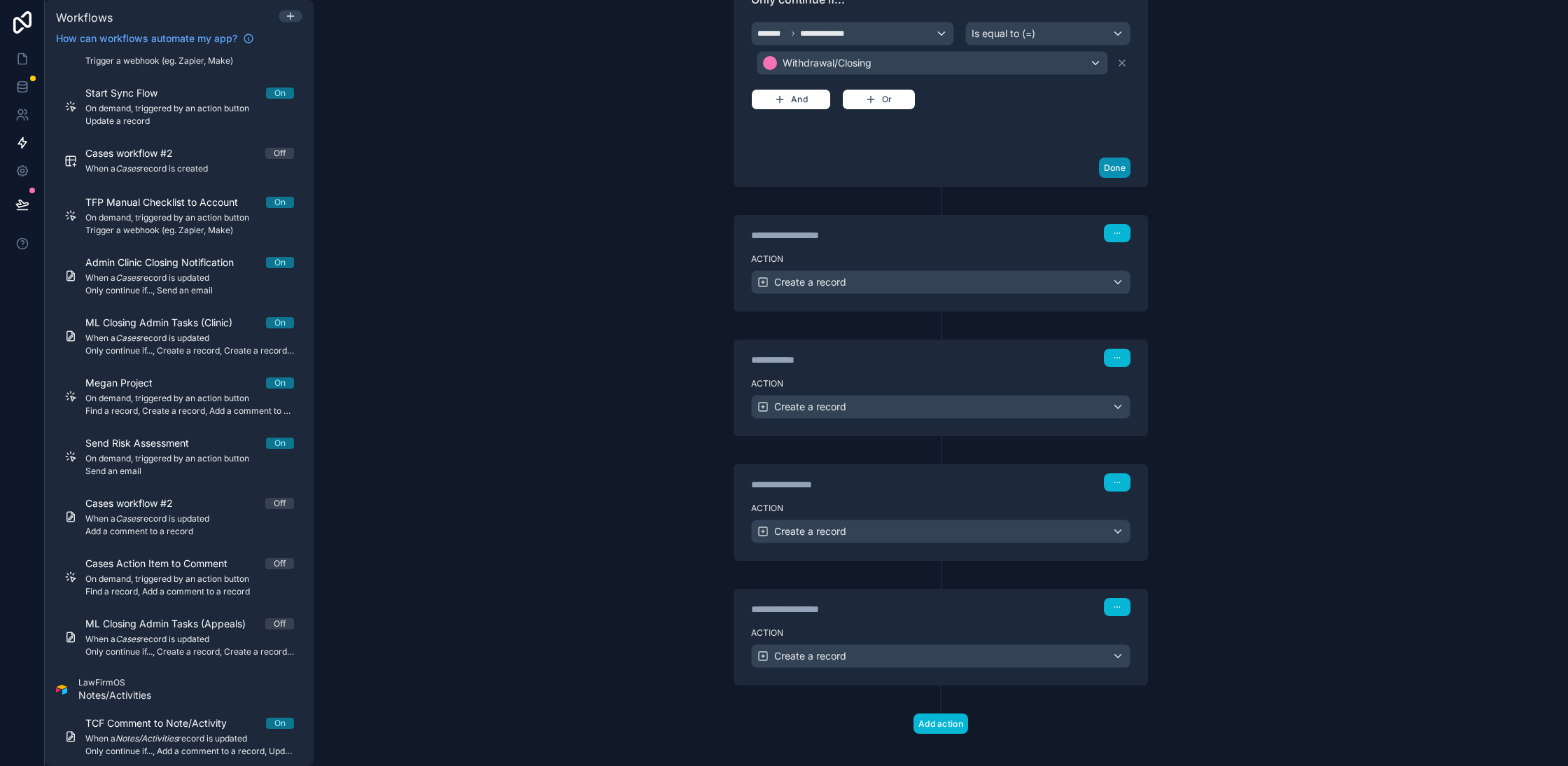
click at [1105, 157] on button "Done" at bounding box center [1115, 167] width 32 height 20
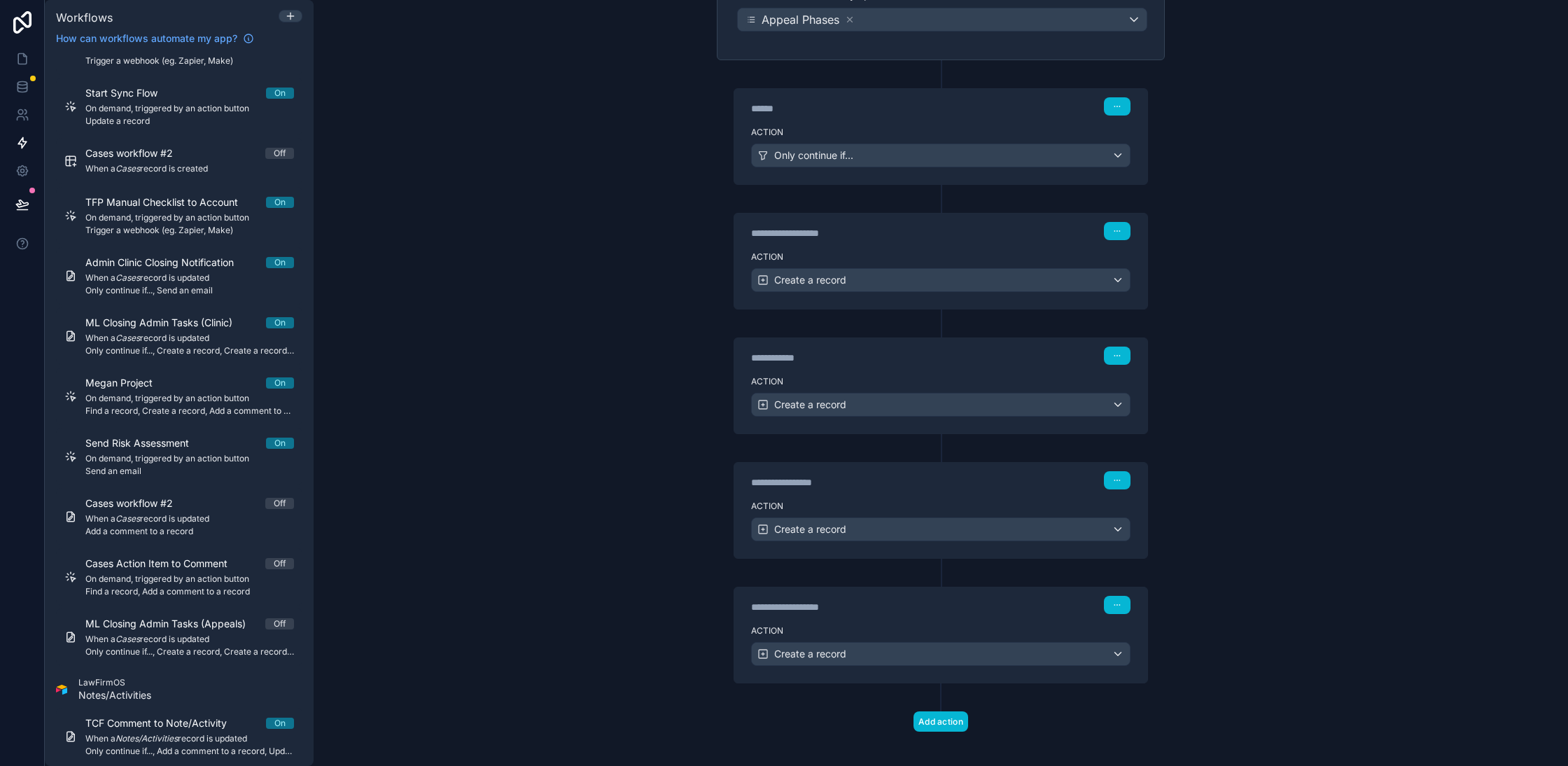
scroll to position [0, 0]
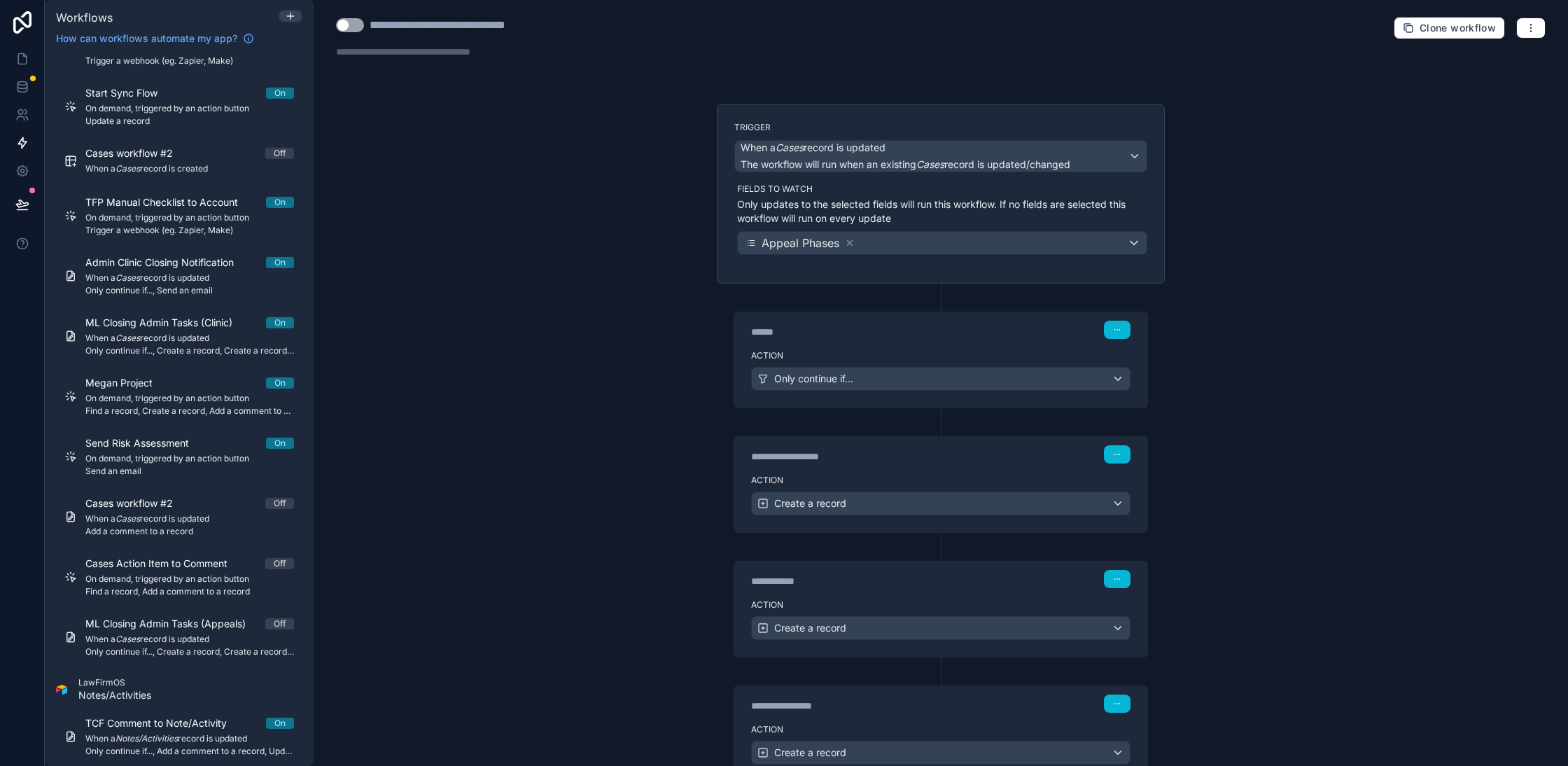
click at [353, 29] on button "Use setting" at bounding box center [350, 25] width 28 height 14
click at [225, 279] on div "Admin Clinic Closing Notification On When a Cases record is updated Only contin…" at bounding box center [190, 275] width 209 height 41
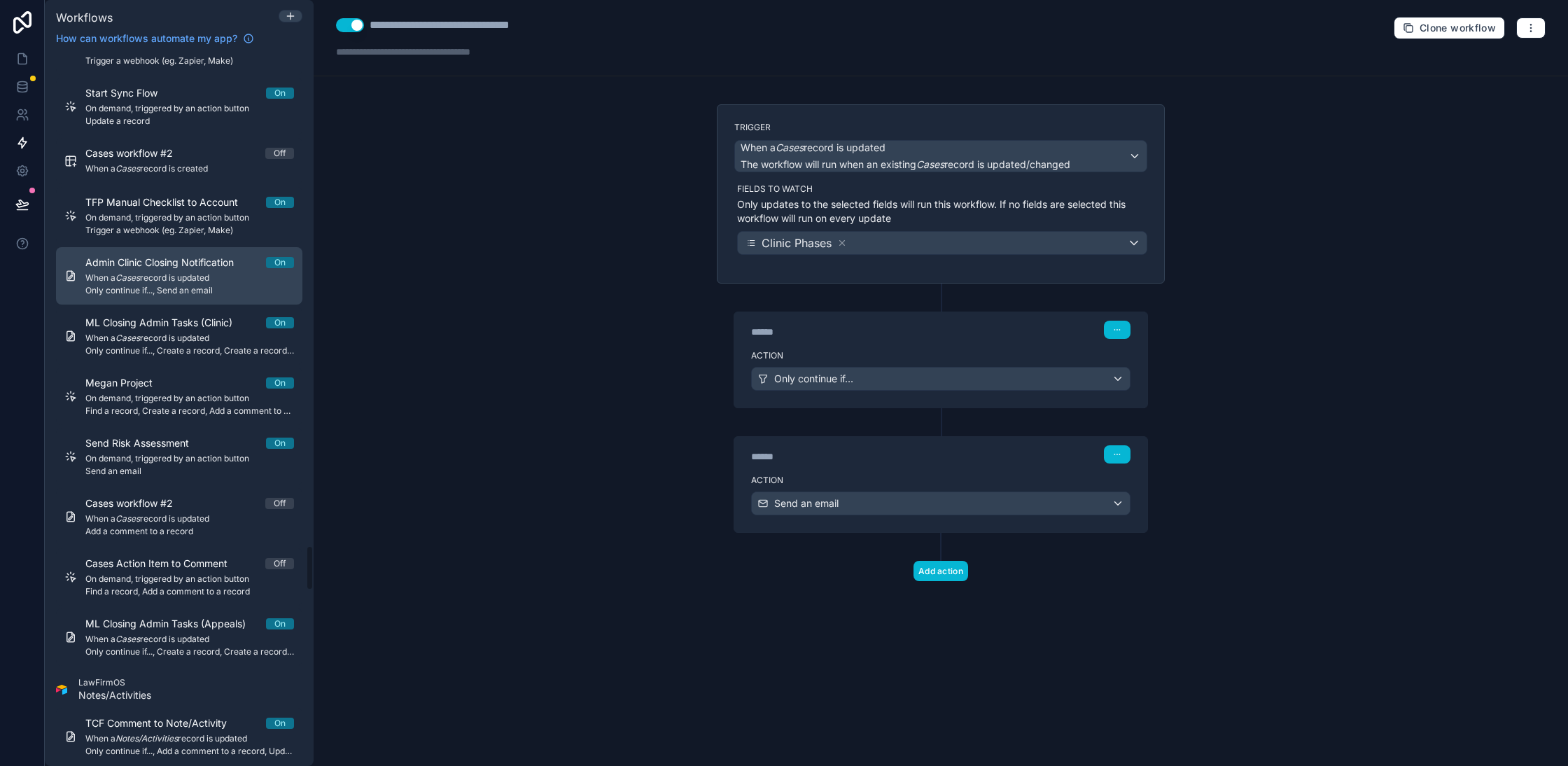
click at [245, 279] on div "Admin Clinic Closing Notification On When a Cases record is updated Only contin…" at bounding box center [190, 275] width 209 height 41
click at [1432, 28] on span "Clone workflow" at bounding box center [1458, 27] width 77 height 12
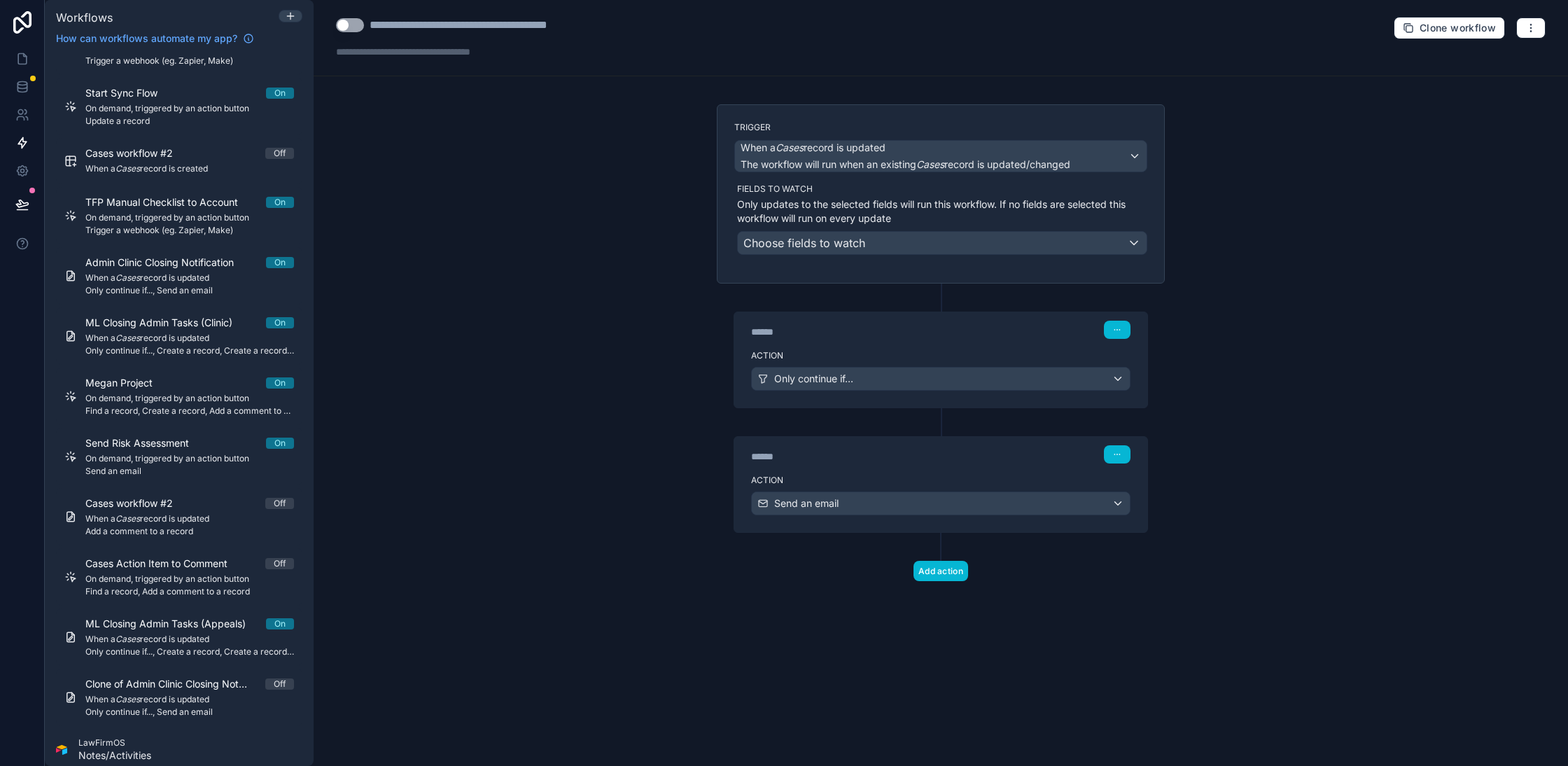
drag, startPoint x: 423, startPoint y: 27, endPoint x: 519, endPoint y: 82, distance: 110.6
click at [423, 27] on div "**********" at bounding box center [485, 25] width 232 height 17
type div "**********"
click at [565, 329] on div "**********" at bounding box center [941, 383] width 1254 height 766
click at [923, 250] on div "Choose fields to watch" at bounding box center [942, 243] width 408 height 22
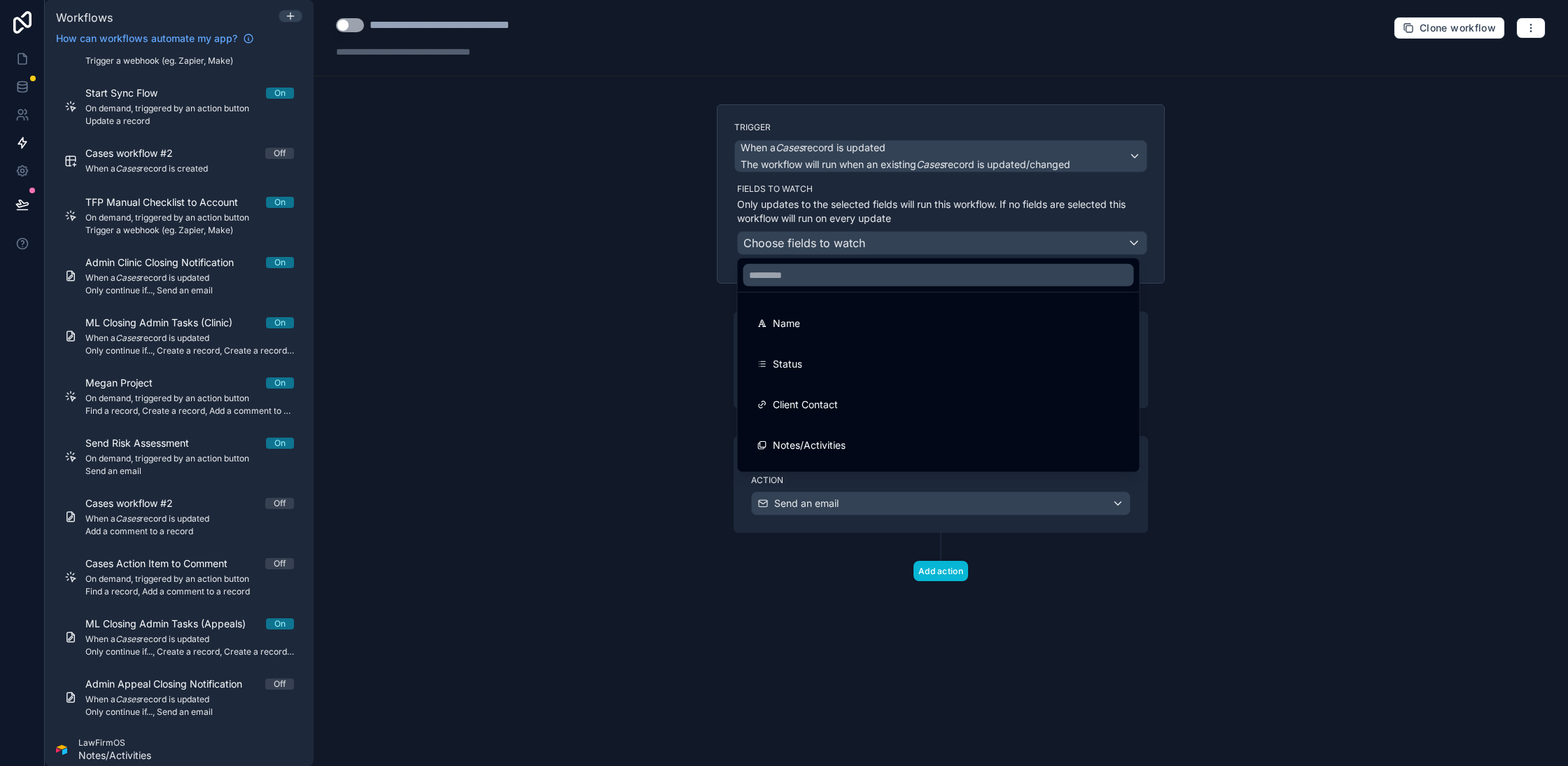
click at [837, 245] on div at bounding box center [784, 383] width 1568 height 766
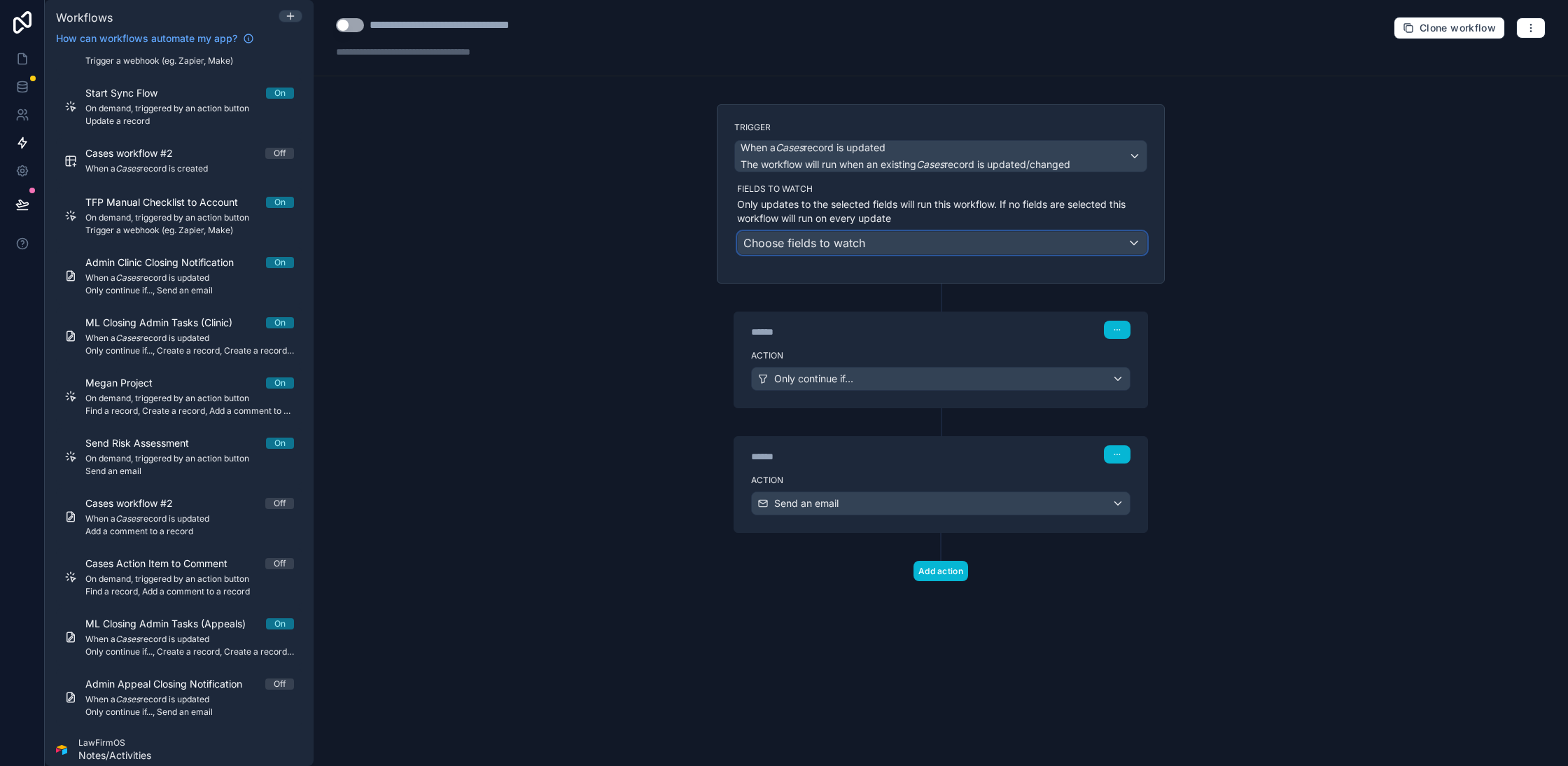
click at [838, 245] on span "Choose fields to watch" at bounding box center [804, 243] width 121 height 14
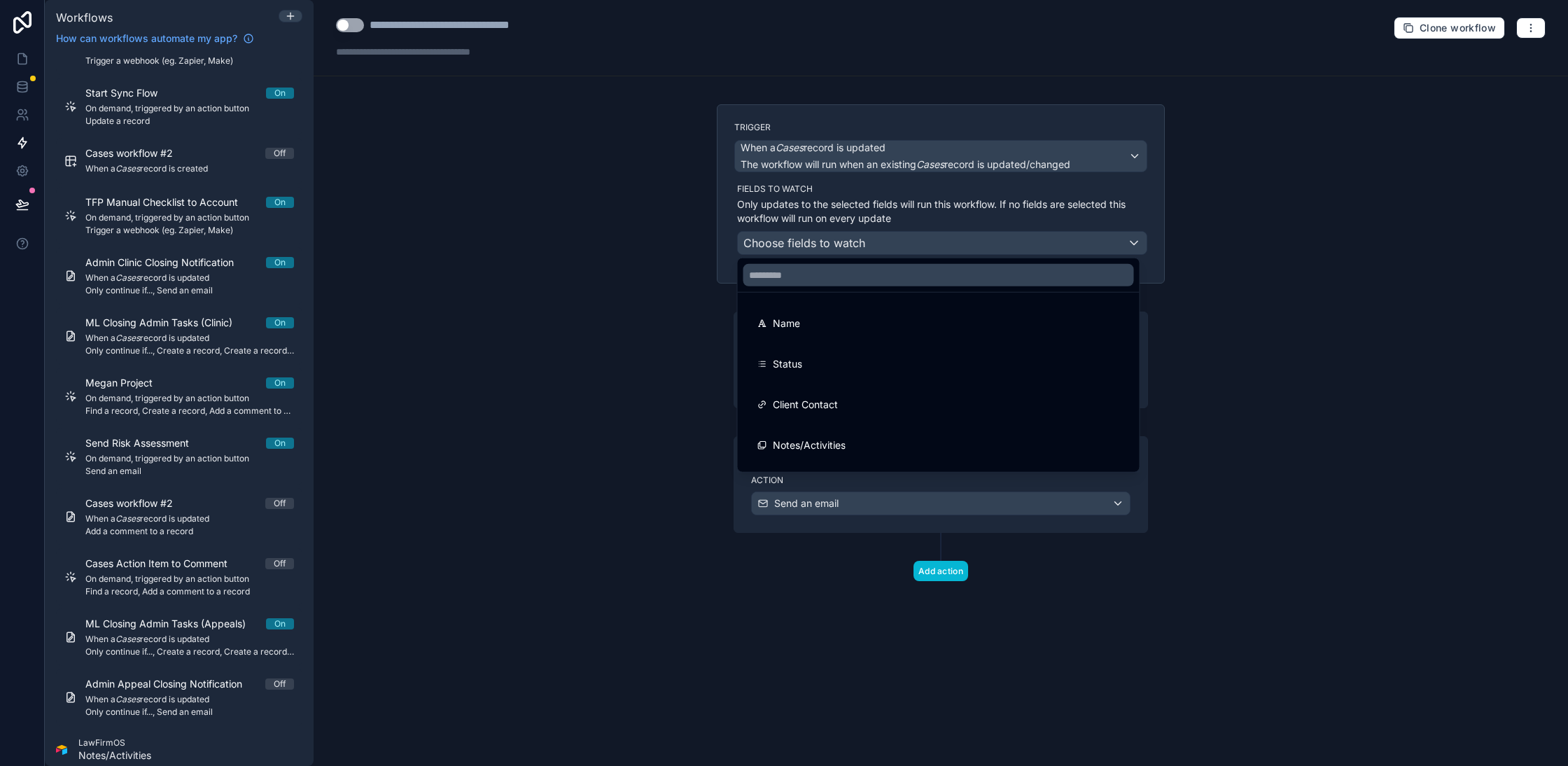
click at [819, 299] on ul "Name Status Client Contact Notes/Activities Total Revenue Collected Scope Link …" at bounding box center [938, 382] width 402 height 179
click at [826, 276] on input "text" at bounding box center [939, 274] width 391 height 22
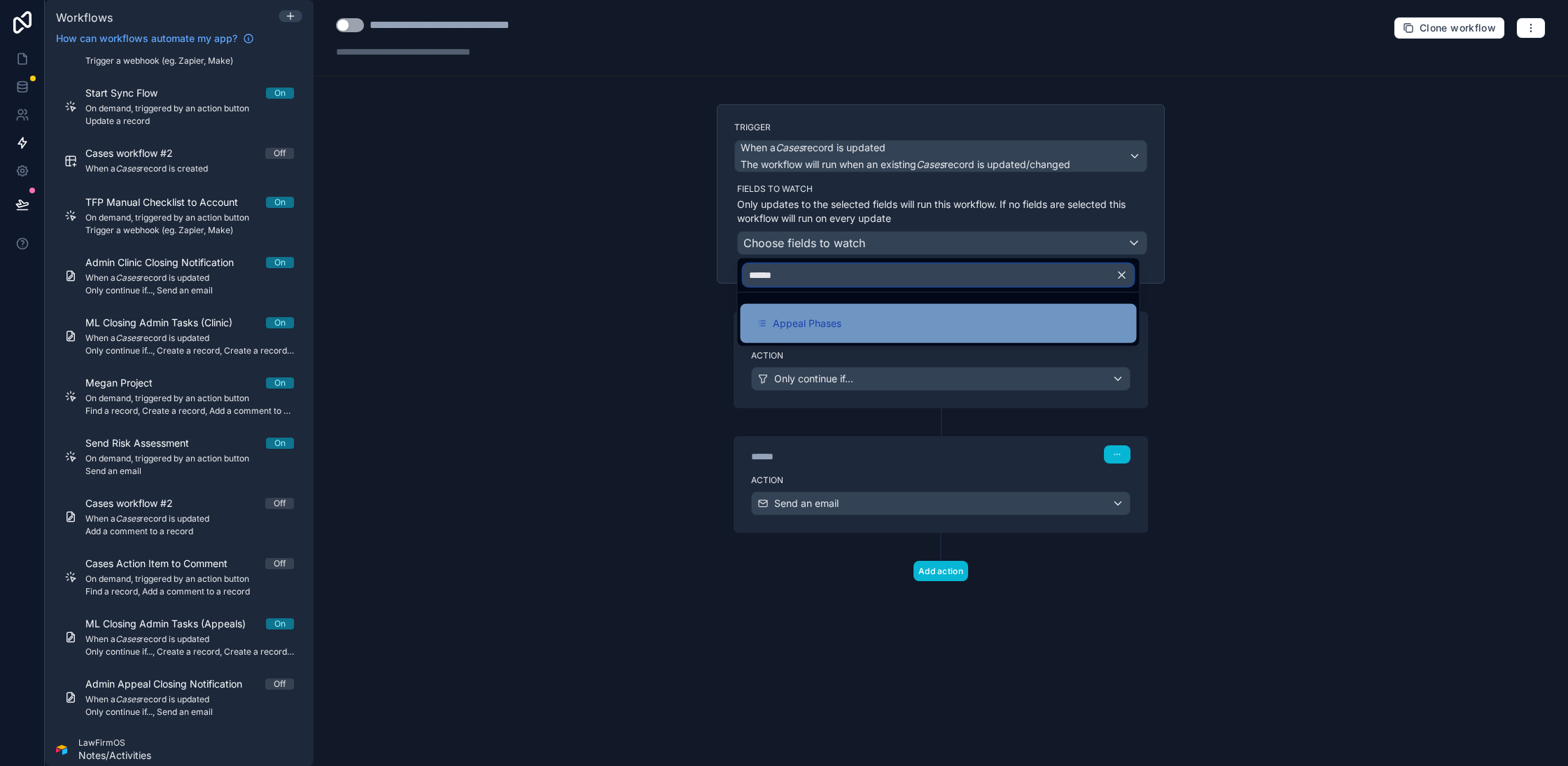
type input "******"
click at [815, 310] on div "Appeal Phases" at bounding box center [938, 323] width 396 height 39
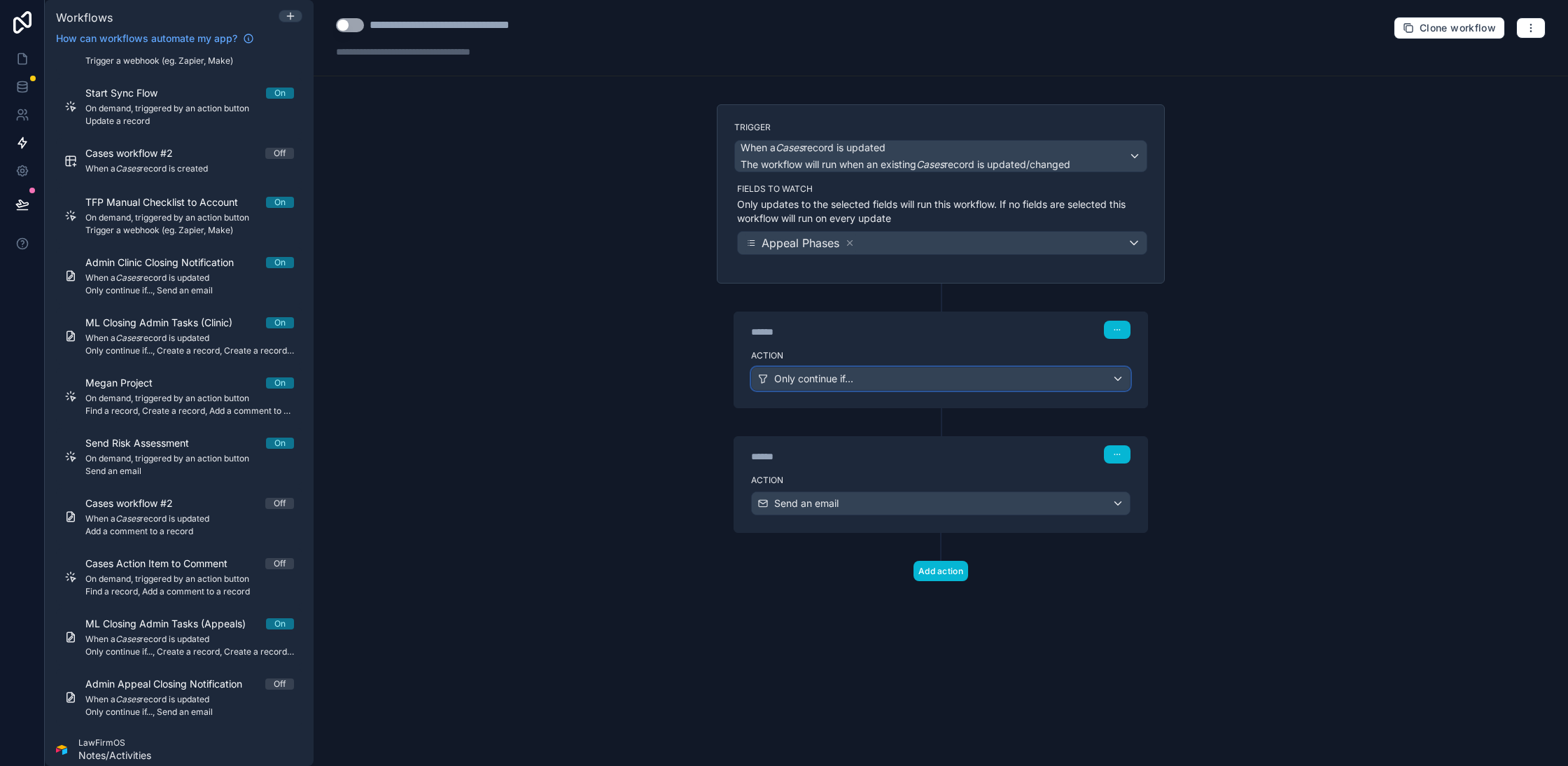
click at [843, 377] on span "Only continue if..." at bounding box center [814, 378] width 79 height 14
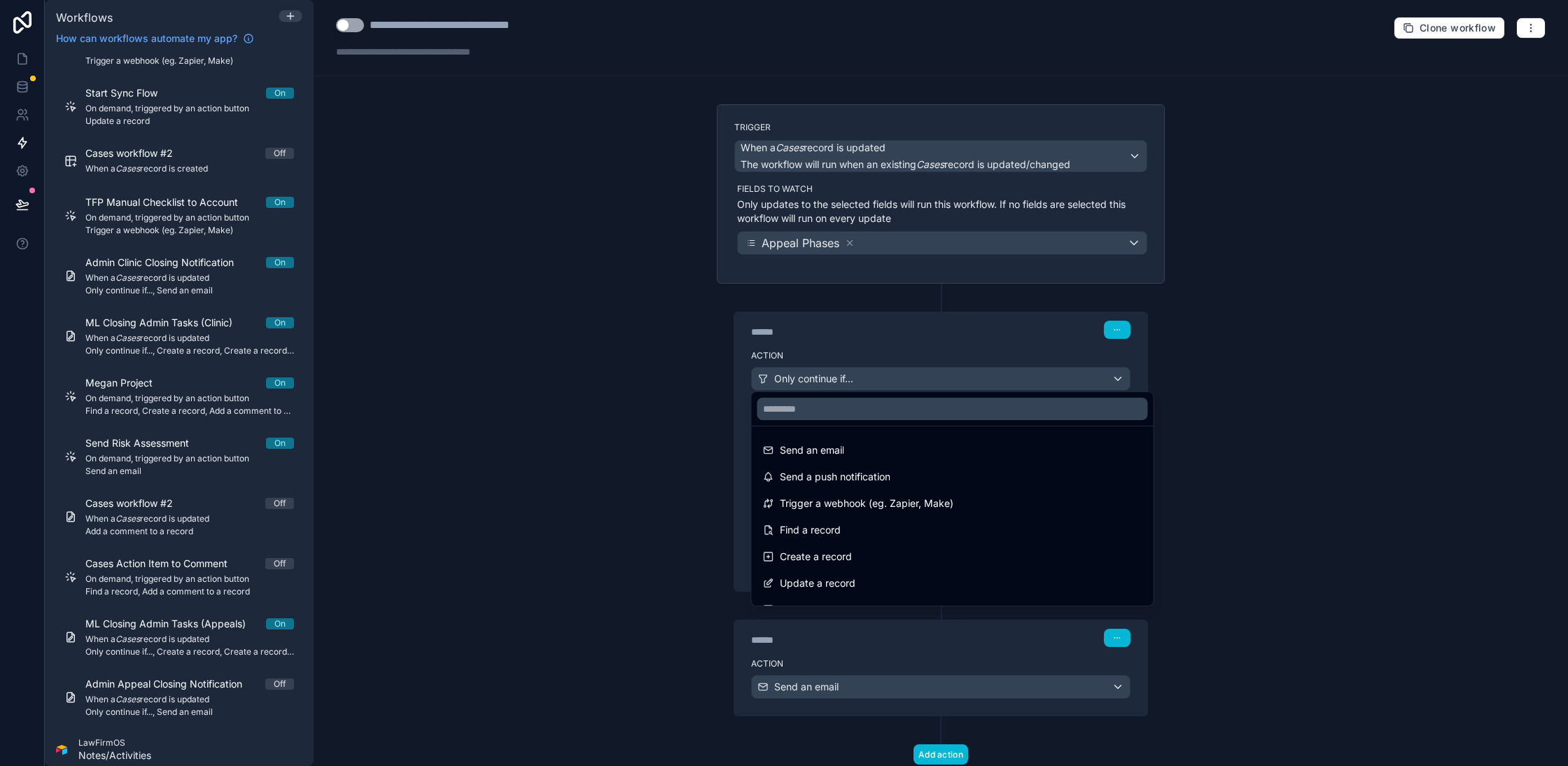
drag, startPoint x: 642, startPoint y: 431, endPoint x: 694, endPoint y: 426, distance: 52.2
click at [641, 431] on div at bounding box center [784, 383] width 1568 height 766
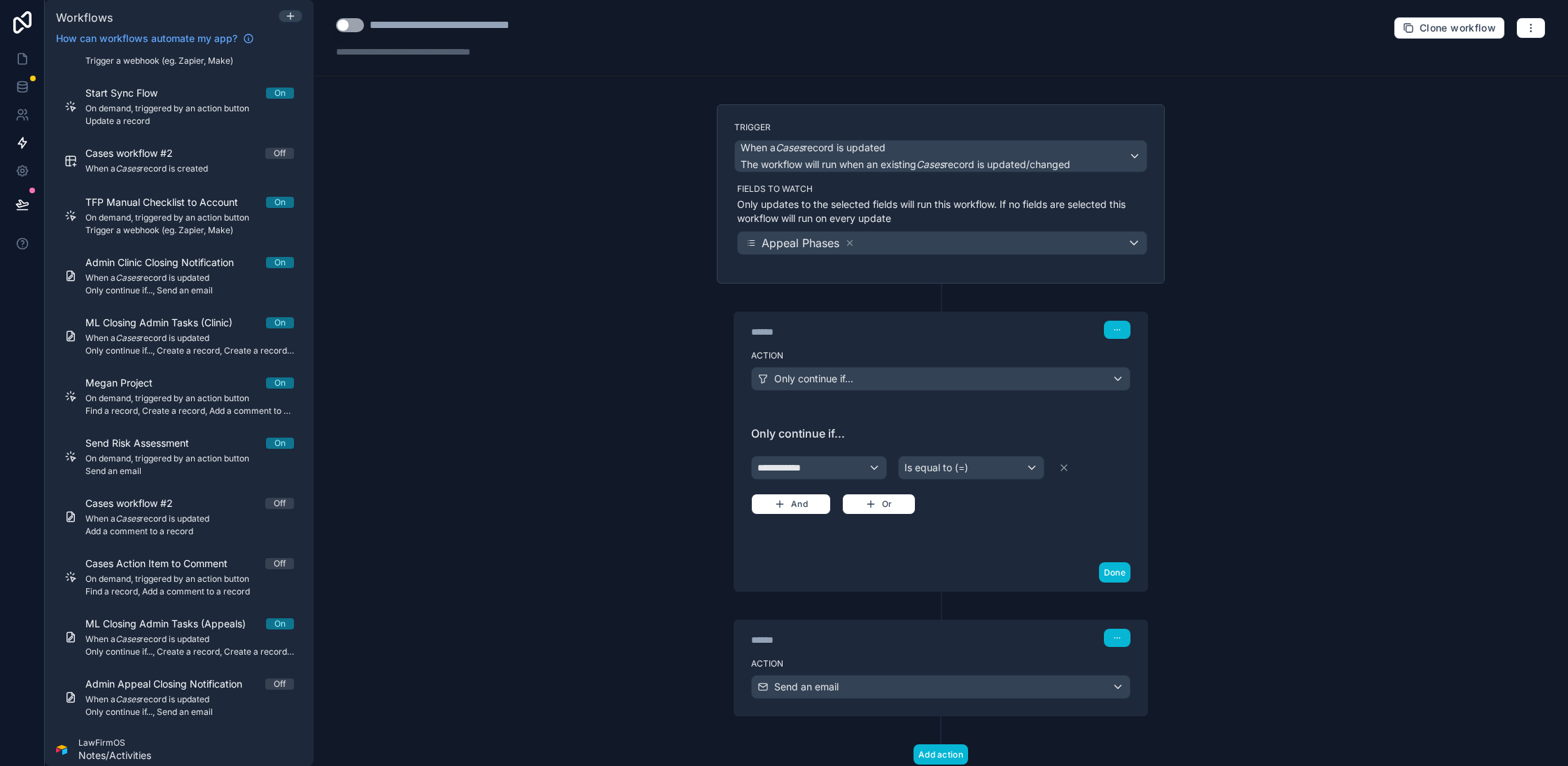
click at [804, 483] on div "**********" at bounding box center [941, 483] width 379 height 62
click at [816, 462] on div "**********" at bounding box center [819, 467] width 135 height 22
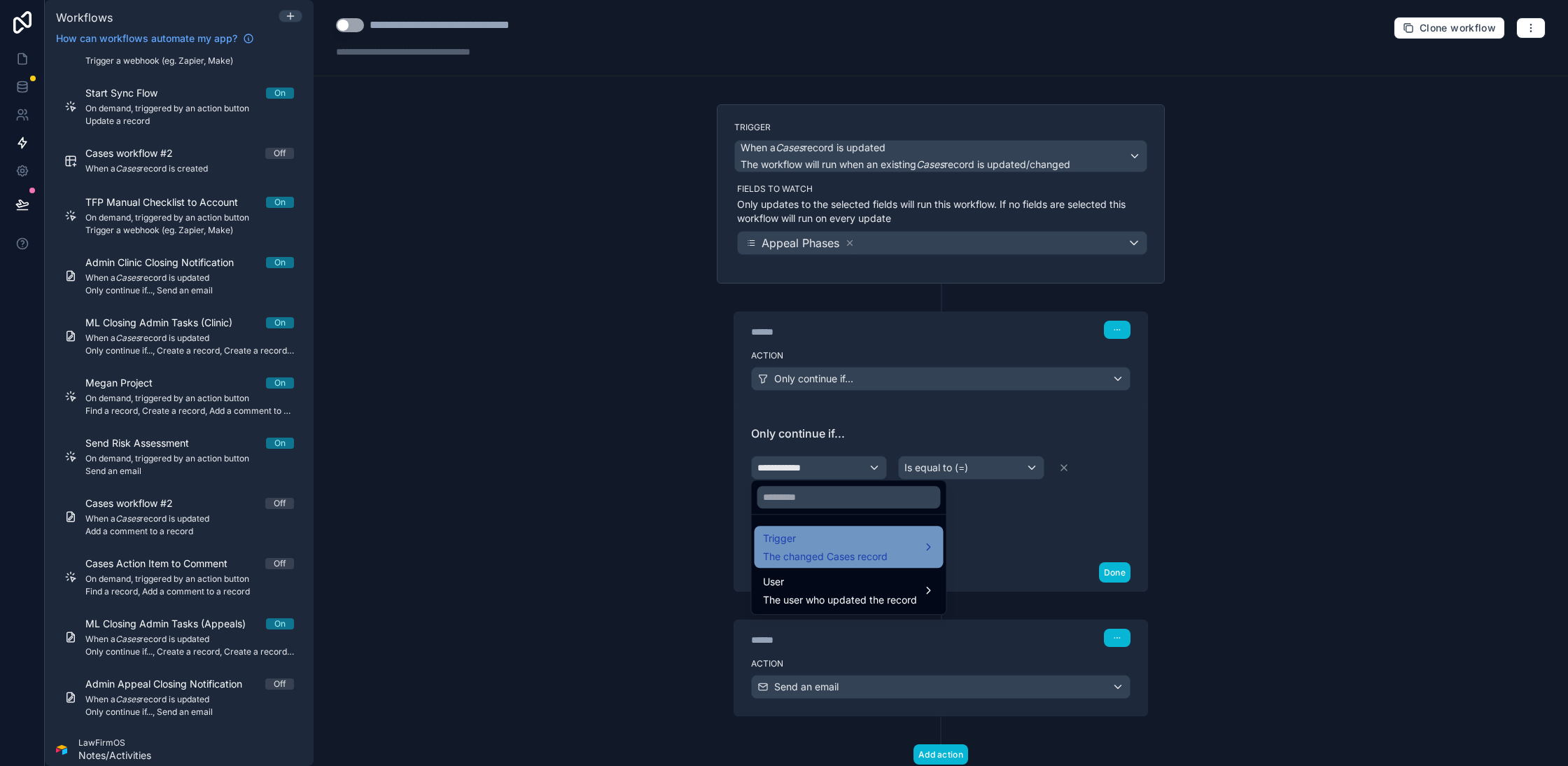
click at [804, 545] on span "Trigger" at bounding box center [825, 538] width 125 height 17
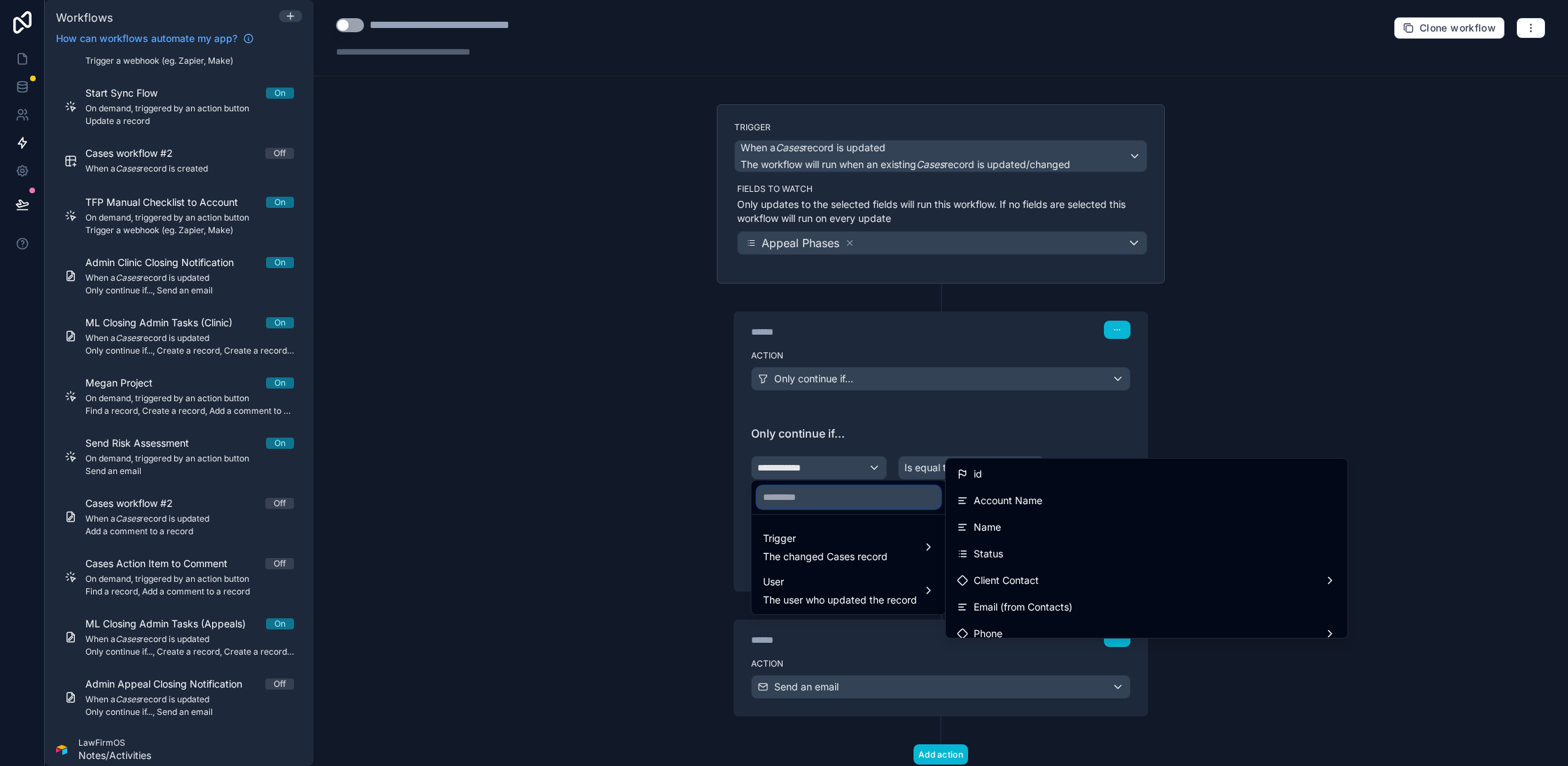
click at [861, 505] on input "text" at bounding box center [849, 497] width 183 height 22
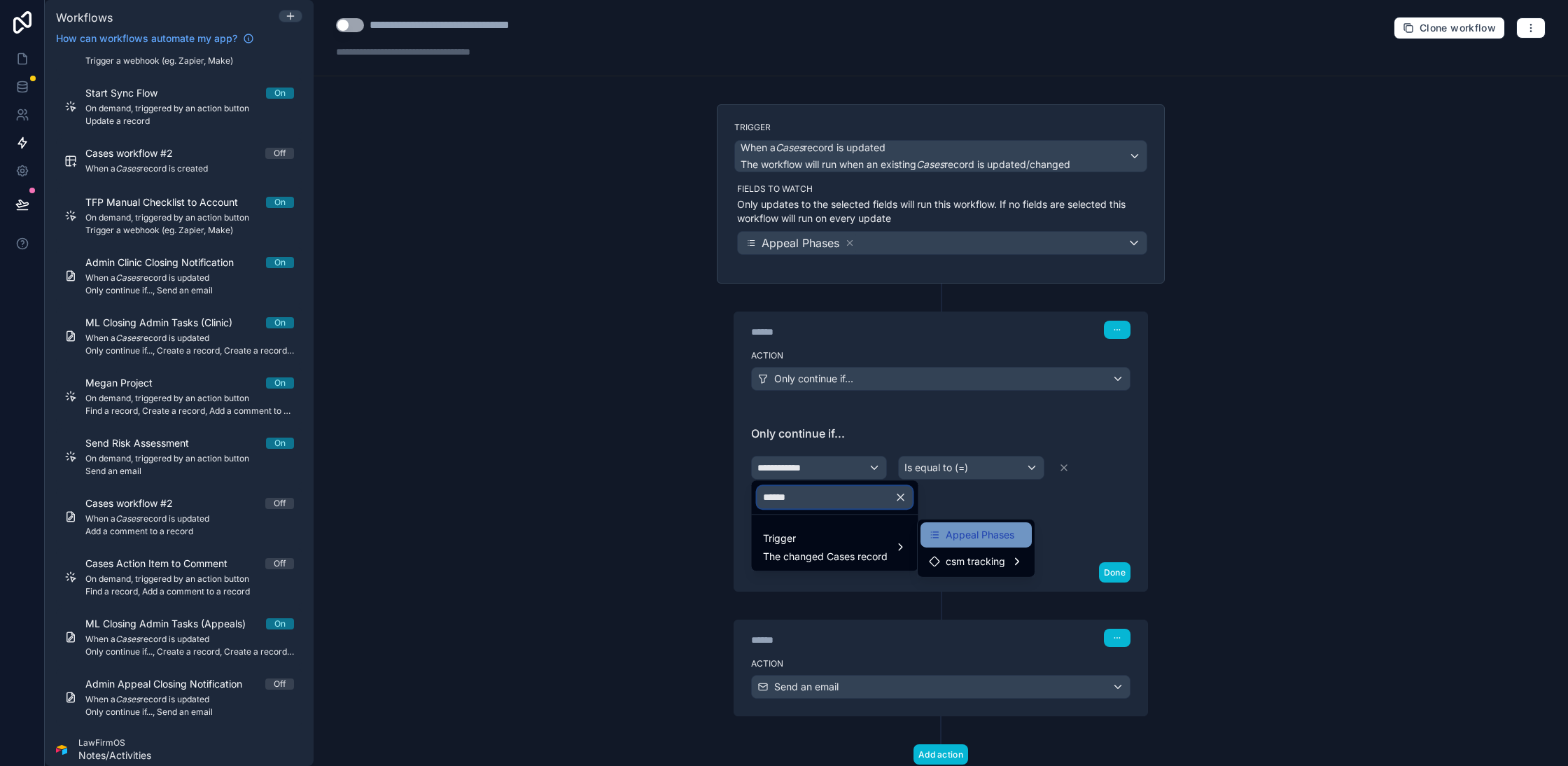
type input "******"
click at [955, 531] on span "Appeal Phases" at bounding box center [980, 535] width 68 height 17
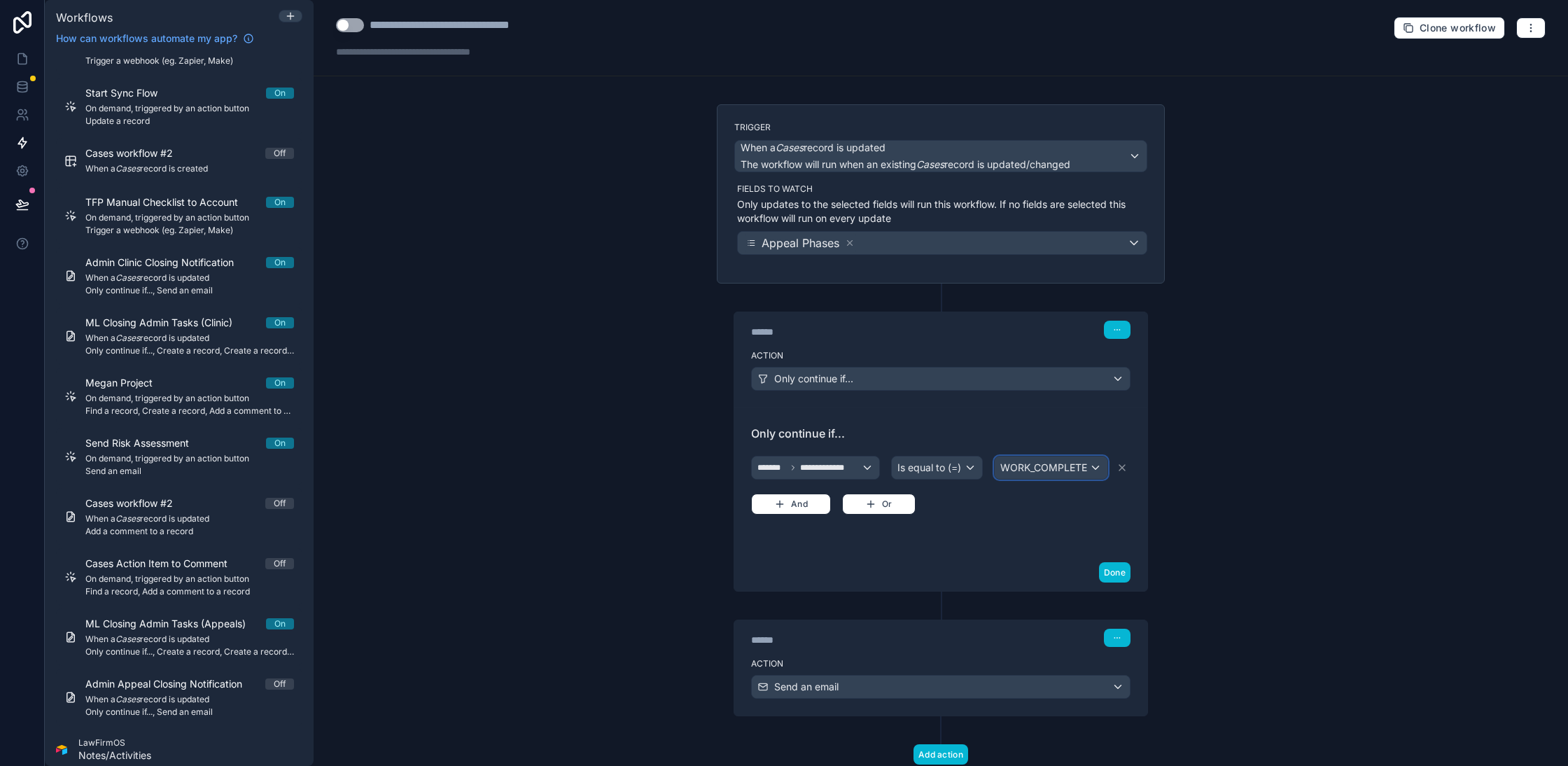
click at [1080, 462] on span "WORK_COMPLETE" at bounding box center [1044, 467] width 87 height 14
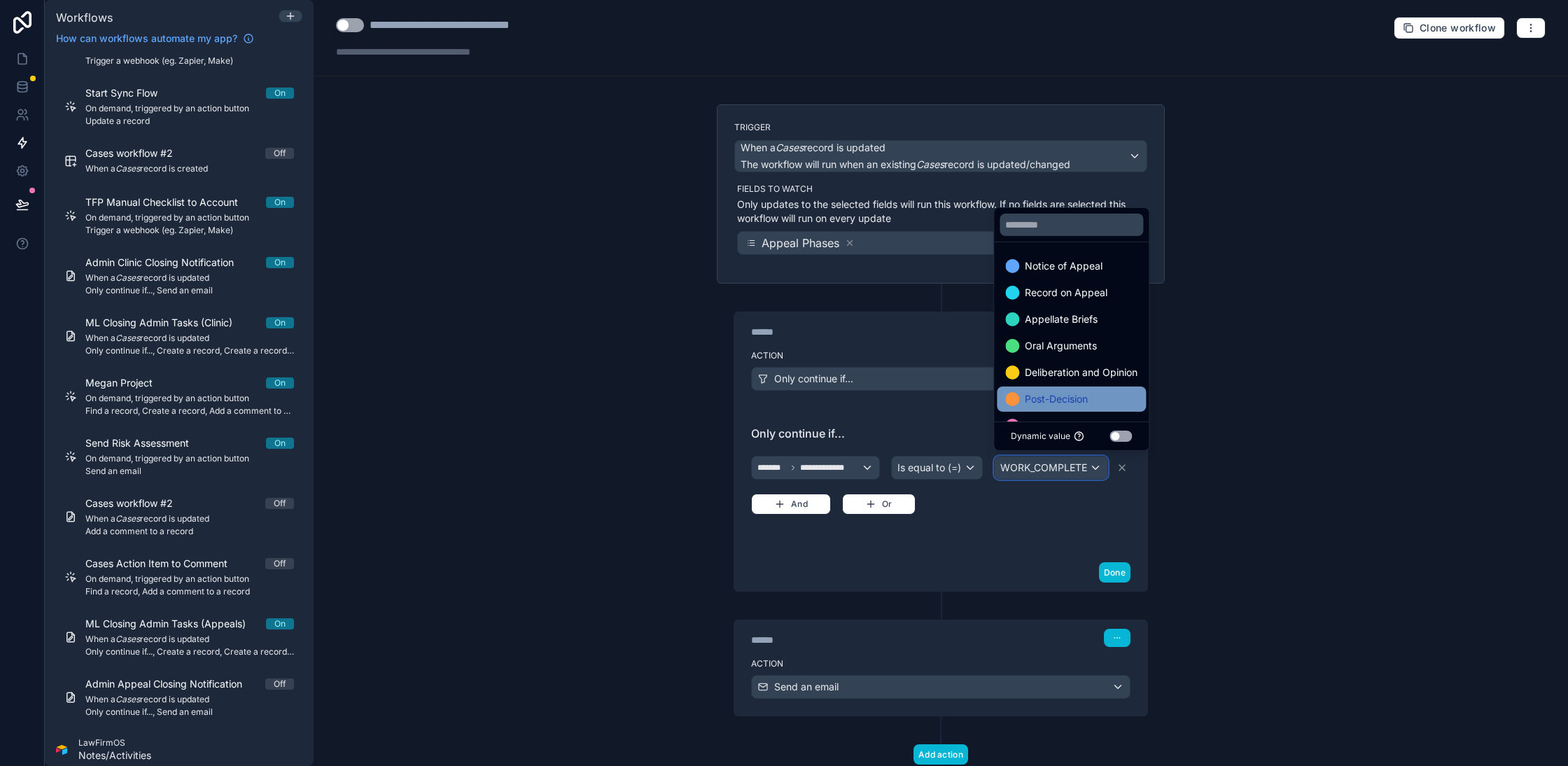
scroll to position [54, 0]
click at [1071, 379] on span "Withdrawal/Closing" at bounding box center [1069, 372] width 89 height 17
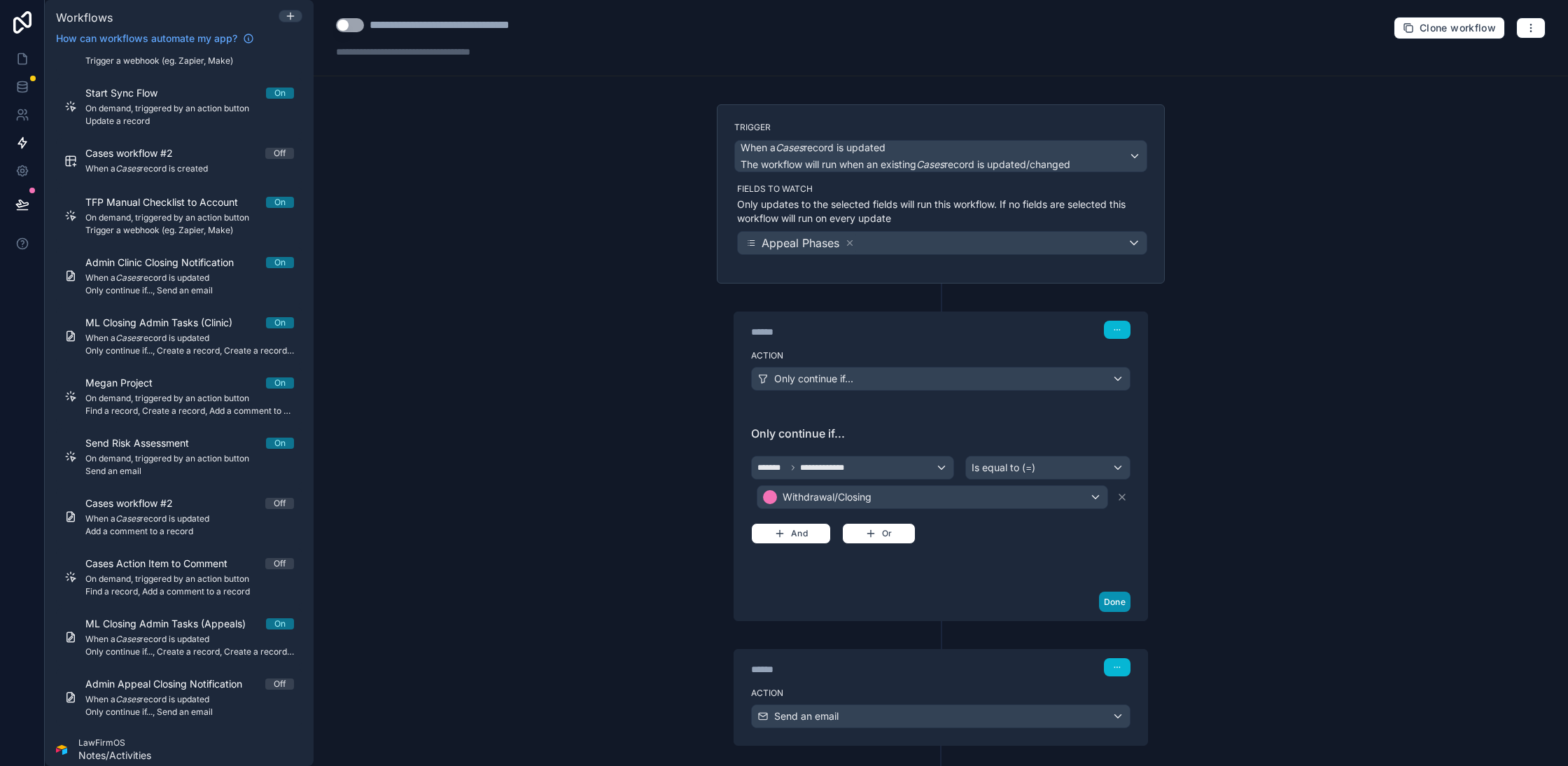
click at [1116, 596] on button "Done" at bounding box center [1115, 601] width 32 height 20
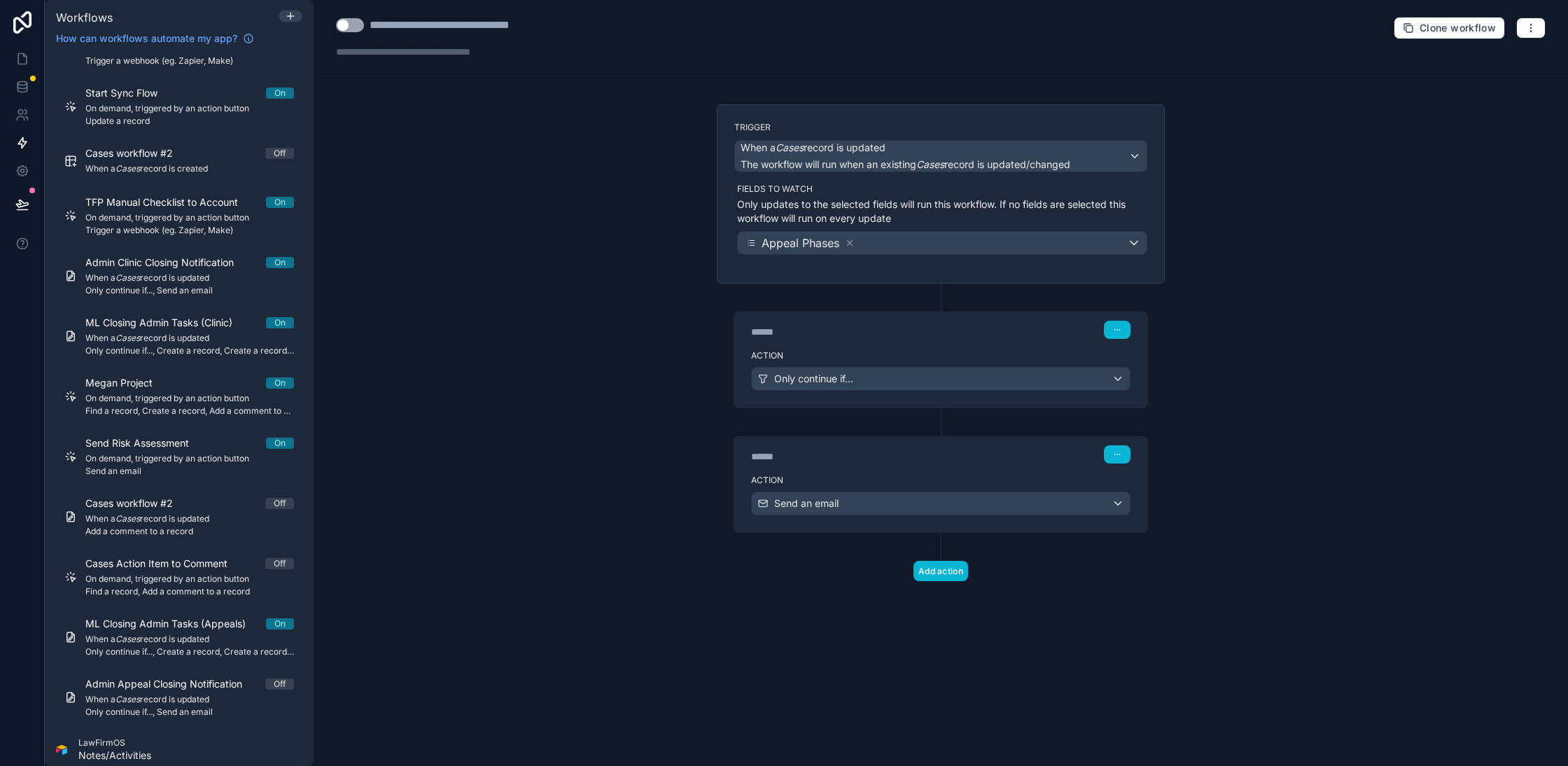
click at [343, 25] on button "Use setting" at bounding box center [350, 25] width 28 height 14
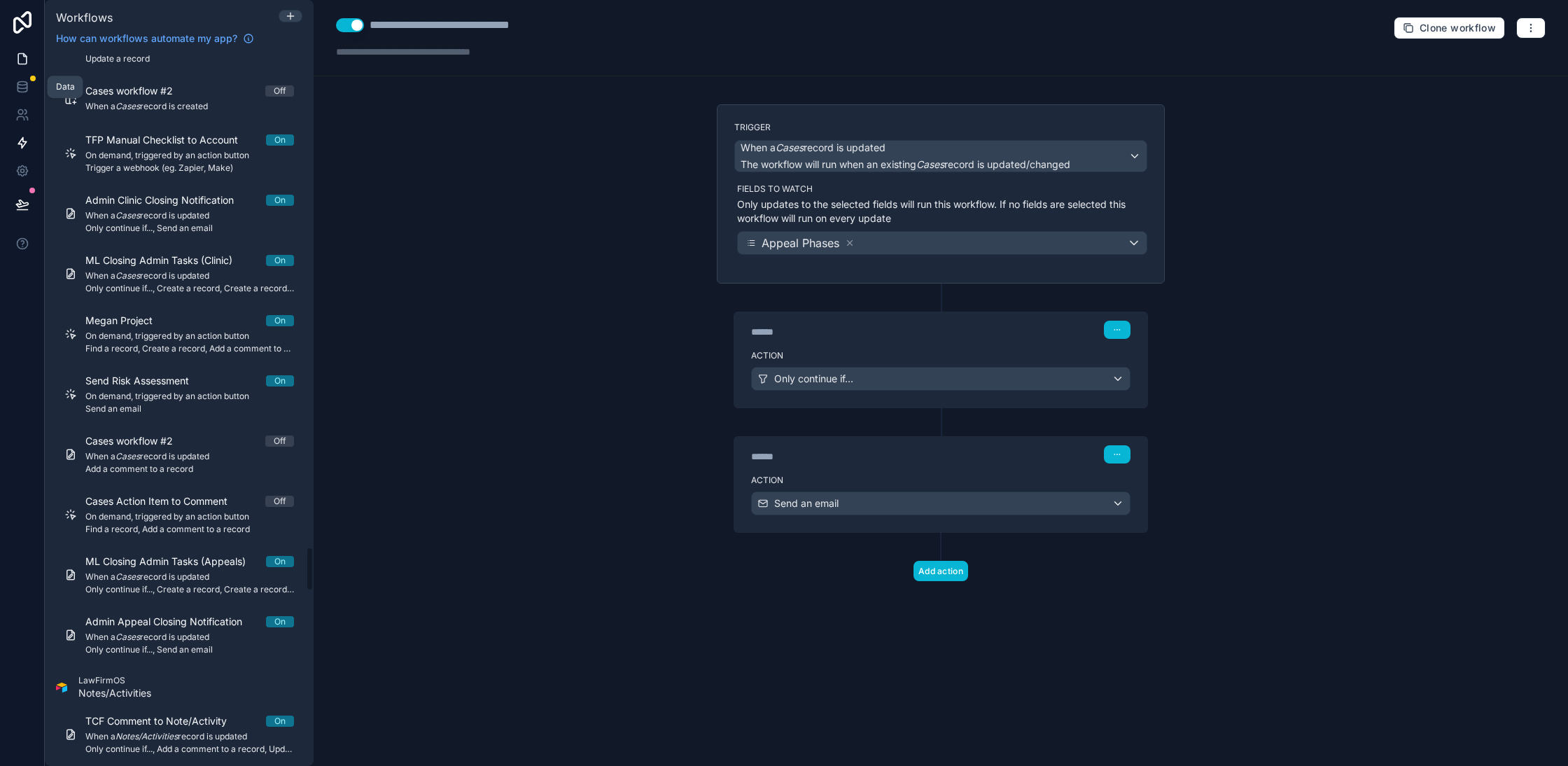
click at [24, 63] on icon at bounding box center [22, 59] width 8 height 11
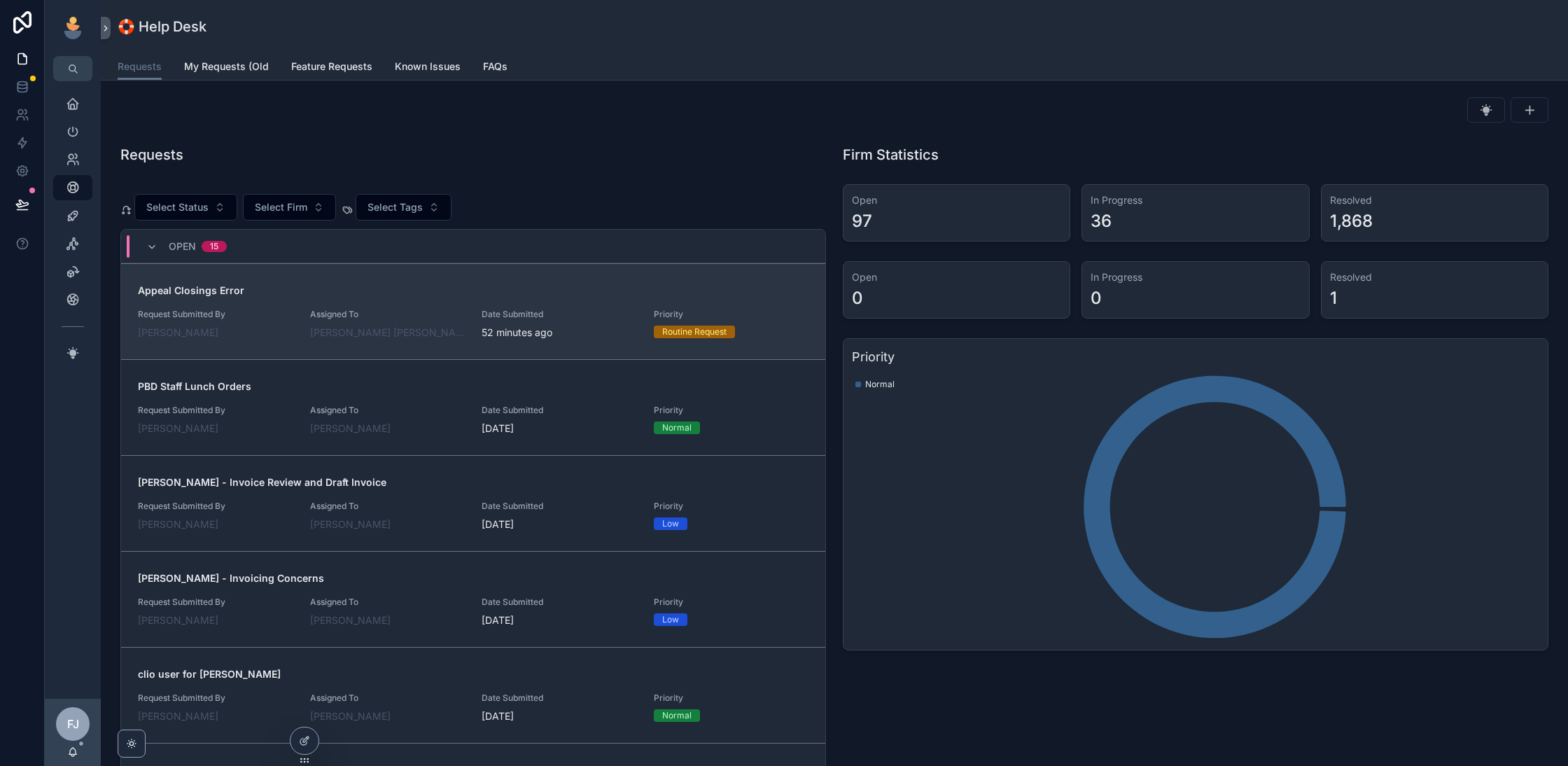
click at [375, 317] on span "Assigned To" at bounding box center [388, 314] width 156 height 11
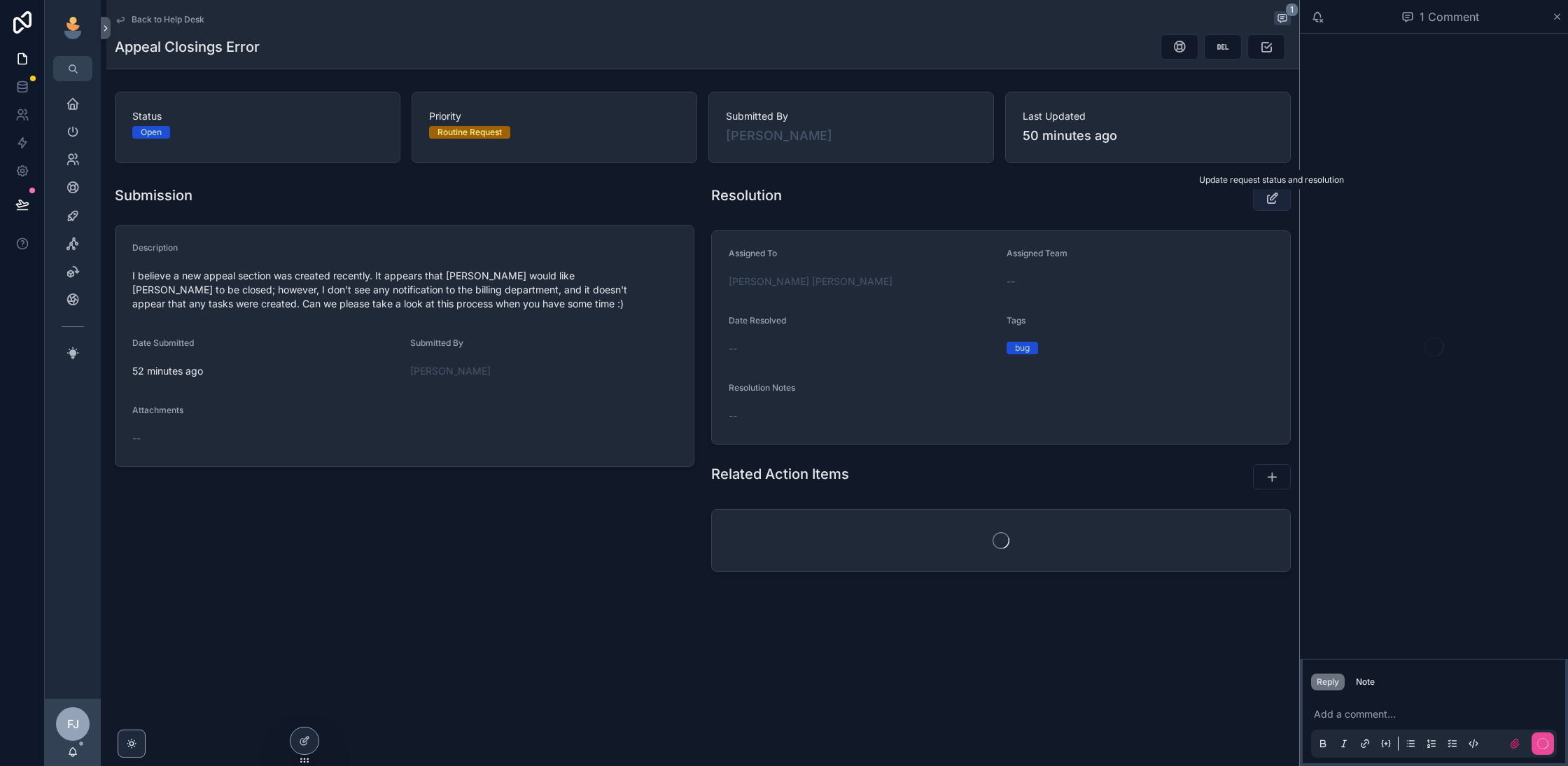
click at [1261, 192] on button "scrollable content" at bounding box center [1271, 198] width 37 height 25
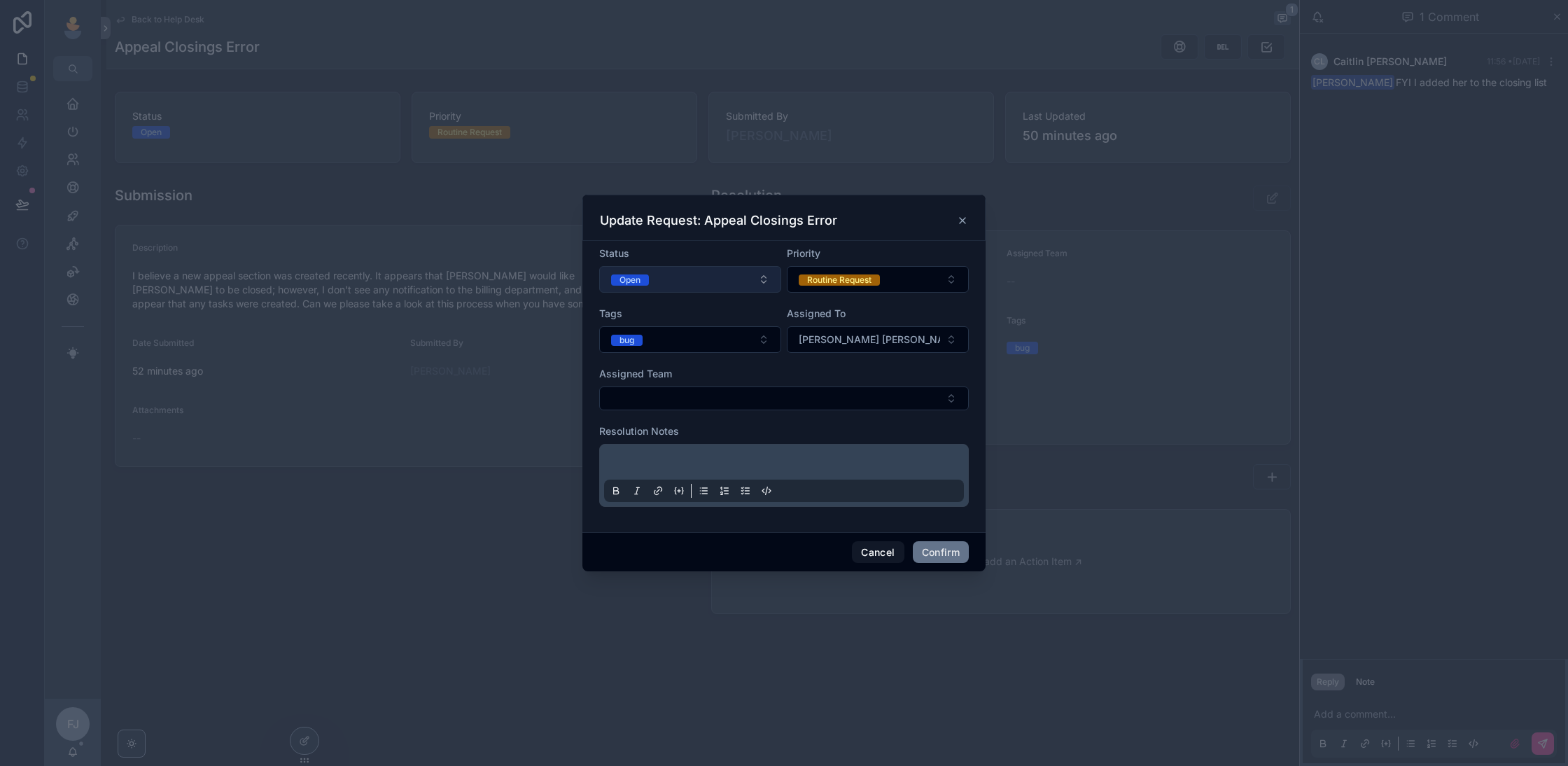
click at [693, 287] on button "Open" at bounding box center [690, 279] width 182 height 27
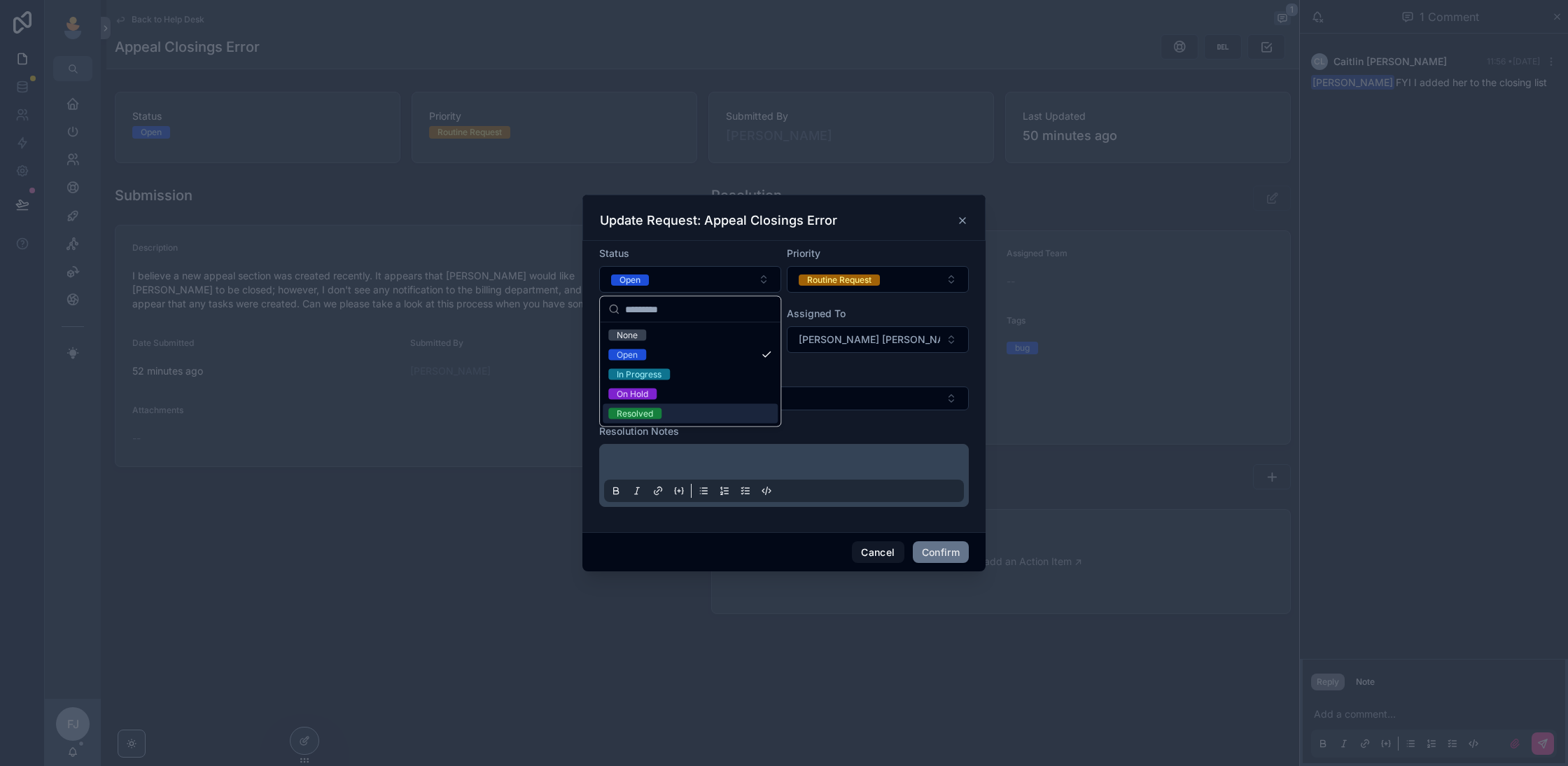
click at [676, 413] on div "Resolved" at bounding box center [690, 414] width 175 height 20
click at [791, 459] on p at bounding box center [787, 464] width 360 height 14
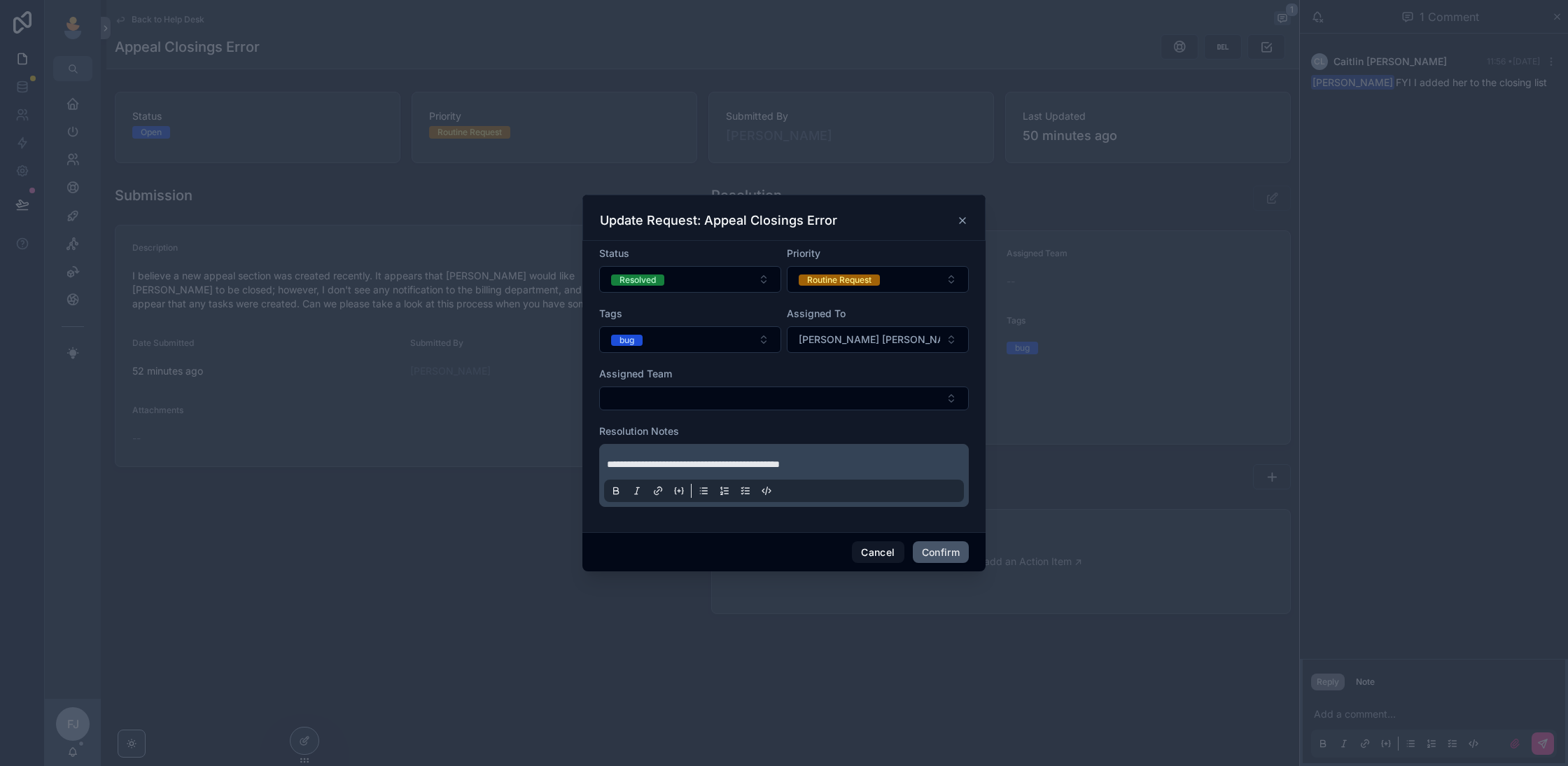
click at [935, 551] on button "Confirm" at bounding box center [940, 552] width 56 height 22
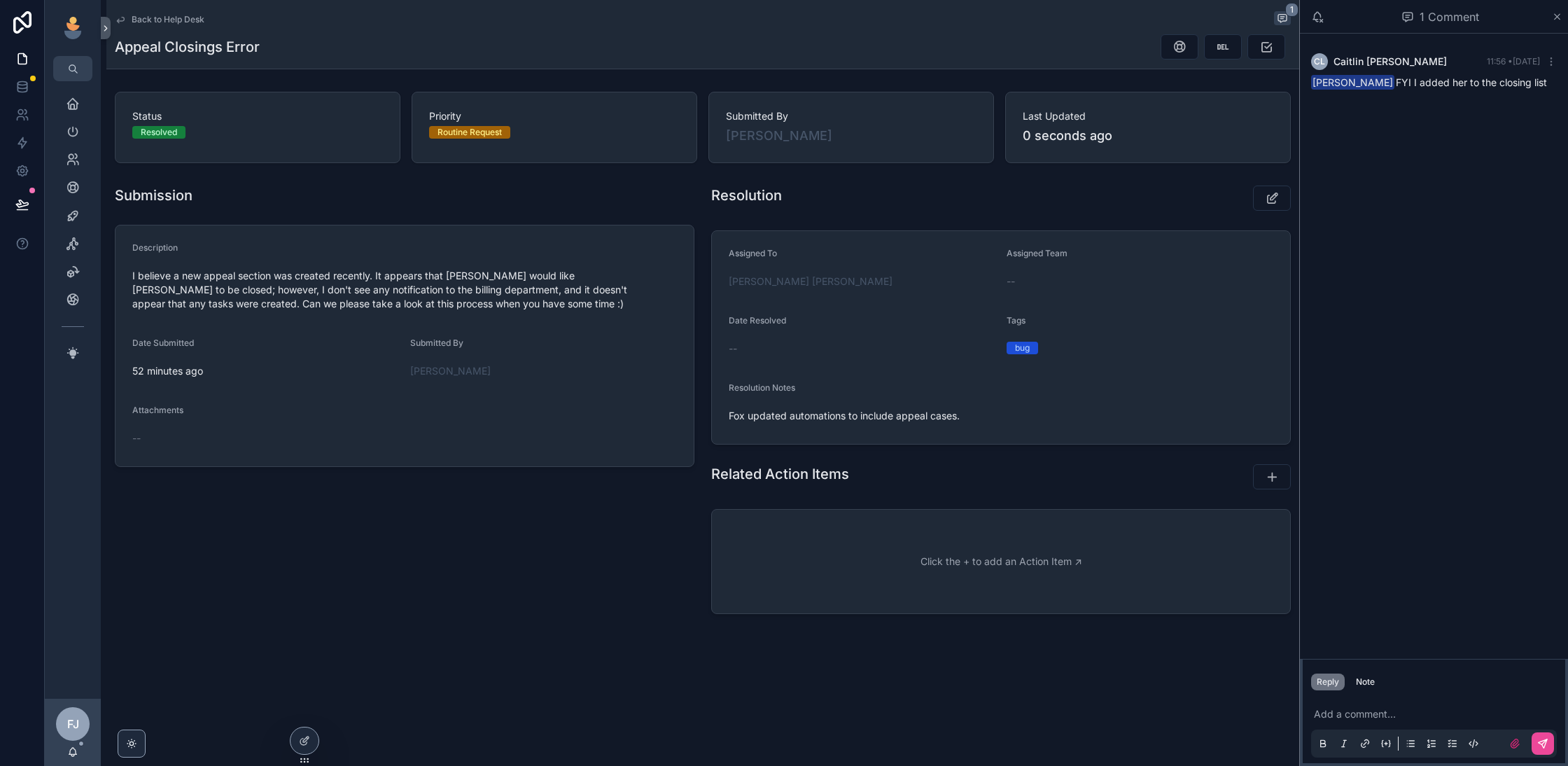
click at [161, 16] on span "Back to Help Desk" at bounding box center [168, 19] width 73 height 11
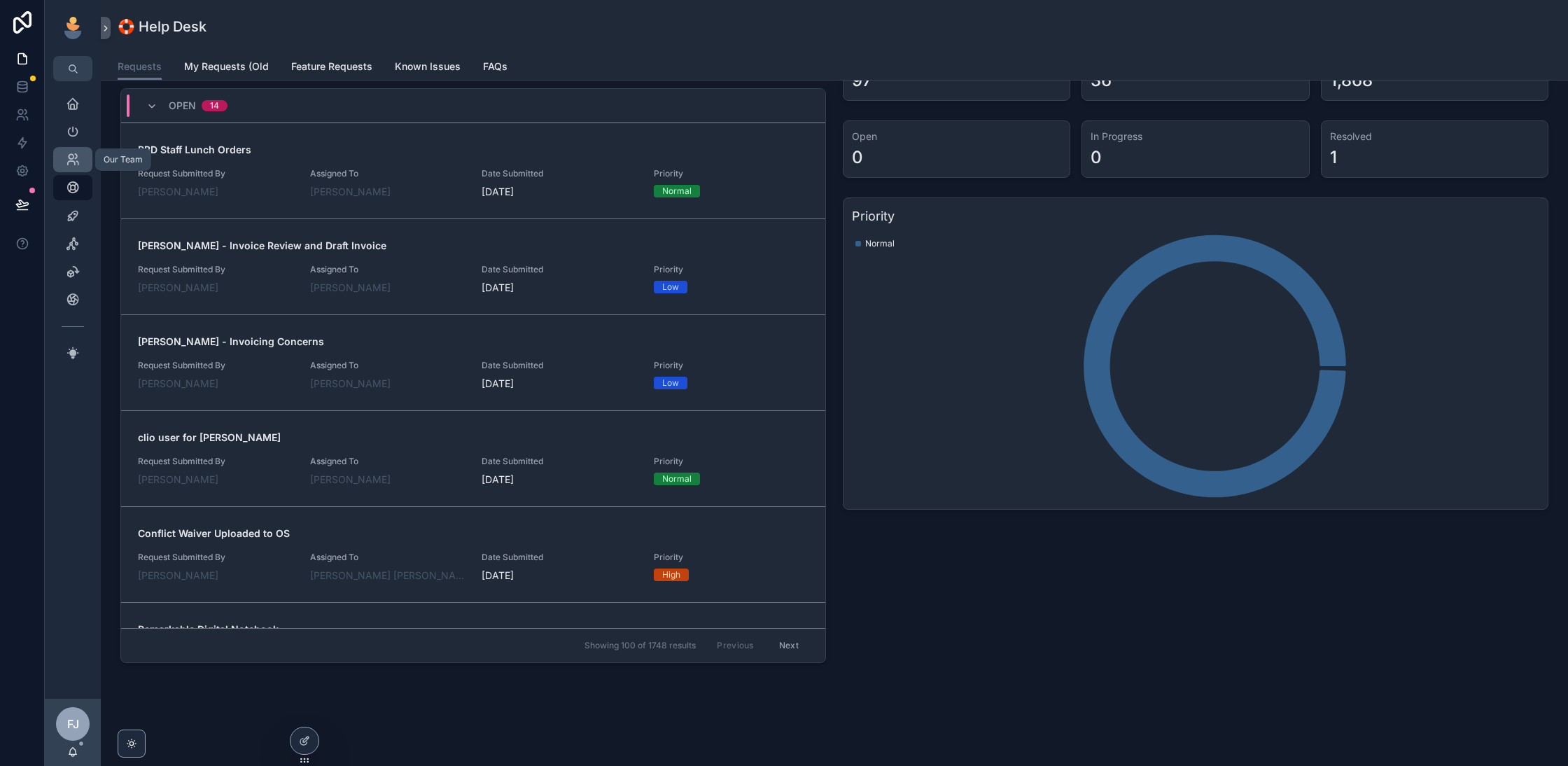
click at [72, 161] on icon "scrollable content" at bounding box center [72, 159] width 14 height 14
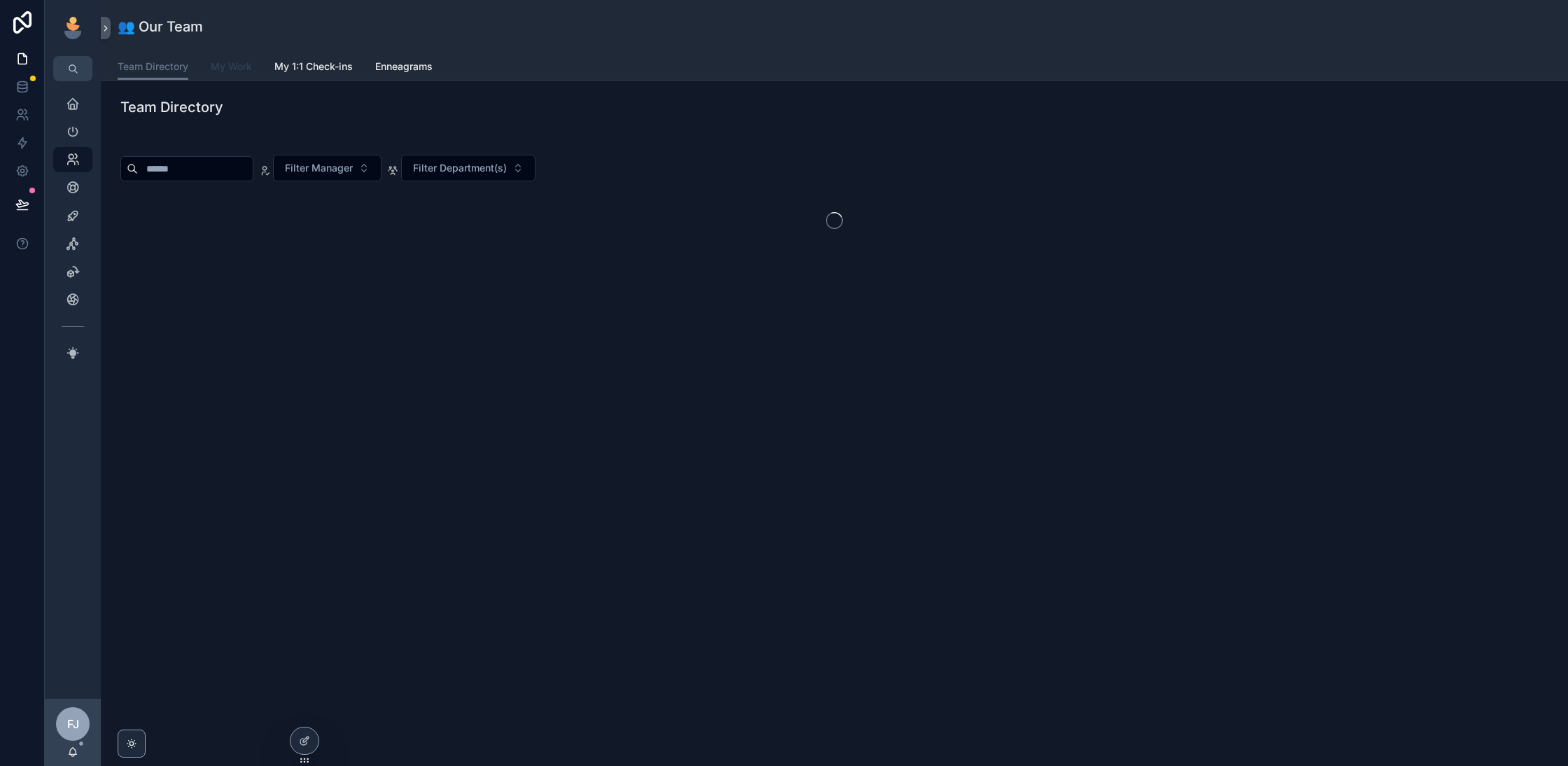
click at [232, 62] on span "My Work" at bounding box center [231, 67] width 42 height 14
click at [709, 170] on span "Filter Cases" at bounding box center [708, 168] width 56 height 14
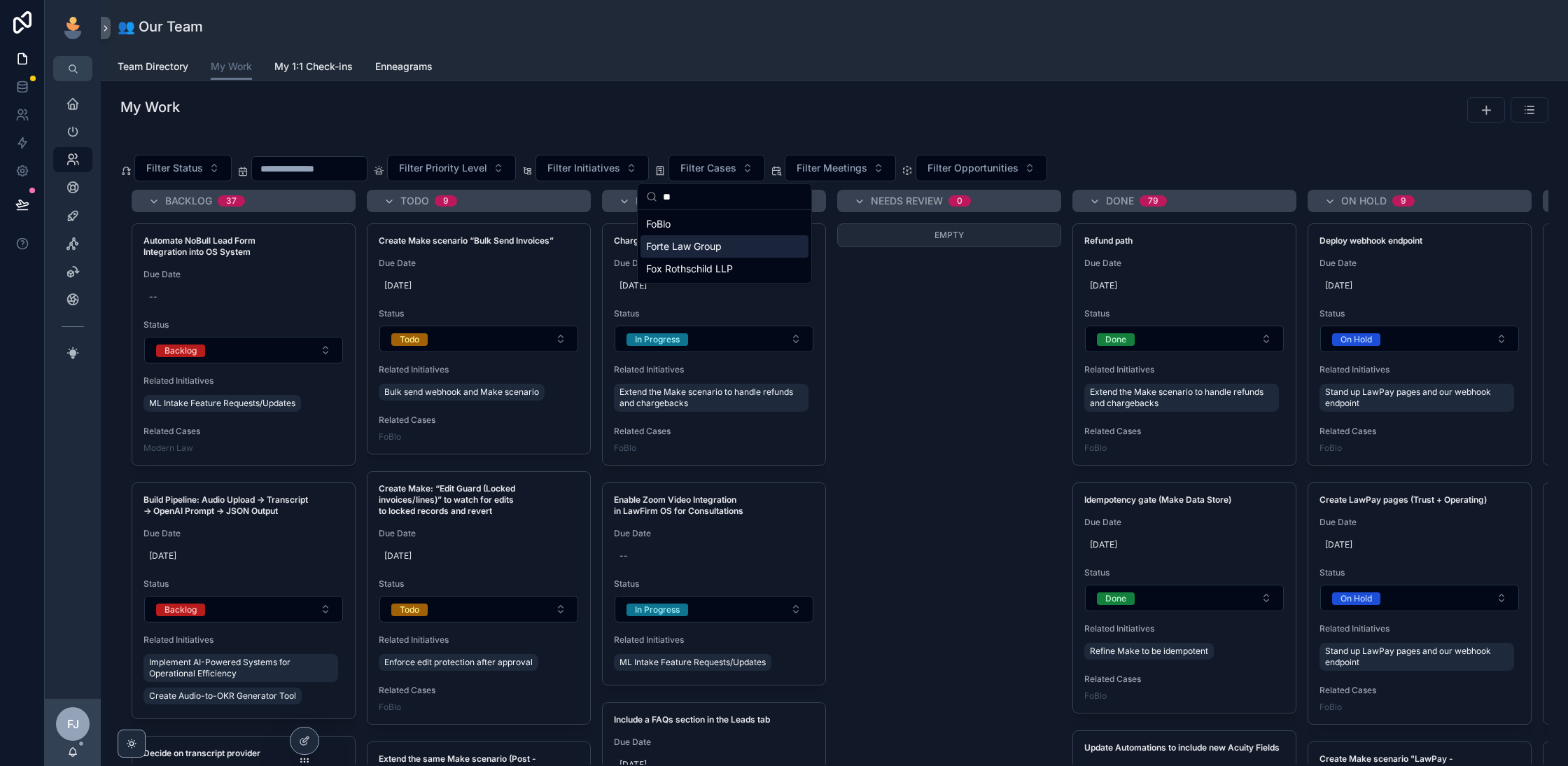
type input "**"
click at [717, 227] on div "FoBlo" at bounding box center [725, 224] width 168 height 22
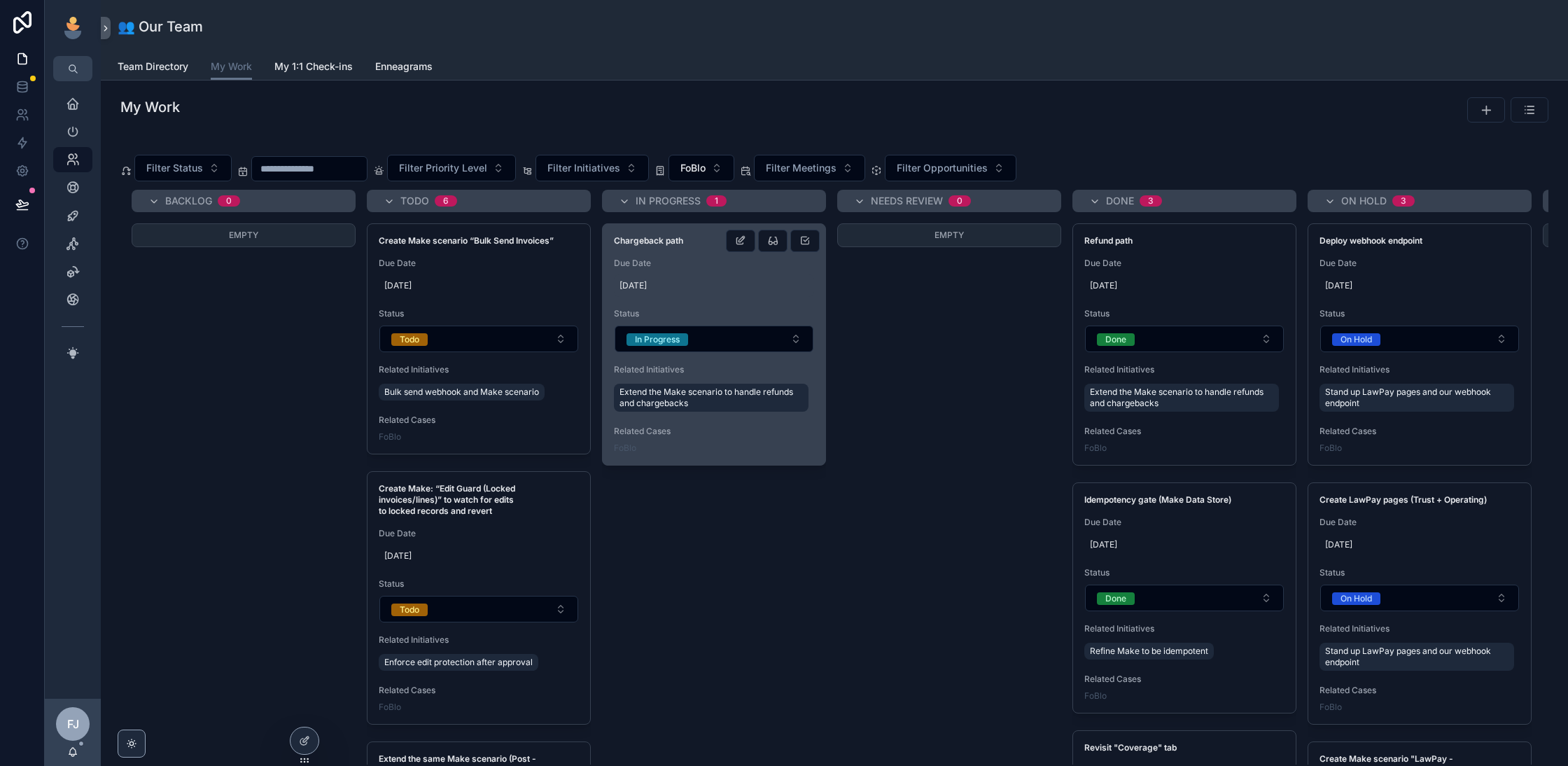
click at [745, 274] on div "[DATE]" at bounding box center [714, 285] width 200 height 22
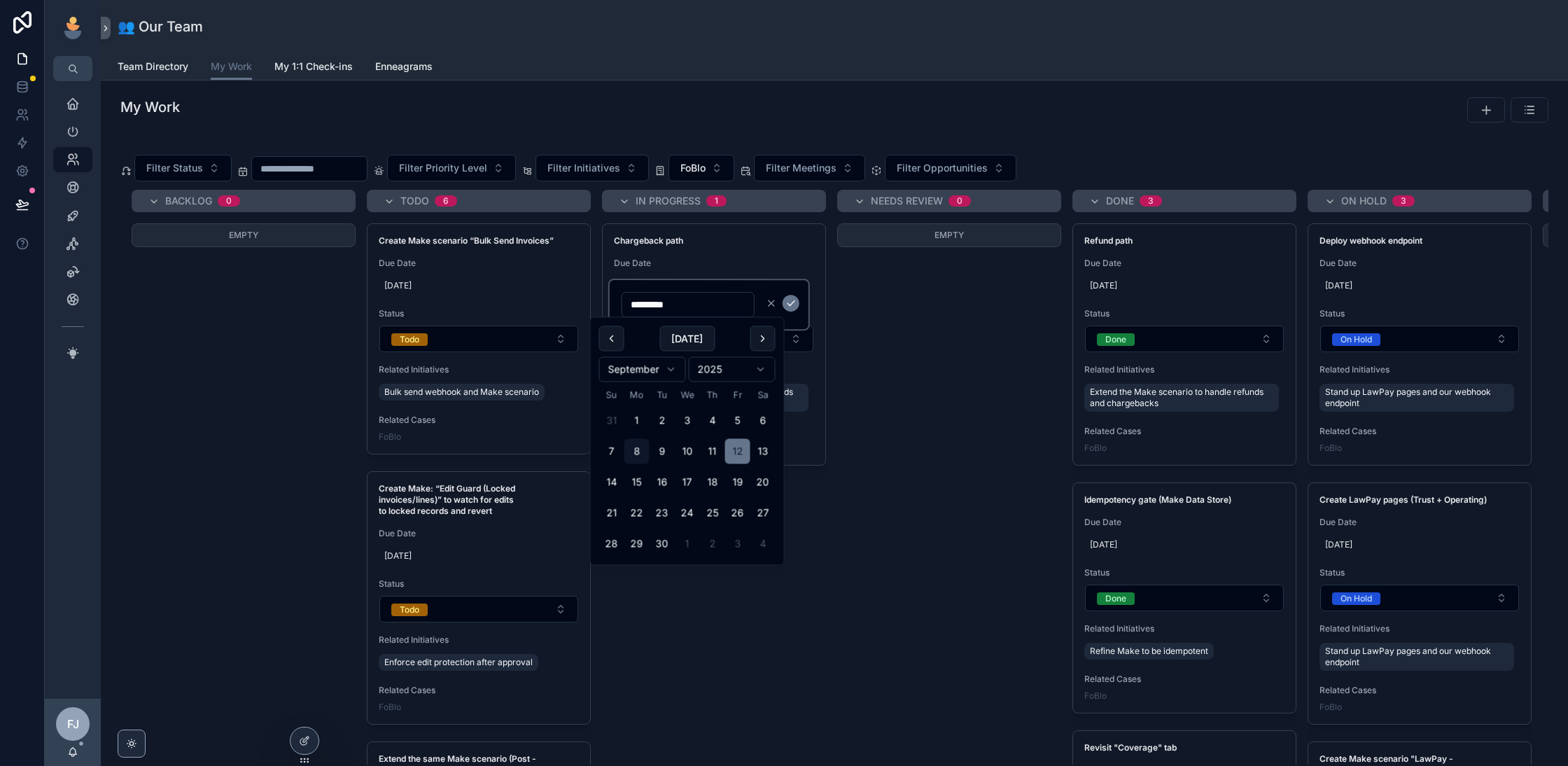
click at [907, 370] on div "Empty" at bounding box center [948, 357] width 224 height 269
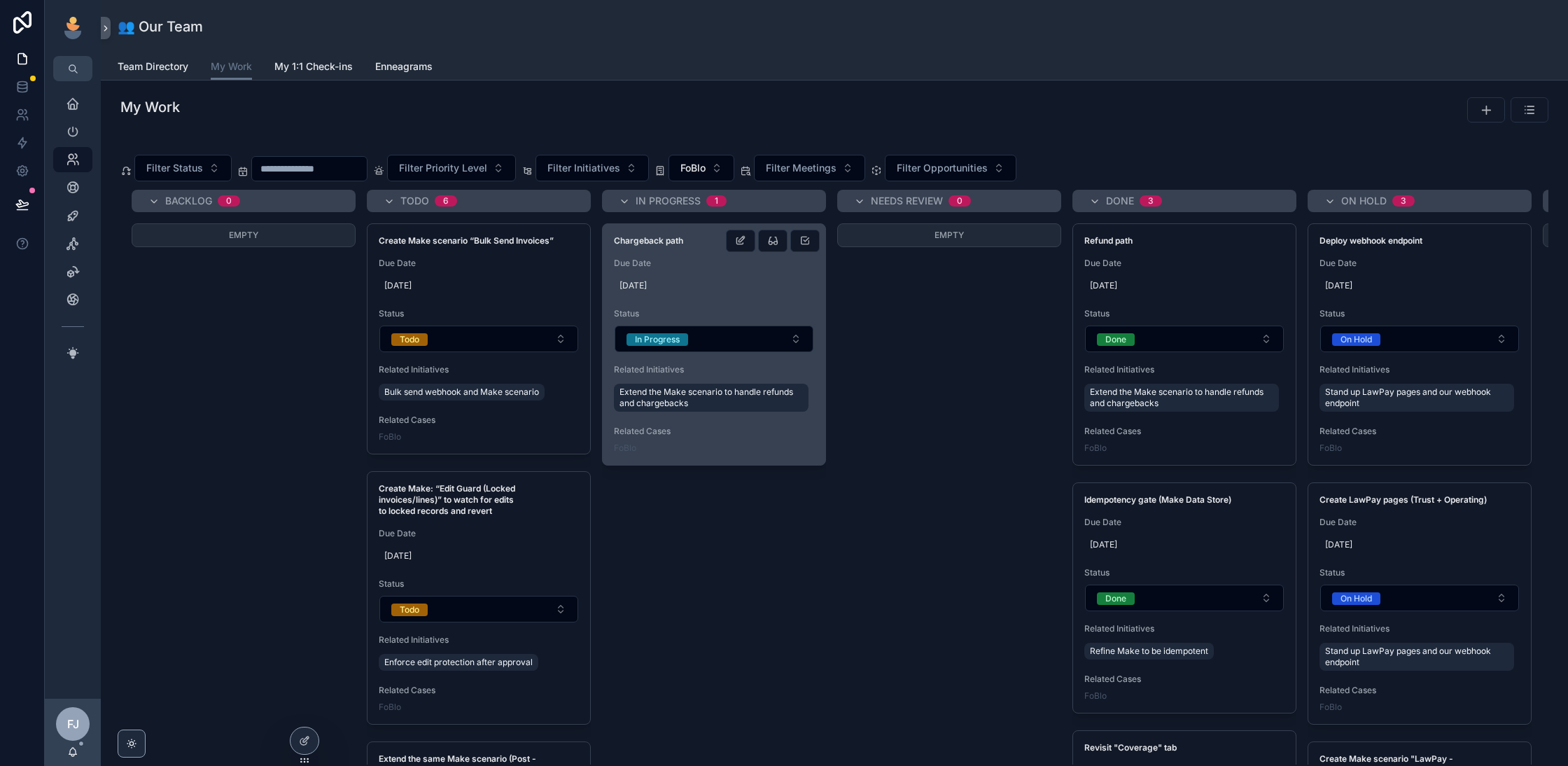
click at [648, 236] on strong "Chargeback path" at bounding box center [648, 240] width 69 height 11
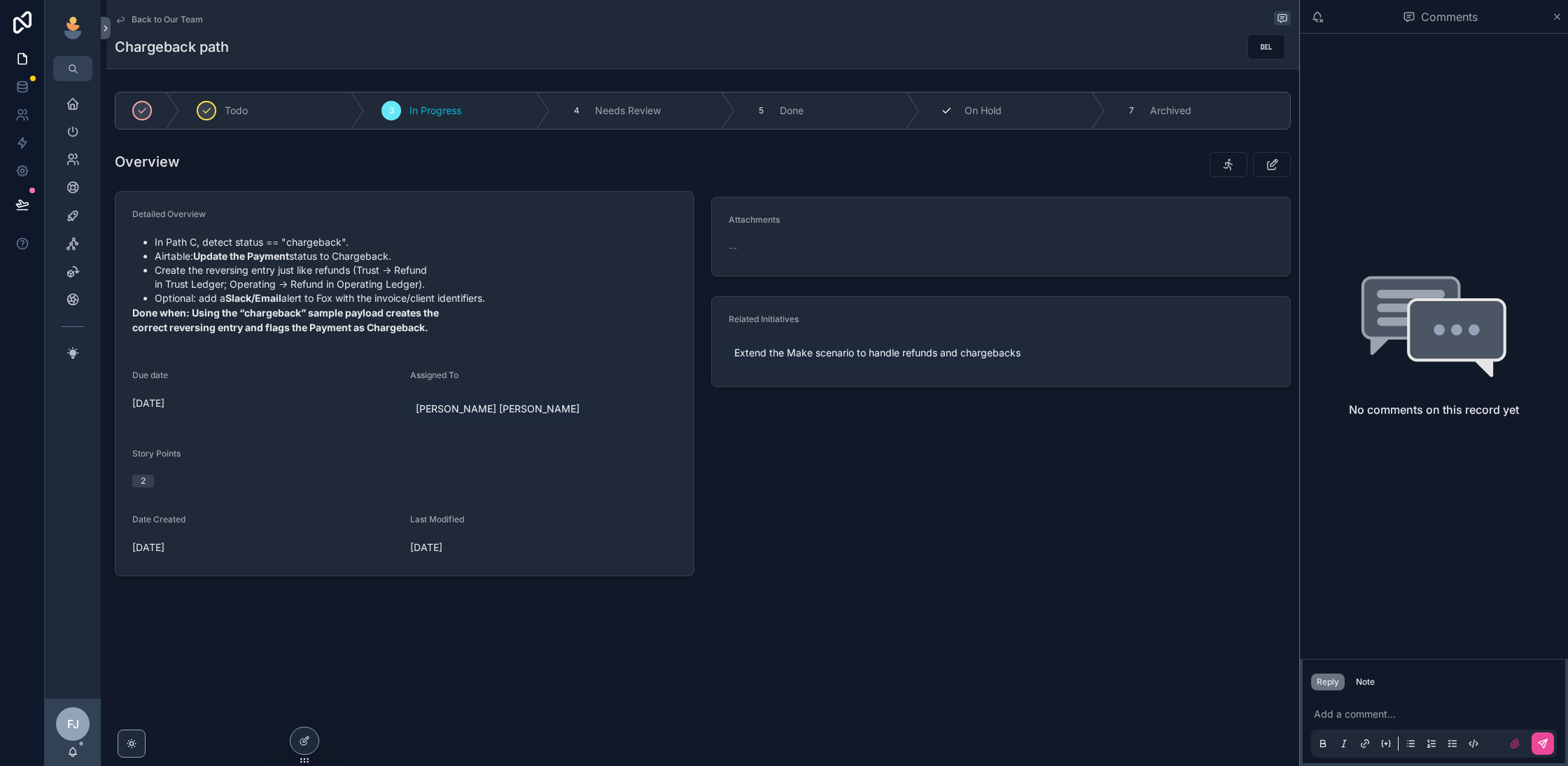
click at [966, 101] on div "6 On Hold" at bounding box center [1012, 111] width 185 height 37
click at [1375, 718] on p "scrollable content" at bounding box center [1437, 714] width 245 height 14
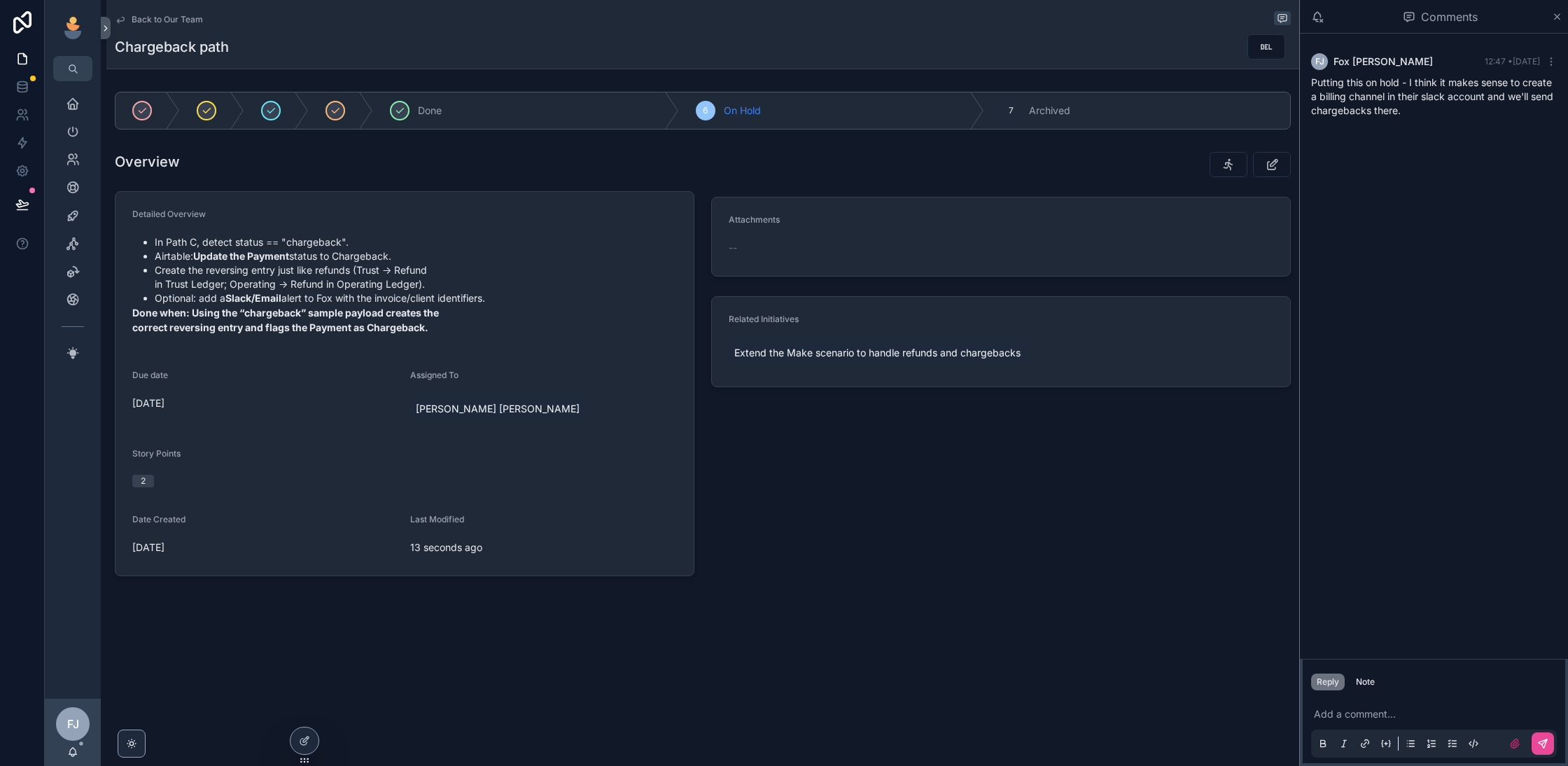
click at [157, 20] on span "Back to Our Team" at bounding box center [167, 19] width 72 height 11
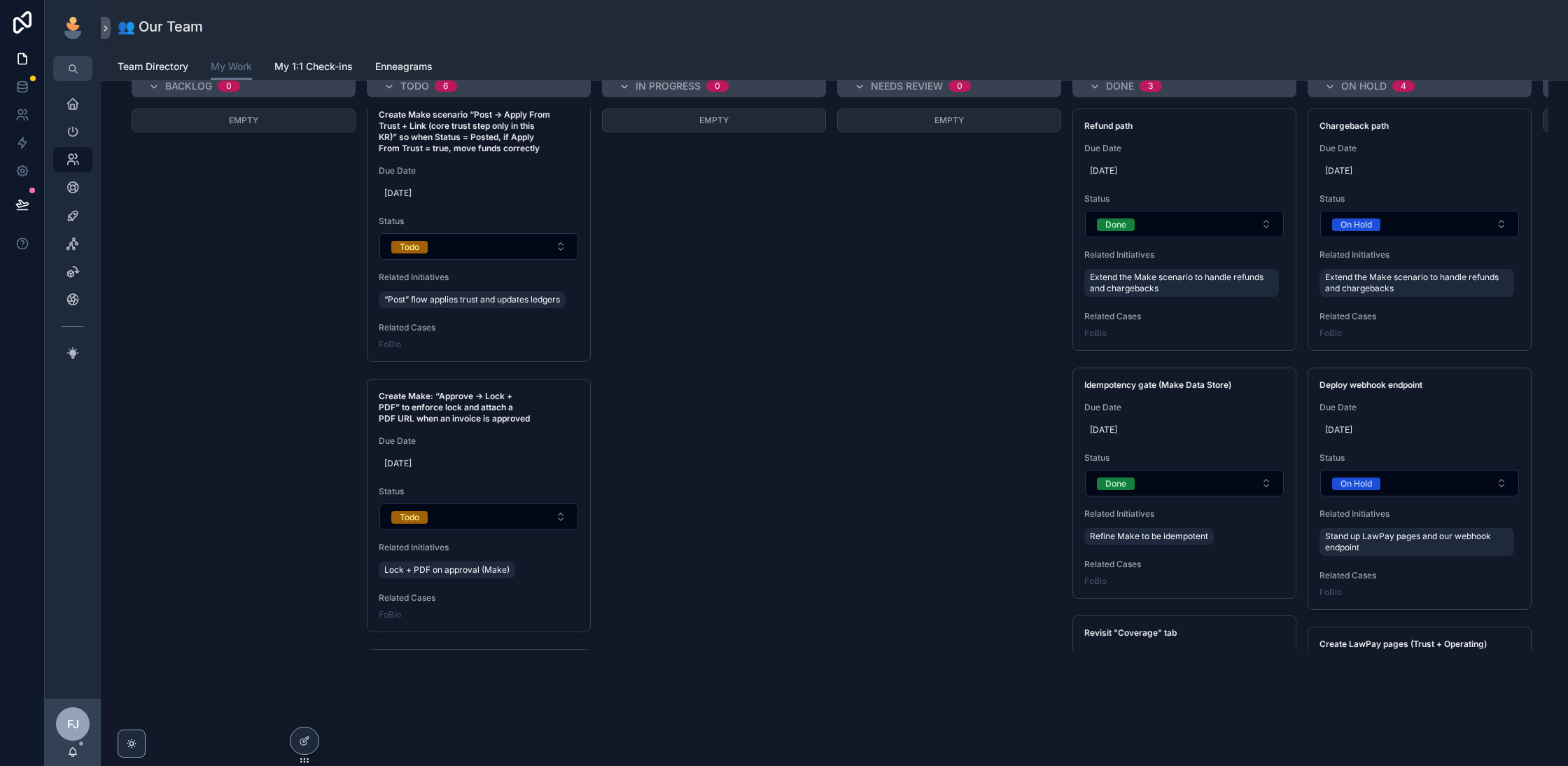
scroll to position [1045, 0]
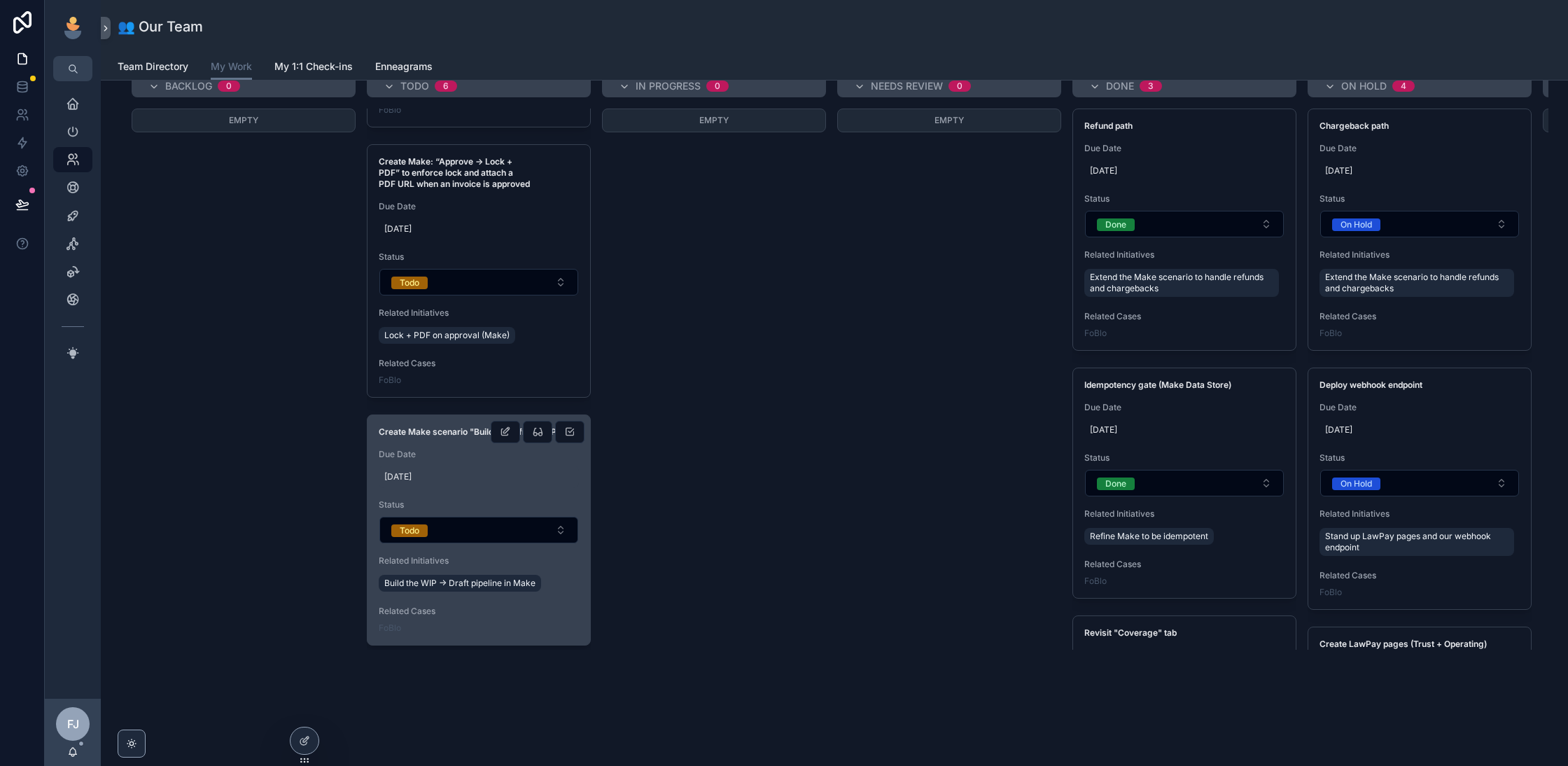
click at [458, 474] on span "[DATE]" at bounding box center [478, 476] width 189 height 11
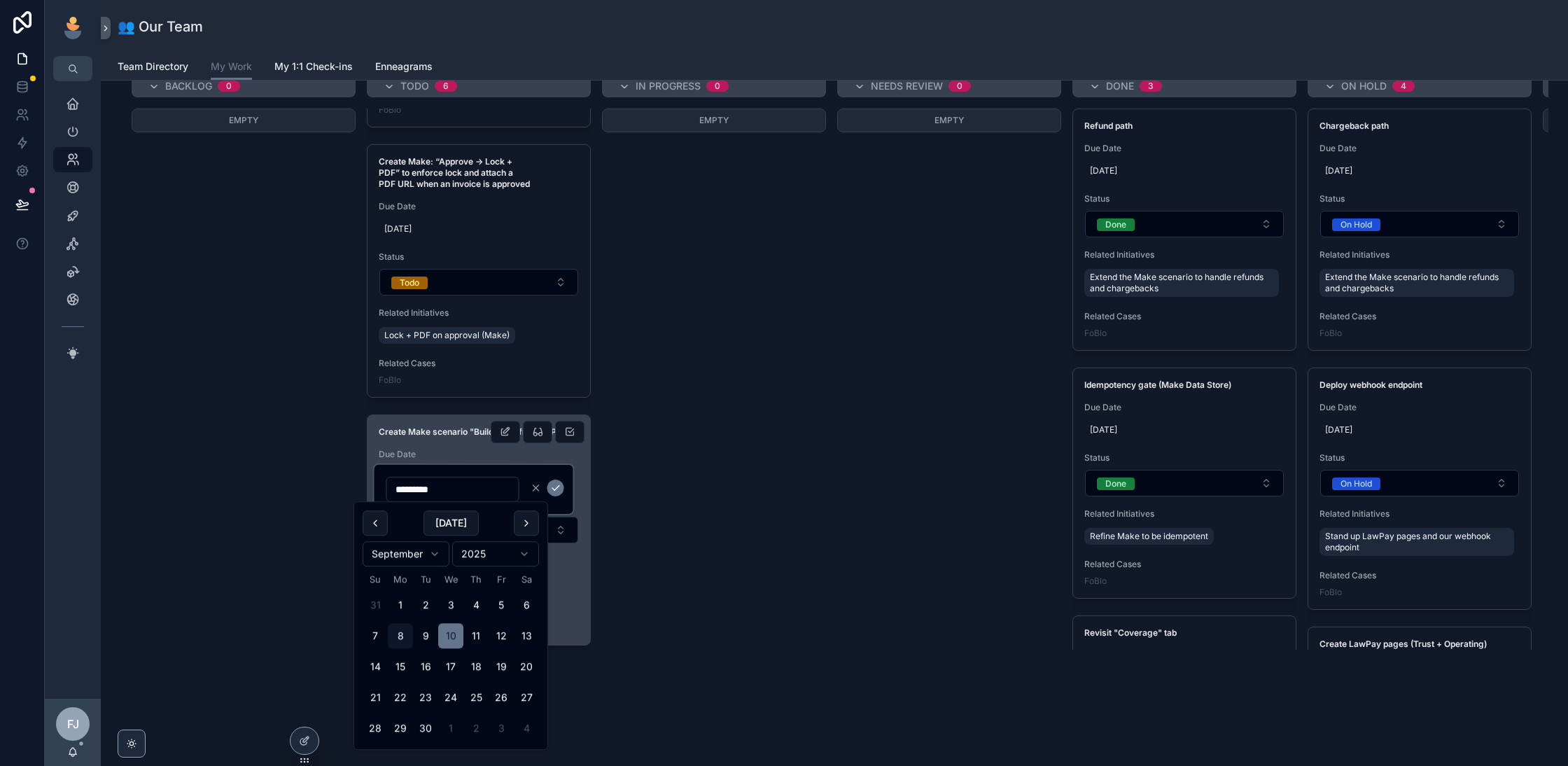
click at [468, 448] on span "Due Date" at bounding box center [478, 453] width 200 height 11
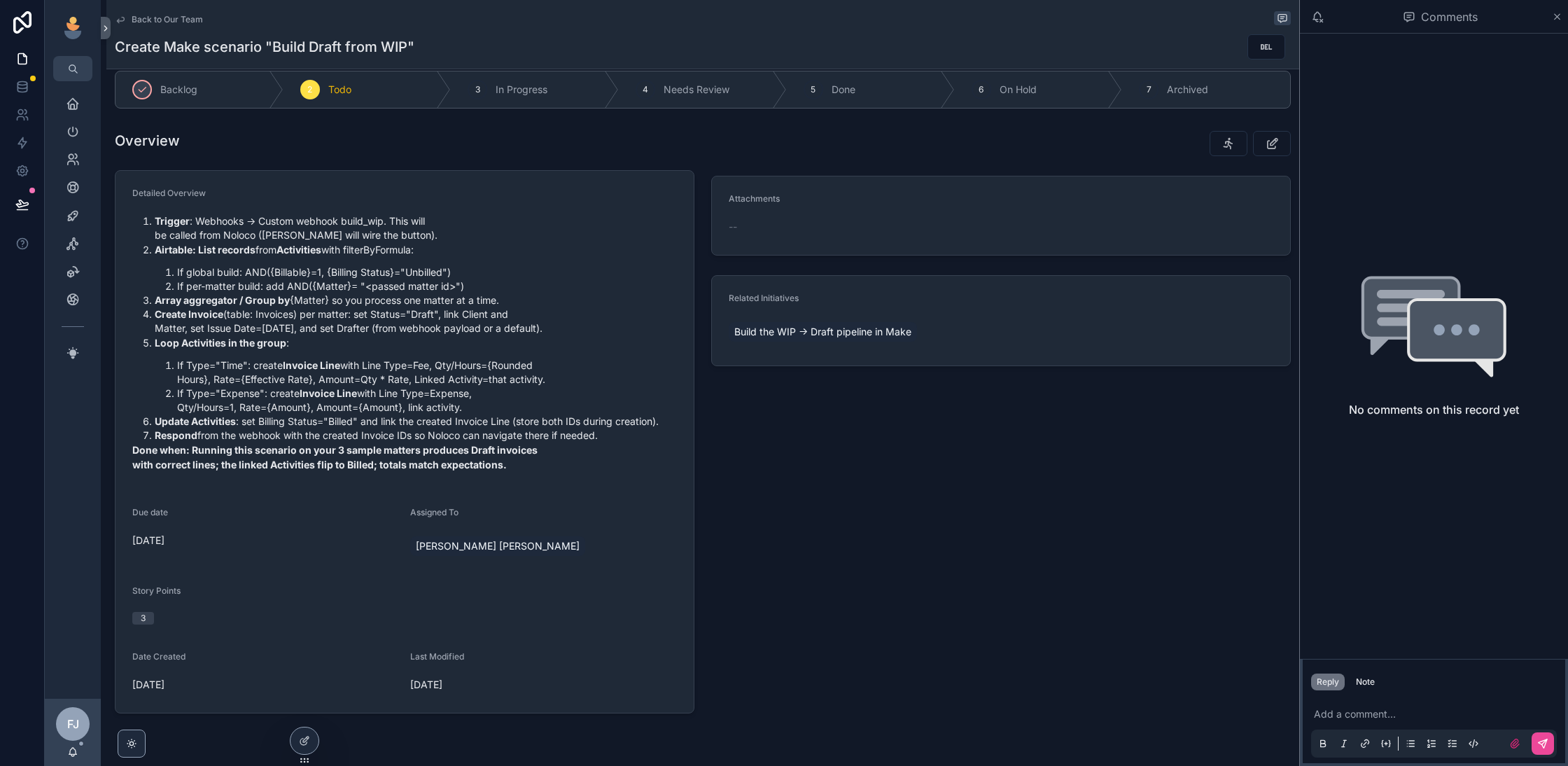
scroll to position [25, 0]
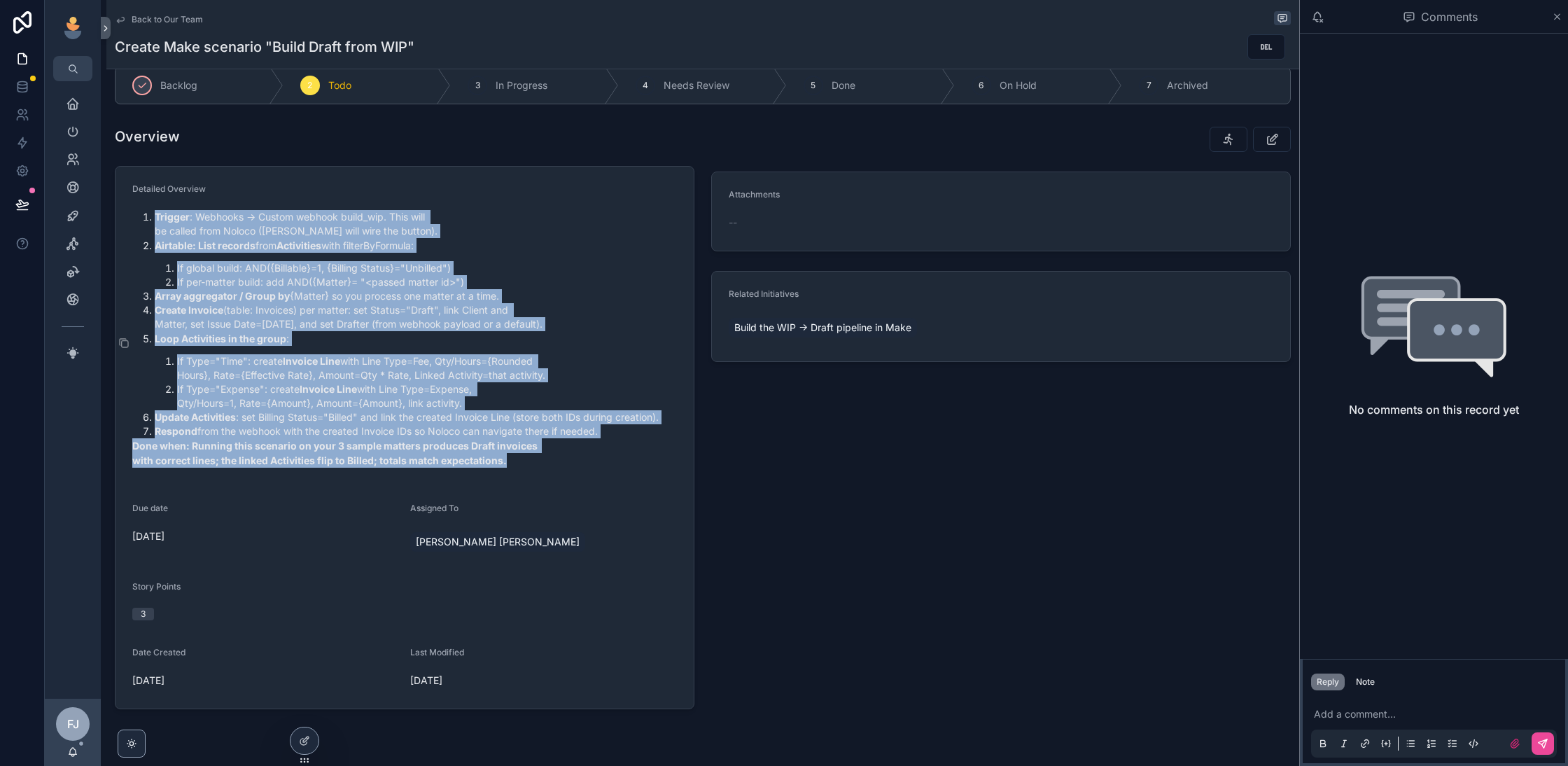
drag, startPoint x: 554, startPoint y: 448, endPoint x: 142, endPoint y: 217, distance: 472.3
click at [142, 217] on div "Trigger : Webhooks → Custom webhook build_wip. This will be called from Noloco …" at bounding box center [404, 339] width 545 height 258
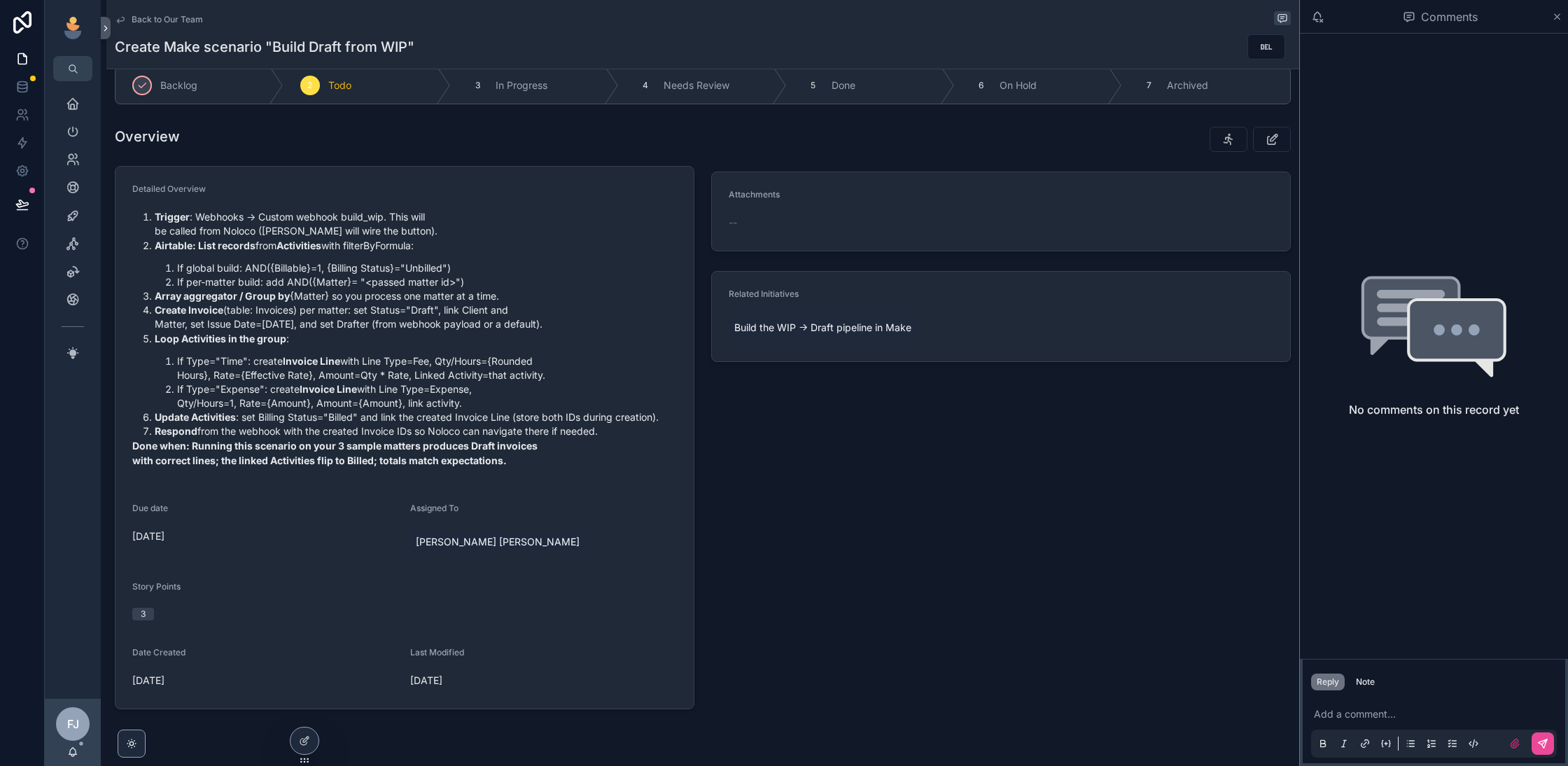
copy div "Loremip : Dolorsit → Ametco adipisc elits_doe. Temp inci ut labore etdo Magnaa …"
click at [130, 338] on div "scrollable content" at bounding box center [129, 343] width 22 height 11
click at [124, 338] on icon "scrollable content" at bounding box center [123, 343] width 11 height 11
click at [542, 89] on span "In Progress" at bounding box center [522, 85] width 52 height 14
